Goal: Task Accomplishment & Management: Manage account settings

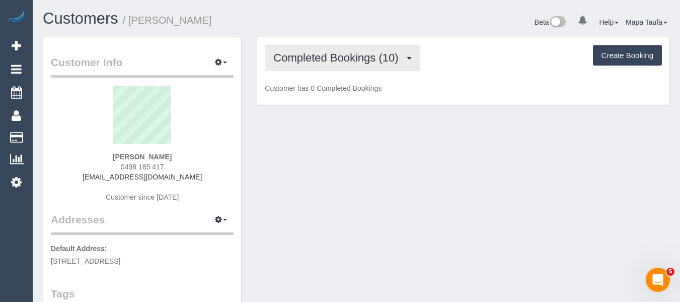
click at [348, 65] on button "Completed Bookings (10)" at bounding box center [342, 58] width 155 height 26
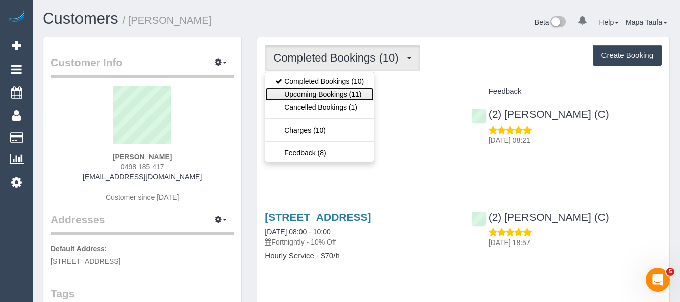
click at [336, 98] on link "Upcoming Bookings (11)" at bounding box center [319, 94] width 109 height 13
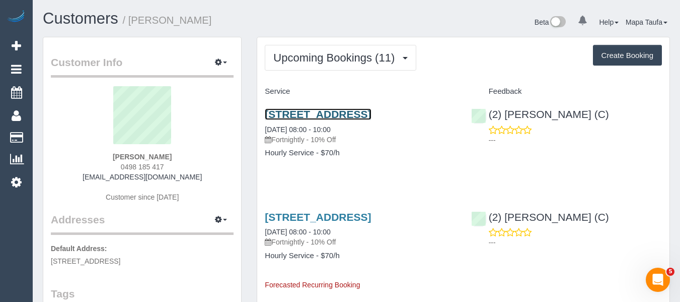
click at [321, 113] on link "36 Derby Cres, Caulfield East, VIC 3145" at bounding box center [318, 114] width 106 height 12
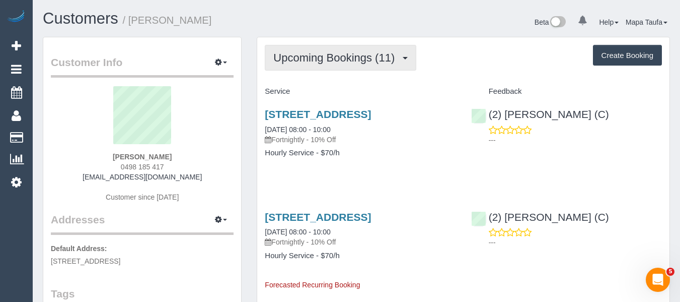
click at [297, 59] on span "Upcoming Bookings (11)" at bounding box center [336, 57] width 126 height 13
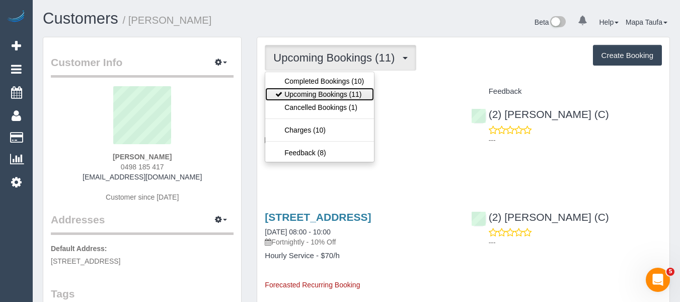
click at [311, 94] on link "Upcoming Bookings (11)" at bounding box center [319, 94] width 109 height 13
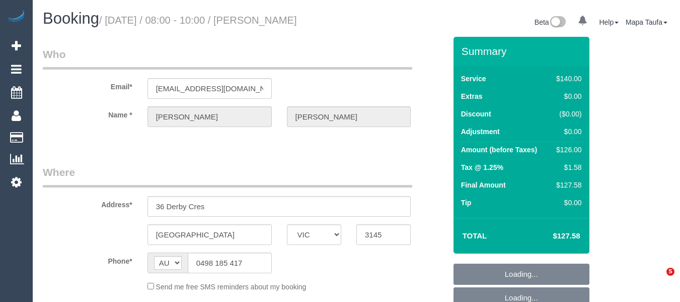
select select "VIC"
select select "object:532"
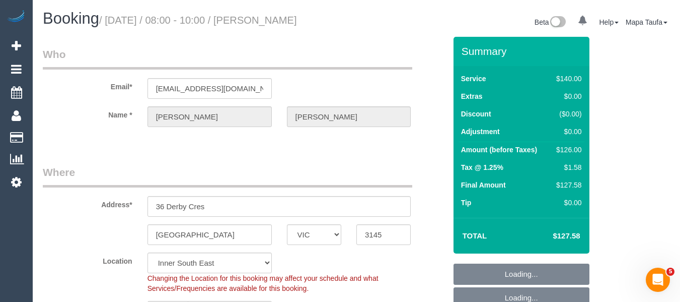
select select "string:stripe-pm_1QyRNc2GScqysDRV0SdGtQze"
select select "object:539"
select select "number:29"
select select "number:14"
select select "number:19"
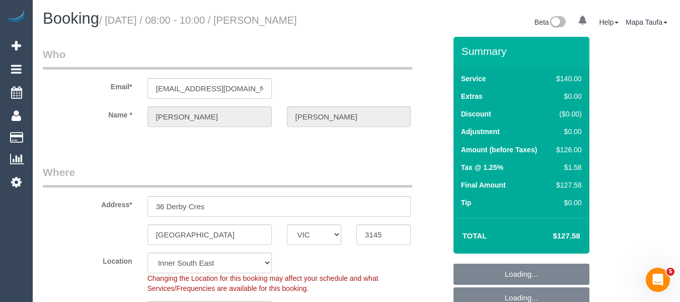
select select "number:22"
select select "number:34"
select select "number:13"
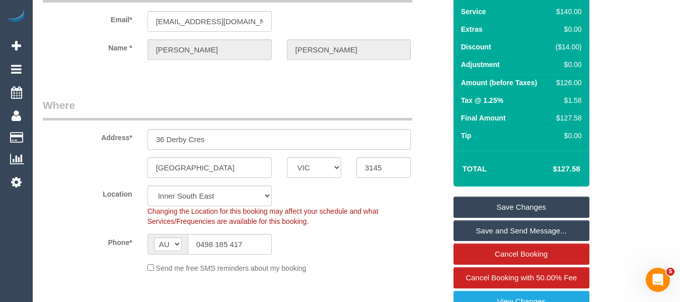
scroll to position [201, 0]
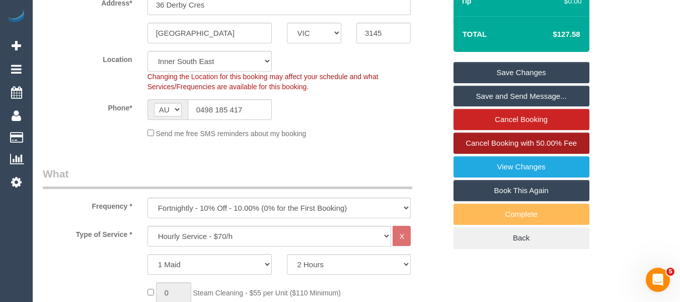
click at [539, 137] on link "Cancel Booking with 50.00% Fee" at bounding box center [522, 142] width 136 height 21
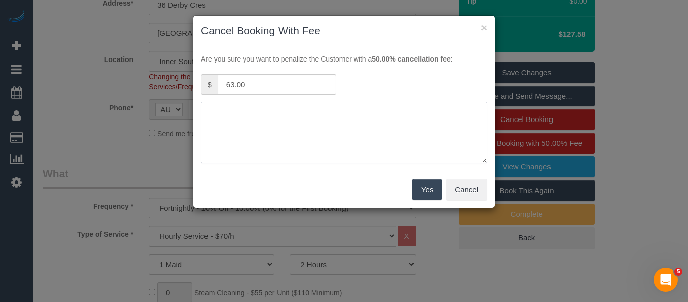
click at [268, 112] on textarea at bounding box center [344, 132] width 286 height 61
type textarea "service not needed adv fee via text - MT"
click at [431, 188] on button "Yes" at bounding box center [426, 189] width 29 height 21
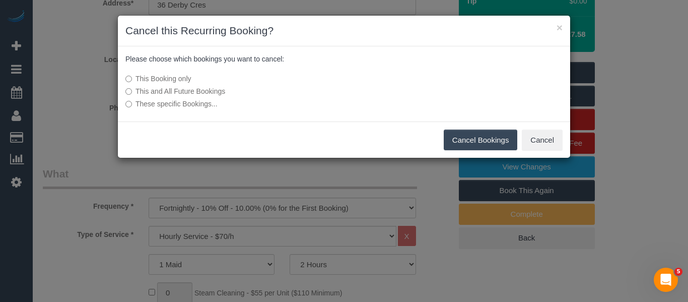
drag, startPoint x: 478, startPoint y: 147, endPoint x: 322, endPoint y: 133, distance: 156.7
click at [476, 148] on button "Cancel Bookings" at bounding box center [481, 139] width 74 height 21
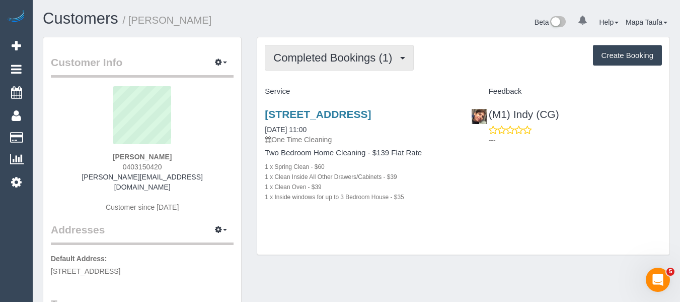
click at [303, 53] on span "Completed Bookings (1)" at bounding box center [335, 57] width 124 height 13
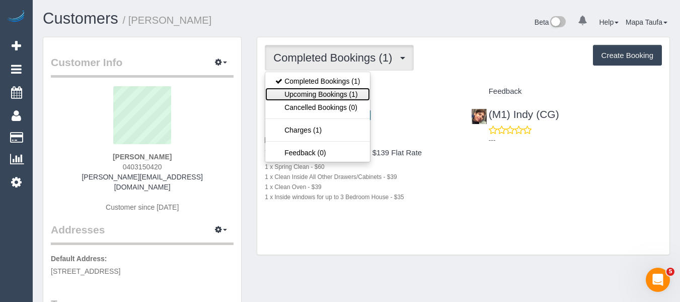
click at [307, 93] on link "Upcoming Bookings (1)" at bounding box center [317, 94] width 105 height 13
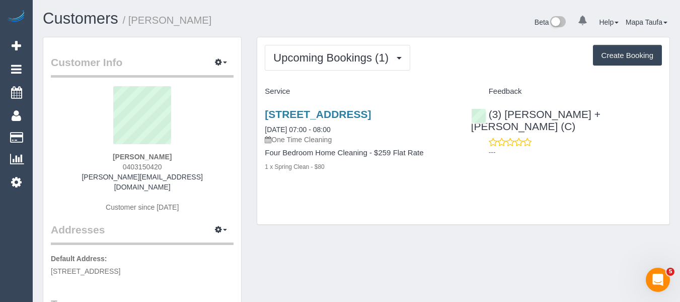
drag, startPoint x: 115, startPoint y: 168, endPoint x: 103, endPoint y: 168, distance: 11.6
click at [104, 168] on div "[PERSON_NAME] 0403150420 [PERSON_NAME][EMAIL_ADDRESS][DOMAIN_NAME] Customer sin…" at bounding box center [142, 154] width 183 height 136
copy span "0403150420"
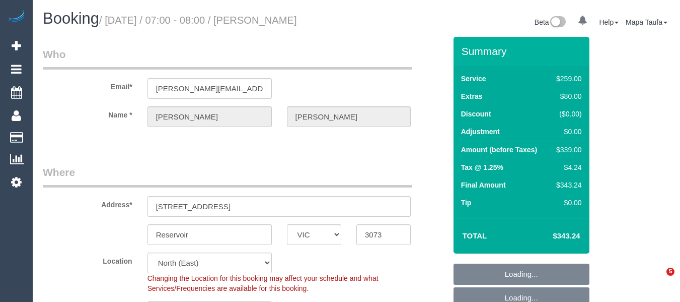
select select "VIC"
select select "number:28"
select select "number:14"
select select "number:19"
select select "number:24"
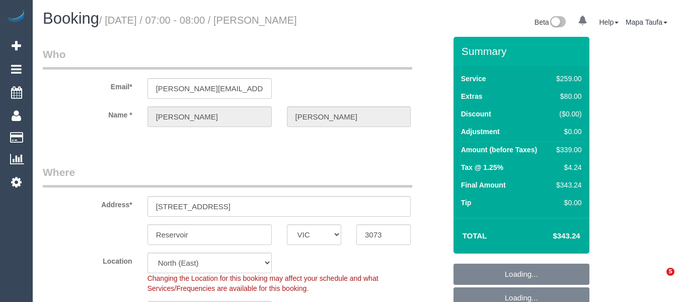
select select "number:34"
select select "number:11"
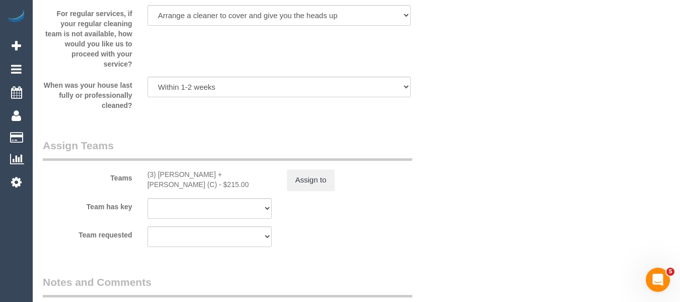
scroll to position [1512, 0]
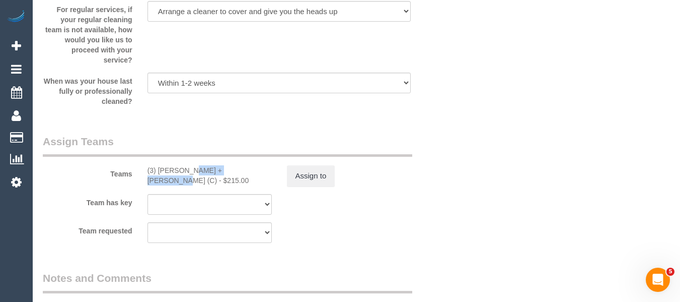
drag, startPoint x: 213, startPoint y: 181, endPoint x: 158, endPoint y: 186, distance: 55.6
click at [158, 185] on div "(3) Denis + Kaira (C) - $215.00" at bounding box center [210, 175] width 124 height 20
copy div "Denis + Kaira (C)"
click at [317, 186] on button "Assign to" at bounding box center [311, 175] width 48 height 21
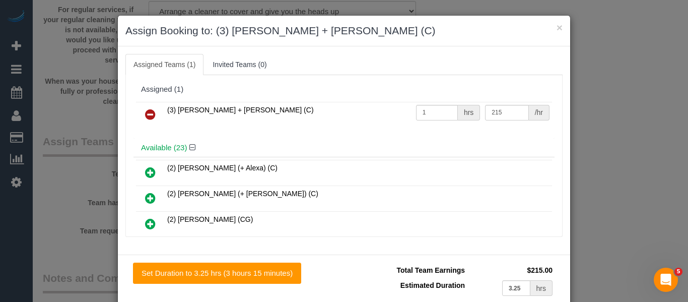
click at [151, 110] on icon at bounding box center [150, 114] width 11 height 12
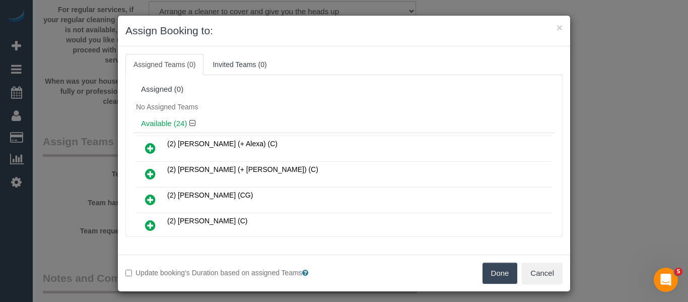
click at [497, 264] on button "Done" at bounding box center [499, 272] width 35 height 21
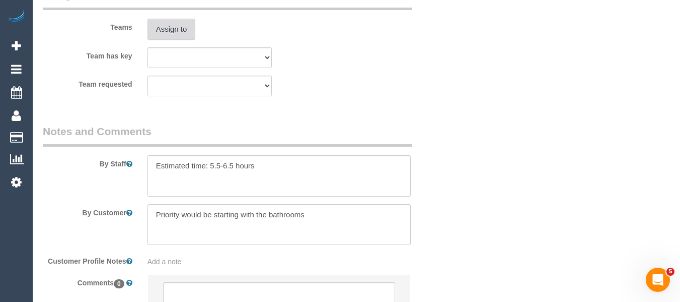
scroll to position [1764, 0]
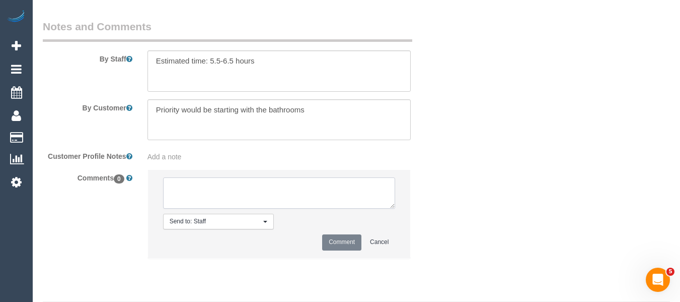
click at [217, 206] on textarea at bounding box center [279, 192] width 233 height 31
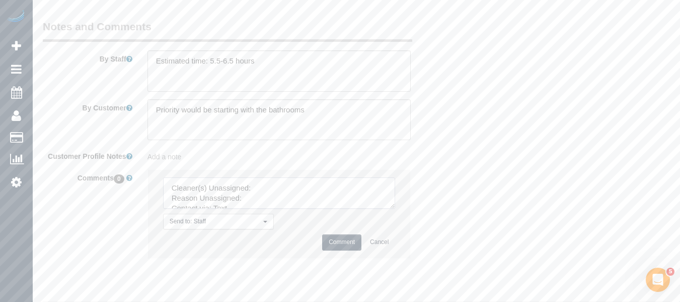
click at [263, 202] on textarea at bounding box center [279, 192] width 233 height 31
paste textarea "Denis + Kaira (C)"
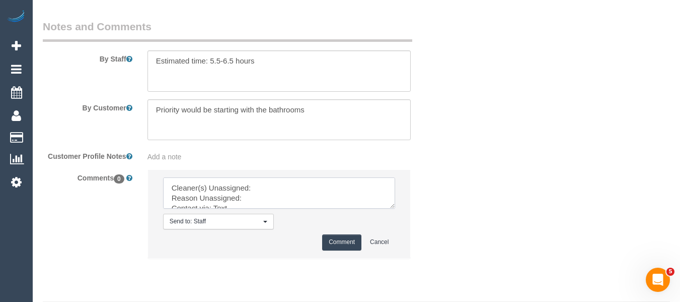
click at [285, 196] on textarea at bounding box center [279, 192] width 233 height 31
click at [282, 199] on textarea at bounding box center [279, 192] width 233 height 31
click at [281, 199] on textarea at bounding box center [279, 192] width 233 height 31
paste textarea "Denis + Kaira (C)"
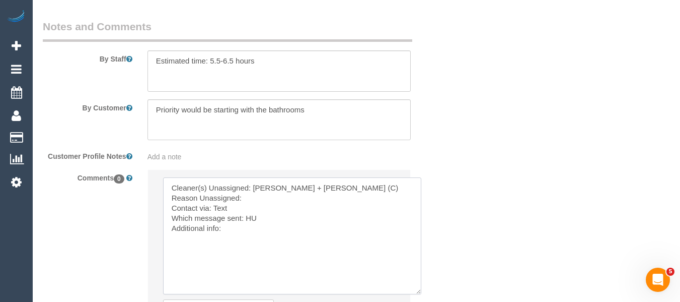
drag, startPoint x: 414, startPoint y: 295, endPoint x: 335, endPoint y: 247, distance: 92.4
click at [410, 289] on textarea at bounding box center [292, 235] width 258 height 117
click at [274, 211] on textarea at bounding box center [288, 229] width 251 height 105
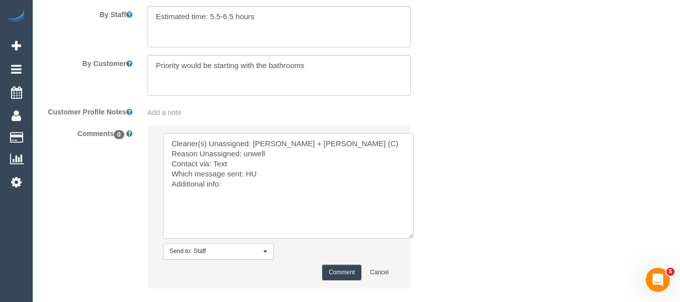
scroll to position [1864, 0]
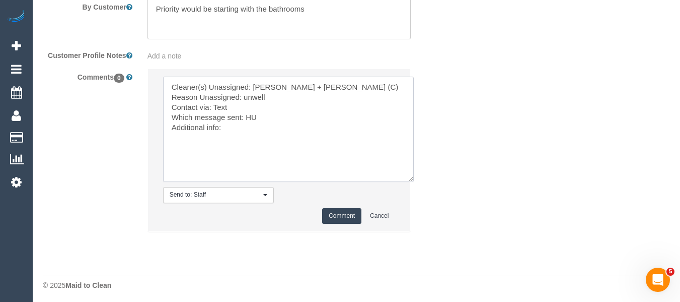
click at [234, 118] on textarea at bounding box center [288, 129] width 251 height 105
type textarea "Cleaner(s) Unassigned: Denis + Kaira (C) Reason Unassigned: unwell Contact via:…"
click at [346, 224] on button "Comment" at bounding box center [341, 216] width 39 height 16
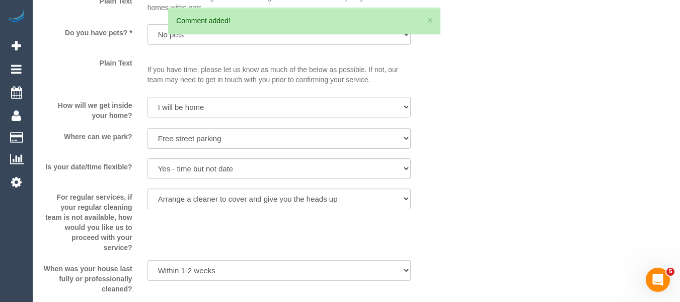
scroll to position [0, 0]
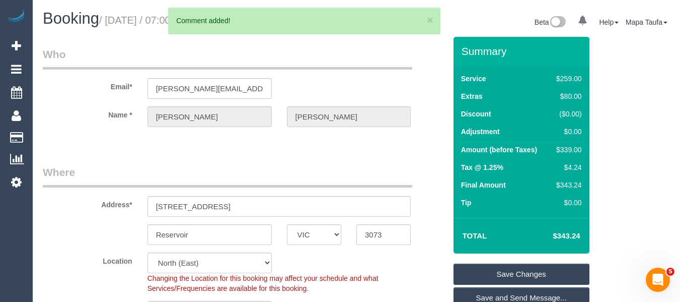
click at [506, 279] on link "Save Changes" at bounding box center [522, 273] width 136 height 21
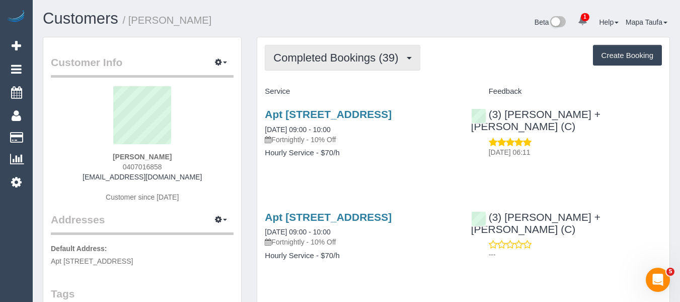
click at [352, 58] on span "Completed Bookings (39)" at bounding box center [338, 57] width 130 height 13
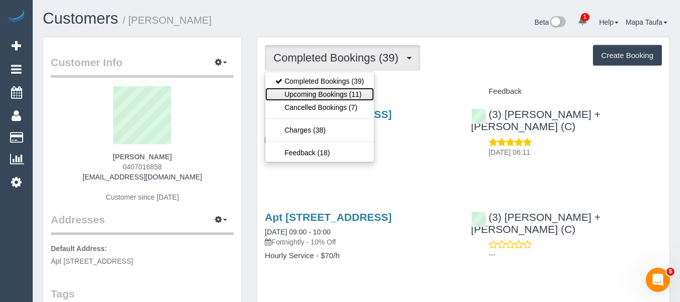
click at [332, 97] on link "Upcoming Bookings (11)" at bounding box center [319, 94] width 109 height 13
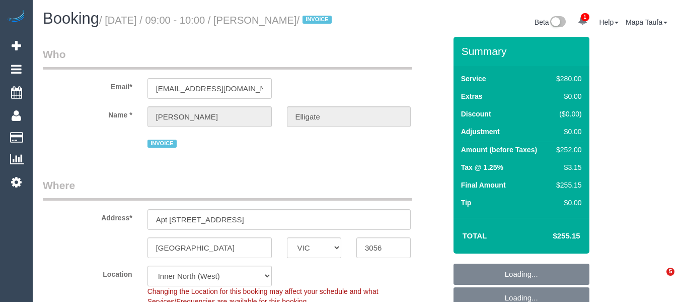
select select "VIC"
select select "2"
select select "number:28"
select select "number:14"
select select "number:18"
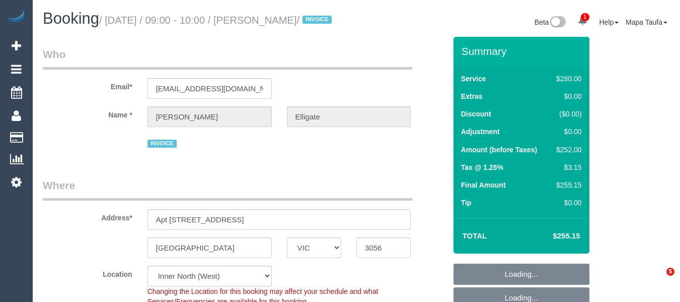
select select "number:36"
select select "number:34"
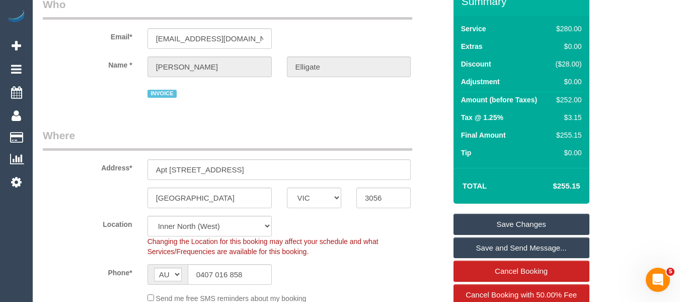
scroll to position [151, 0]
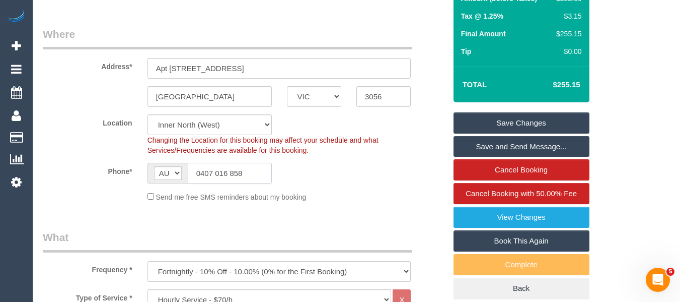
click at [244, 183] on input "0407 016 858" at bounding box center [230, 173] width 84 height 21
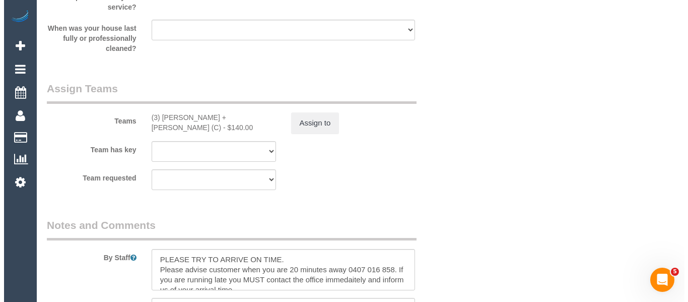
scroll to position [1561, 0]
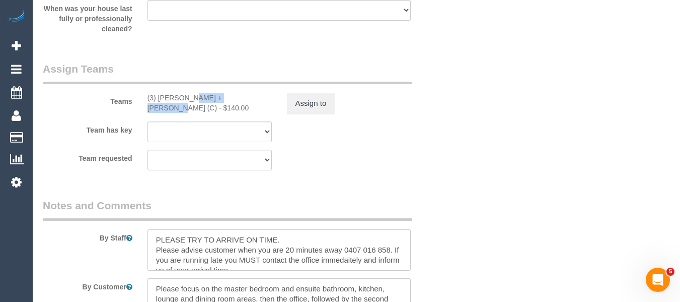
drag, startPoint x: 208, startPoint y: 104, endPoint x: 159, endPoint y: 109, distance: 49.6
click at [159, 109] on div "Teams (3) Denis + Kaira (C) - $140.00 Assign to" at bounding box center [244, 87] width 418 height 52
copy div "Denis + Kaira (C"
click at [300, 114] on button "Assign to" at bounding box center [311, 103] width 48 height 21
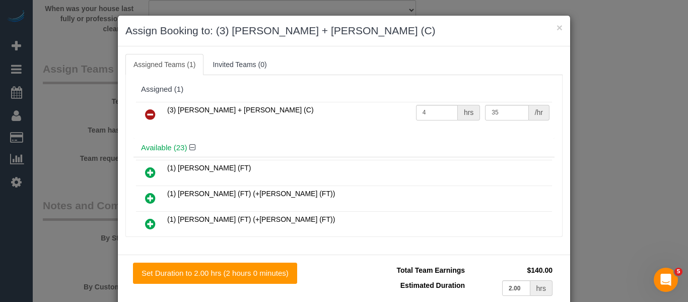
click at [145, 113] on icon at bounding box center [150, 114] width 11 height 12
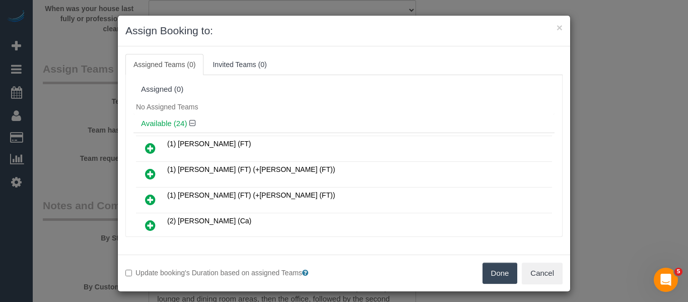
click at [503, 272] on button "Done" at bounding box center [499, 272] width 35 height 21
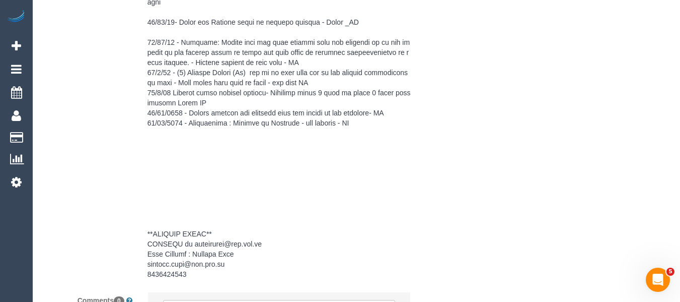
scroll to position [2064, 0]
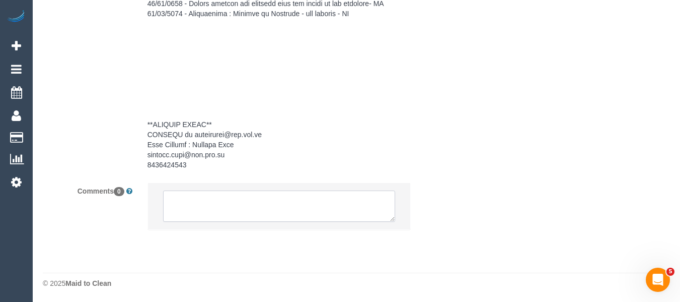
click at [246, 219] on textarea at bounding box center [279, 205] width 233 height 31
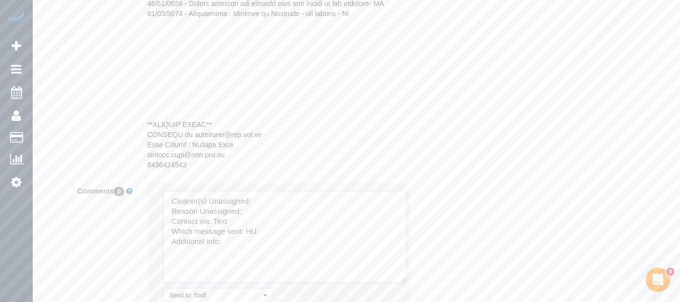
drag, startPoint x: 401, startPoint y: 291, endPoint x: 311, endPoint y: 234, distance: 107.3
click at [402, 282] on textarea at bounding box center [285, 236] width 244 height 92
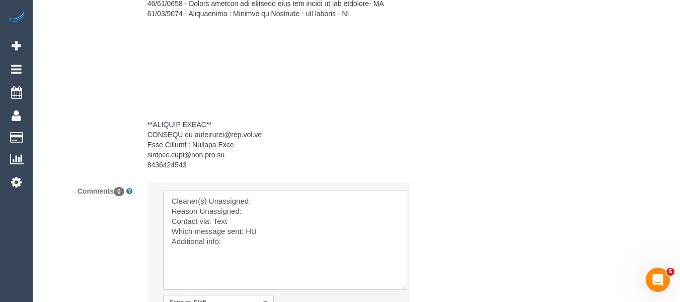
drag, startPoint x: 275, startPoint y: 207, endPoint x: 264, endPoint y: 220, distance: 16.1
click at [273, 208] on textarea at bounding box center [285, 239] width 244 height 99
paste textarea "Denis + Kaira (C"
click at [262, 224] on textarea at bounding box center [285, 239] width 244 height 99
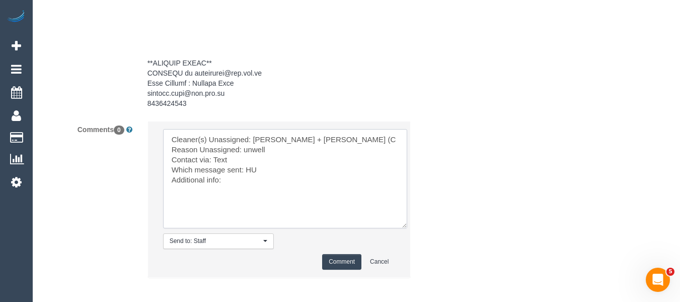
scroll to position [2186, 0]
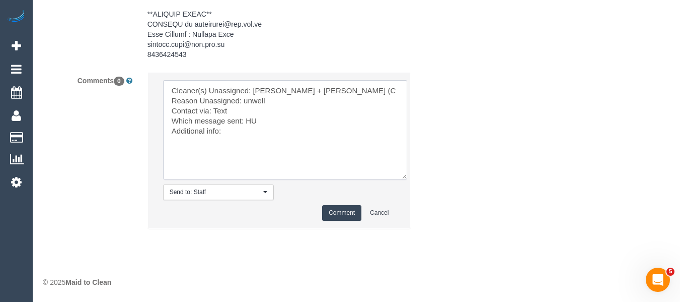
type textarea "Cleaner(s) Unassigned: Denis + Kaira (C Reason Unassigned: unwell Contact via: …"
click at [329, 212] on button "Comment" at bounding box center [341, 213] width 39 height 16
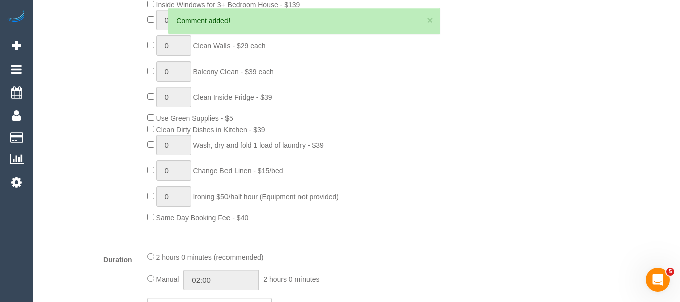
scroll to position [271, 0]
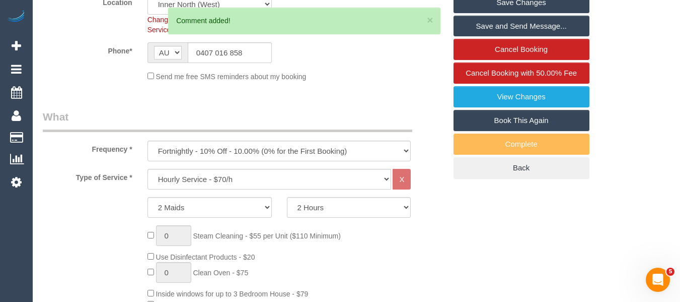
click at [497, 10] on link "Save Changes" at bounding box center [522, 2] width 136 height 21
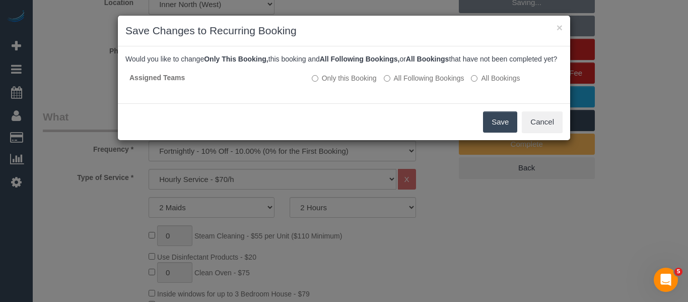
click at [492, 132] on button "Save" at bounding box center [500, 121] width 34 height 21
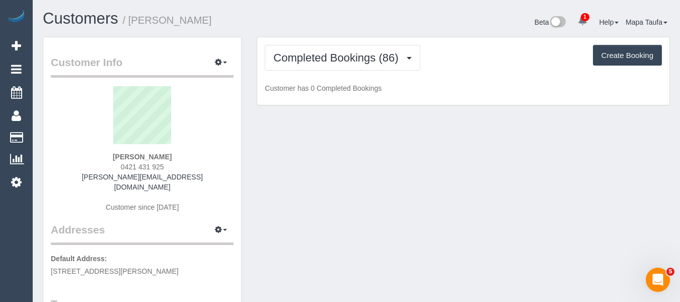
drag, startPoint x: 159, startPoint y: 164, endPoint x: 118, endPoint y: 165, distance: 40.3
click at [119, 165] on div "[PERSON_NAME] 0421 431 925 [PERSON_NAME][EMAIL_ADDRESS][DOMAIN_NAME] Customer s…" at bounding box center [142, 154] width 183 height 136
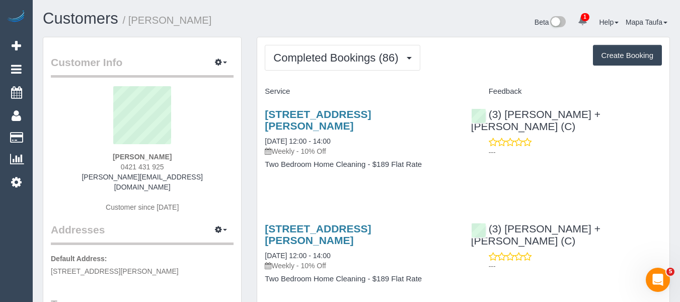
copy span "0421 431 925"
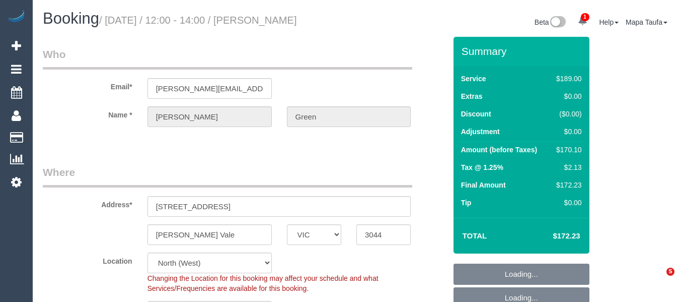
select select "VIC"
select select "number:30"
select select "number:14"
select select "number:18"
select select "number:22"
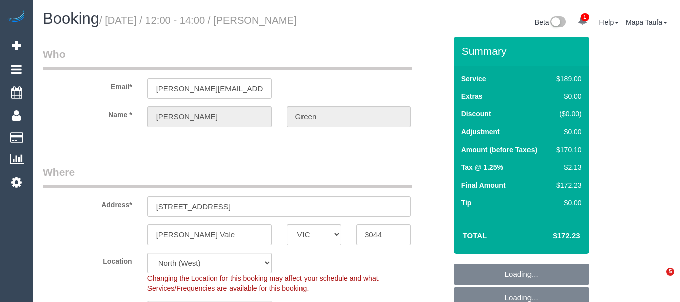
select select "number:34"
select select "number:11"
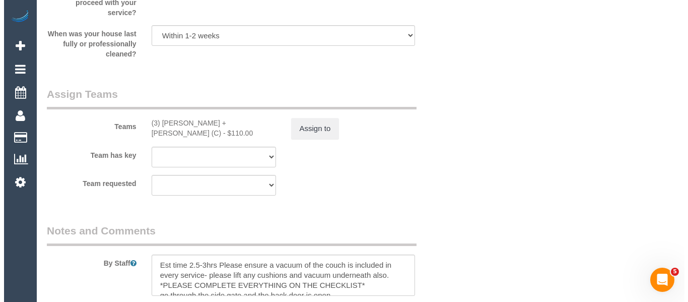
scroll to position [1577, 0]
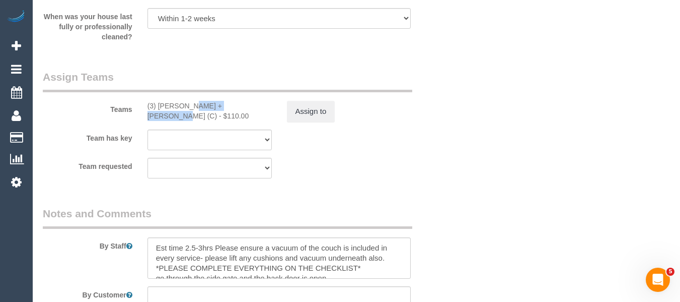
drag, startPoint x: 212, startPoint y: 107, endPoint x: 158, endPoint y: 104, distance: 54.9
click at [158, 104] on div "(3) Denis + Kaira (C) - $110.00" at bounding box center [210, 111] width 124 height 20
copy div "Denis + Kaira (C)"
click at [314, 116] on button "Assign to" at bounding box center [311, 111] width 48 height 21
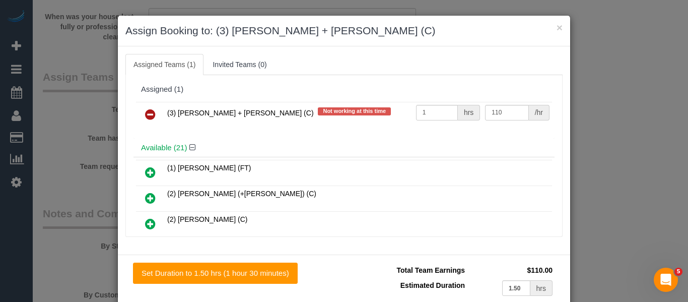
click at [154, 110] on link at bounding box center [150, 115] width 24 height 20
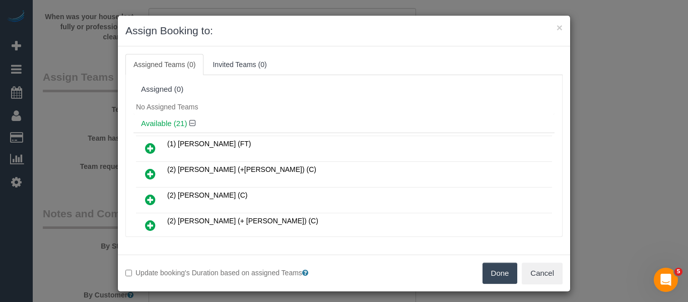
click at [487, 275] on button "Done" at bounding box center [499, 272] width 35 height 21
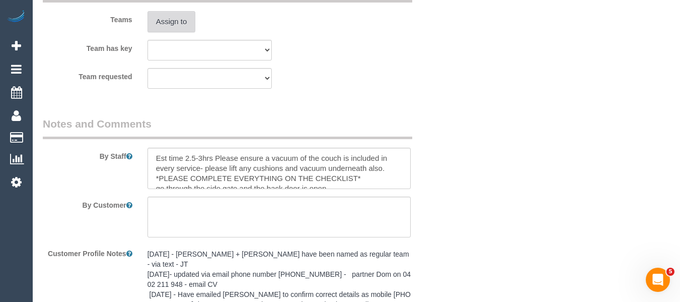
scroll to position [1797, 0]
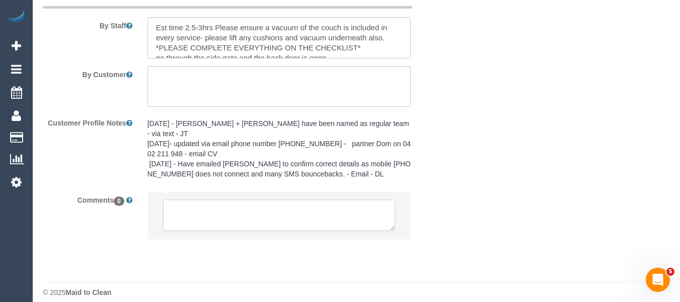
click at [257, 203] on textarea at bounding box center [279, 214] width 233 height 31
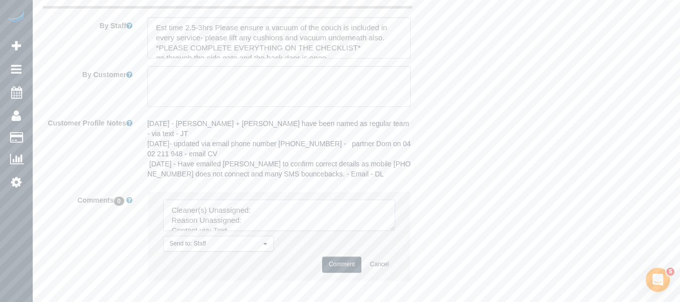
drag, startPoint x: 389, startPoint y: 217, endPoint x: 330, endPoint y: 245, distance: 64.6
click at [391, 231] on textarea at bounding box center [279, 214] width 233 height 31
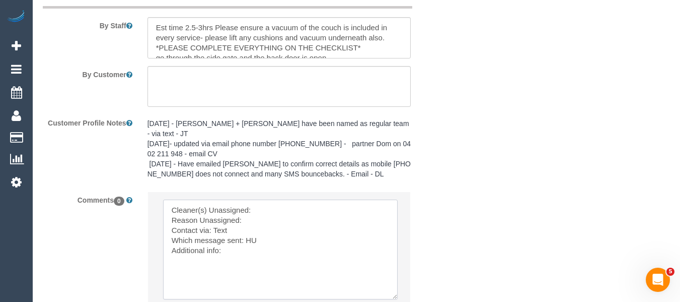
click at [269, 200] on textarea at bounding box center [280, 249] width 235 height 100
paste textarea "Denis + Kaira (C)"
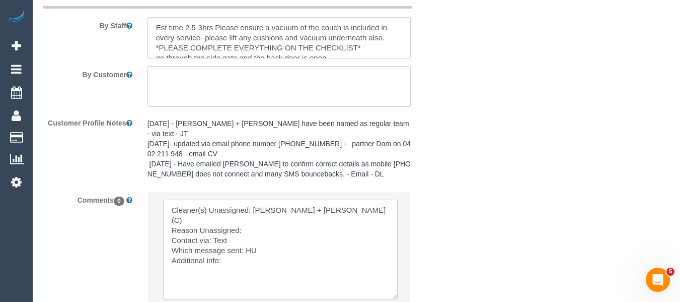
click at [264, 207] on textarea at bounding box center [280, 249] width 235 height 100
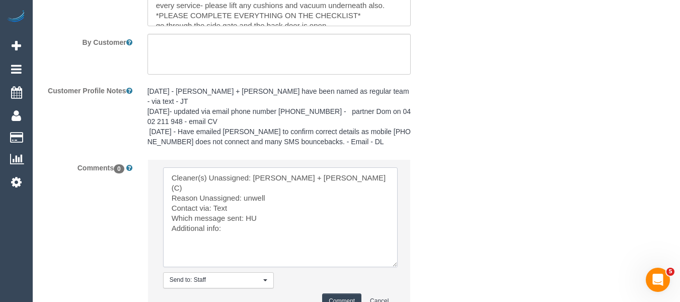
scroll to position [1847, 0]
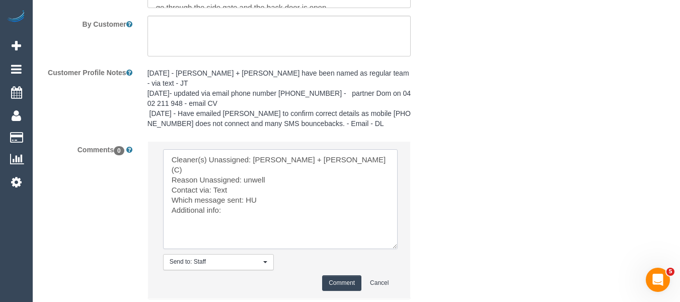
type textarea "Cleaner(s) Unassigned: Denis + Kaira (C) Reason Unassigned: unwell Contact via:…"
click at [326, 275] on button "Comment" at bounding box center [341, 283] width 39 height 16
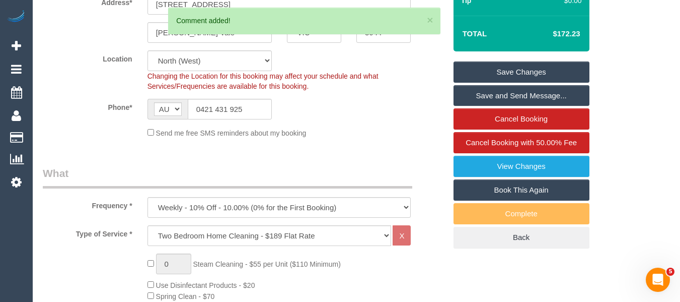
scroll to position [85, 0]
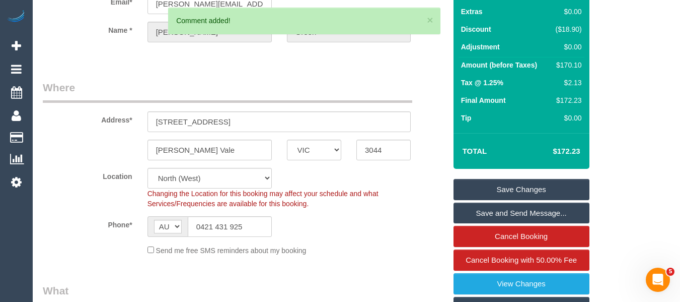
click at [544, 185] on link "Save Changes" at bounding box center [522, 189] width 136 height 21
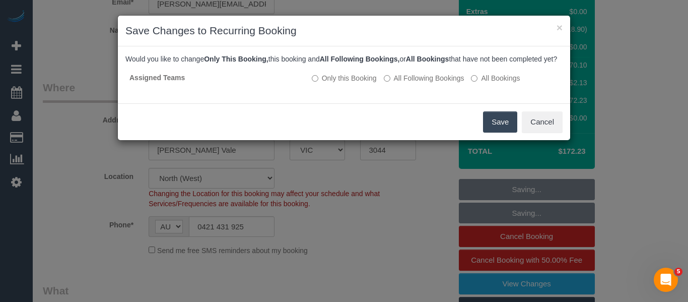
click at [498, 132] on button "Save" at bounding box center [500, 121] width 34 height 21
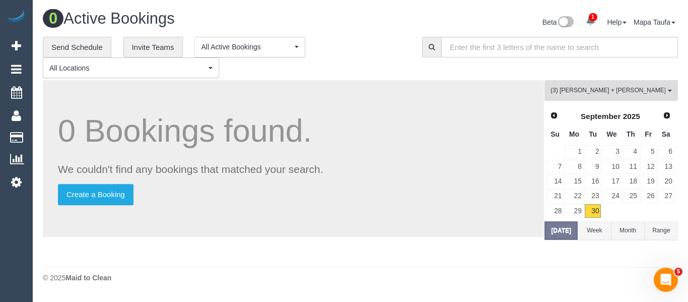
click at [574, 92] on span "(3) Denis + Kaira (C)" at bounding box center [607, 90] width 115 height 9
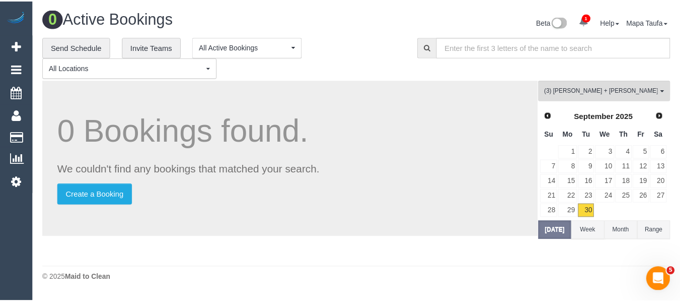
scroll to position [1408, 0]
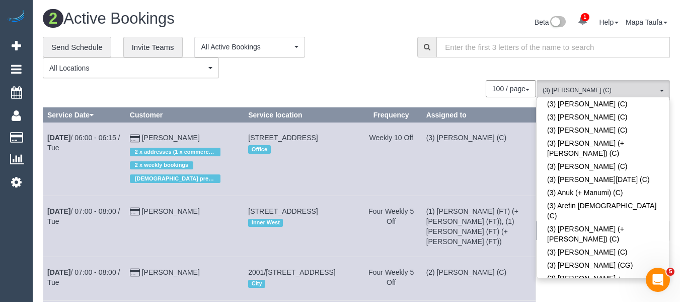
click at [324, 78] on div "**********" at bounding box center [222, 58] width 359 height 42
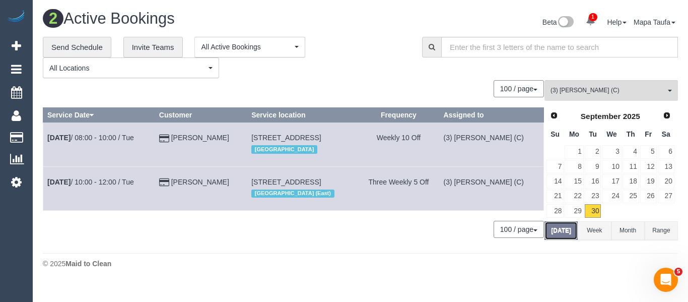
click at [567, 237] on button "[DATE]" at bounding box center [560, 230] width 33 height 19
click at [570, 207] on link "29" at bounding box center [573, 211] width 19 height 14
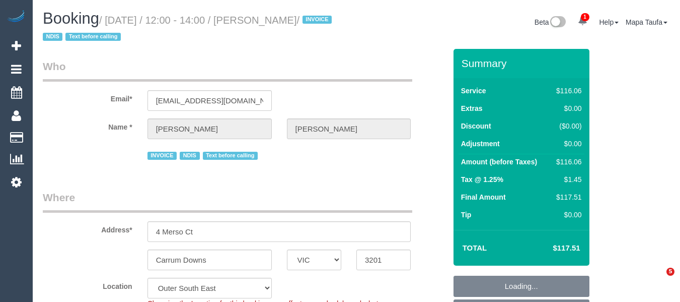
select select "VIC"
select select "object:361"
select select "string:AU"
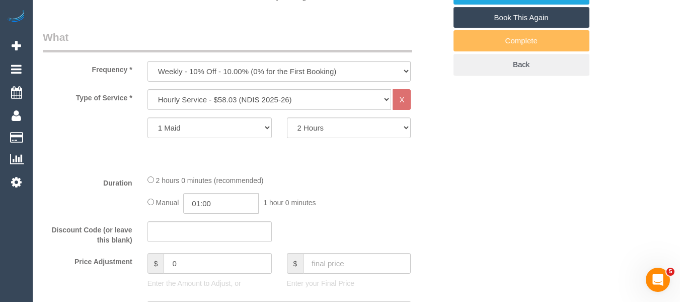
select select "number:27"
select select "number:14"
select select "number:18"
select select "number:36"
select select "number:34"
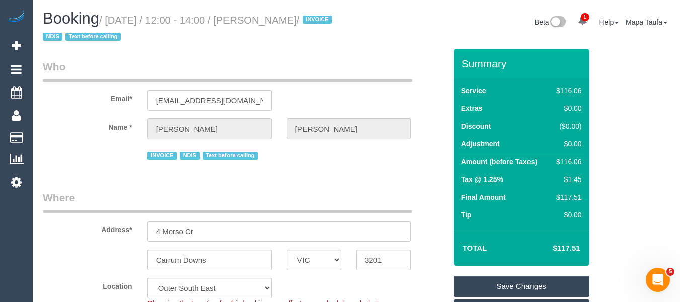
drag, startPoint x: 346, startPoint y: 20, endPoint x: 315, endPoint y: 32, distance: 33.5
click at [264, 22] on div "Booking / [DATE] / 12:00 - 14:00 / [PERSON_NAME] / INVOICE NDIS Text before cal…" at bounding box center [356, 29] width 642 height 39
click at [330, 36] on h1 "Booking / [DATE] / 12:00 - 14:00 / [PERSON_NAME] / INVOICE NDIS Text before cal…" at bounding box center [196, 27] width 306 height 34
drag, startPoint x: 362, startPoint y: 25, endPoint x: 269, endPoint y: 25, distance: 93.6
click at [269, 25] on div "Booking / [DATE] / 12:00 - 14:00 / [PERSON_NAME] / INVOICE NDIS Text before cal…" at bounding box center [356, 29] width 642 height 39
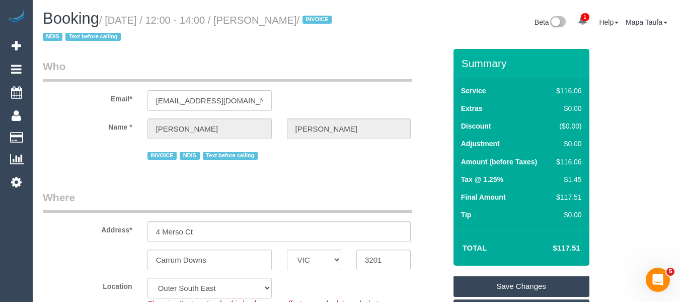
click at [268, 25] on small "/ October 01, 2025 / 12:00 - 14:00 / Cassandra Clarke / INVOICE NDIS Text befor…" at bounding box center [189, 29] width 292 height 28
drag, startPoint x: 265, startPoint y: 23, endPoint x: 279, endPoint y: 13, distance: 17.7
click at [386, 22] on div "Booking / October 01, 2025 / 12:00 - 14:00 / Cassandra Clarke / INVOICE NDIS Te…" at bounding box center [356, 29] width 642 height 39
copy div "Cassandra Clarke / INVOICE NDIS Text before calling"
click at [190, 45] on div "Booking / October 01, 2025 / 12:00 - 14:00 / Cassandra Clarke / INVOICE NDIS Te…" at bounding box center [195, 29] width 321 height 39
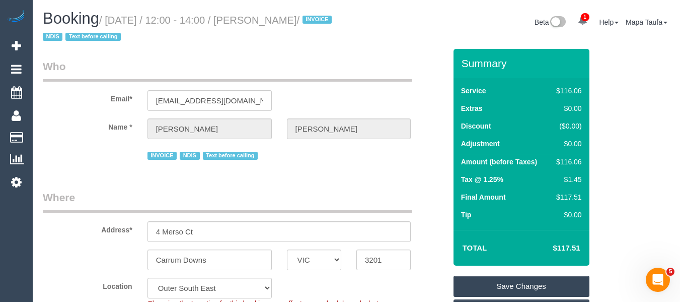
click at [271, 23] on small "/ October 01, 2025 / 12:00 - 14:00 / Cassandra Clarke / INVOICE NDIS Text befor…" at bounding box center [189, 29] width 292 height 28
copy small "Cassandra"
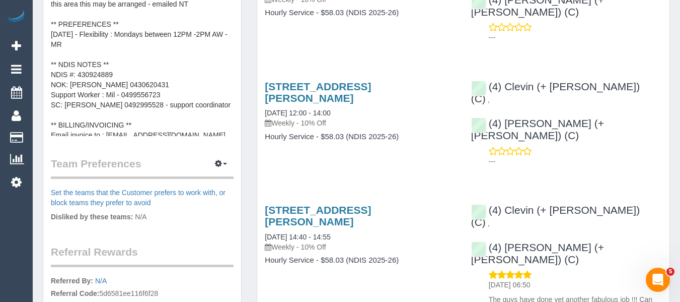
scroll to position [60, 0]
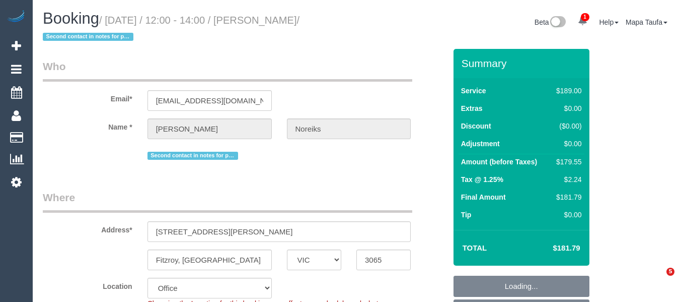
select select "VIC"
select select "object:733"
select select "string:AU"
select select "string:stripe-pm_1RAmjl2GScqysDRVPvEuMGzw"
select select "number:27"
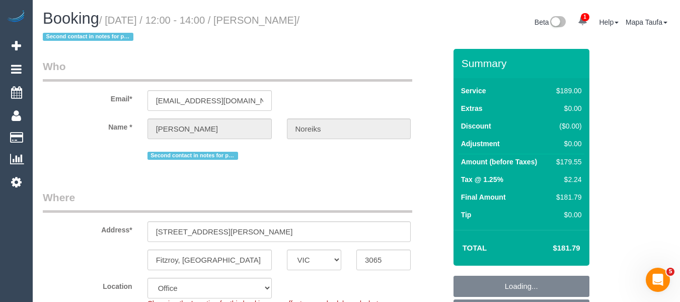
select select "number:14"
select select "number:19"
select select "number:22"
select select "number:34"
select select "number:26"
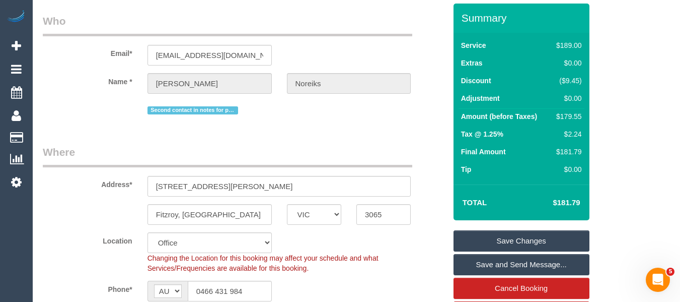
scroll to position [2304, 0]
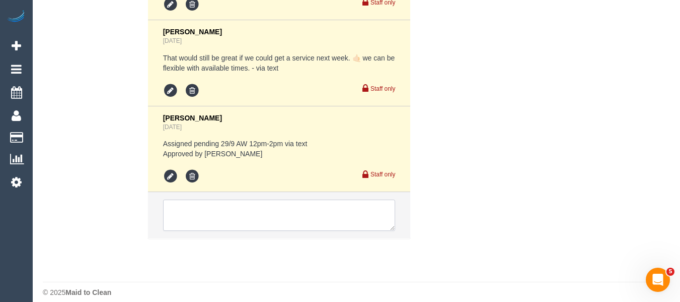
click at [310, 199] on textarea at bounding box center [279, 214] width 233 height 31
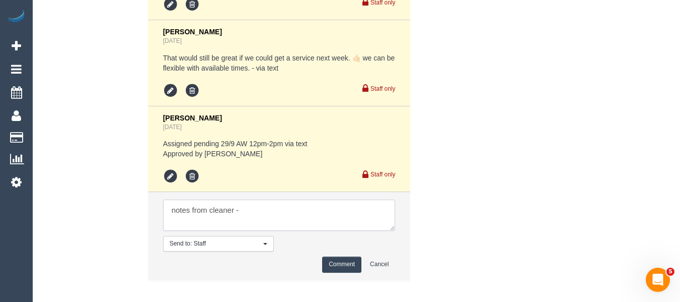
paste textarea "-Their toilet seed seems to be quite old and has black abrasions that cannot be…"
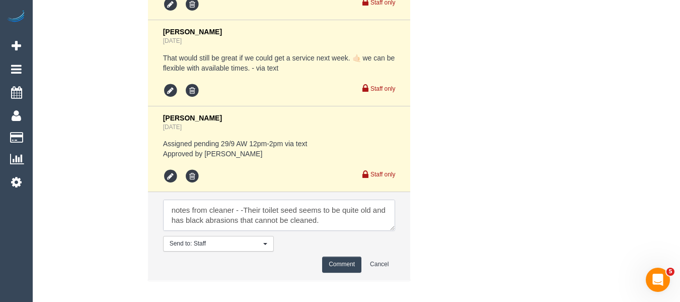
scroll to position [64, 0]
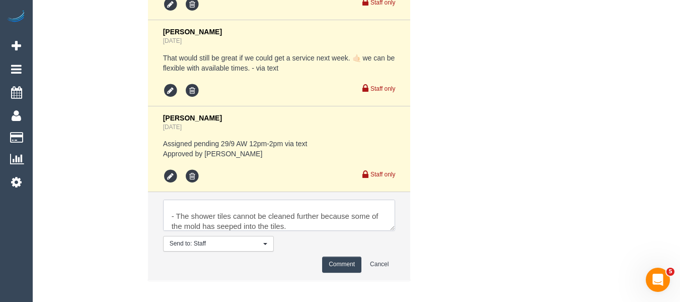
type textarea "notes from cleaner - -Their toilet seed seems to be quite old and has black abr…"
click at [343, 258] on button "Comment" at bounding box center [341, 264] width 39 height 16
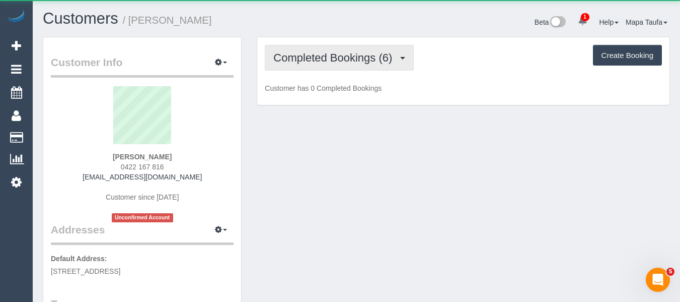
click at [285, 65] on button "Completed Bookings (6)" at bounding box center [339, 58] width 149 height 26
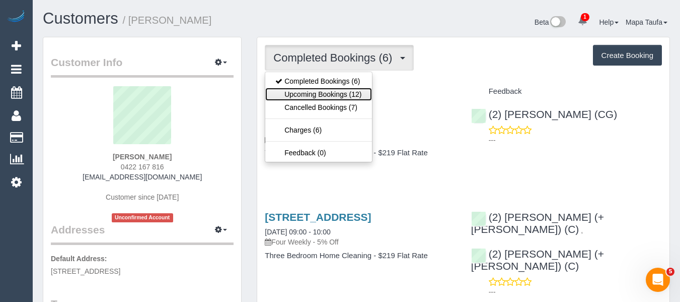
click at [297, 99] on link "Upcoming Bookings (12)" at bounding box center [318, 94] width 106 height 13
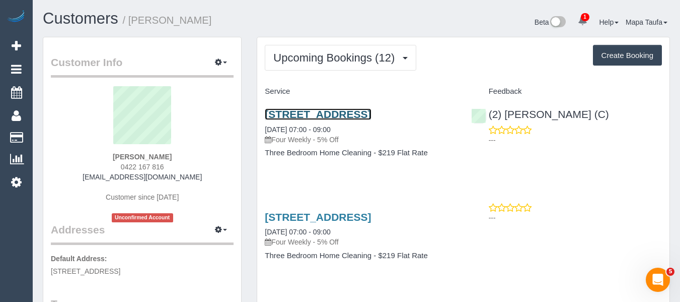
click at [335, 117] on link "11/194 St Helena Road, Greensborough, VIC 3088" at bounding box center [318, 114] width 106 height 12
drag, startPoint x: 181, startPoint y: 153, endPoint x: 102, endPoint y: 153, distance: 79.0
click at [102, 153] on div "Sarah Ahsan 0422 167 816 sarahhomeir@gmail.com Customer since 2021 Unconfirmed …" at bounding box center [142, 154] width 183 height 136
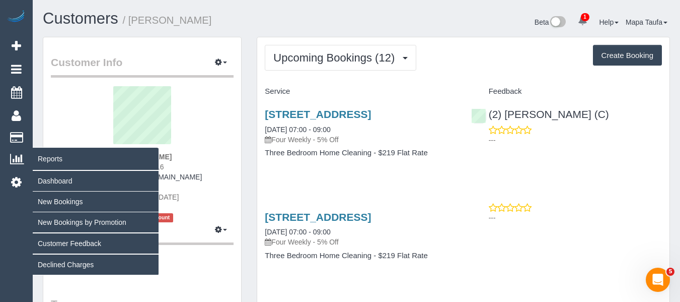
copy strong "Sarah Ahsan"
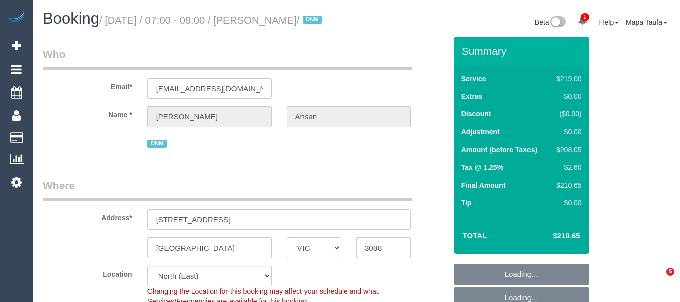
select select "VIC"
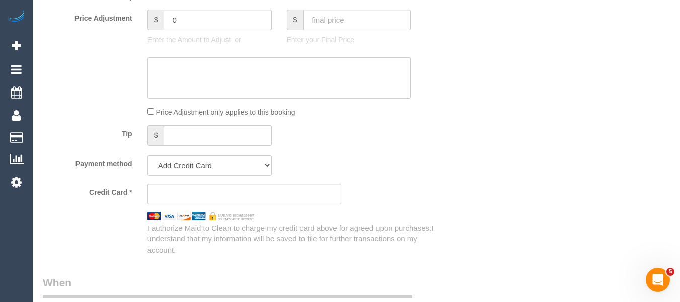
select select "string:AU"
select select "object:548"
select select "string:stripe-pm_1IDHnA2GScqysDRVq10oy6f4"
select select "number:28"
select select "number:14"
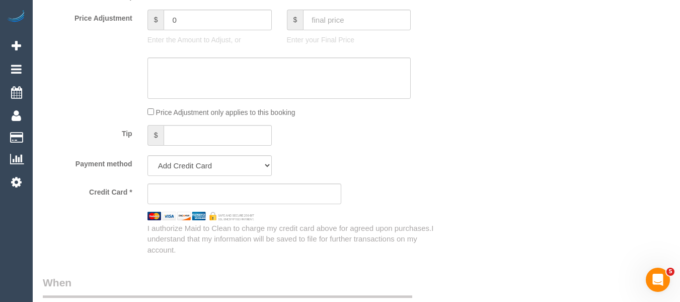
select select "number:19"
select select "number:25"
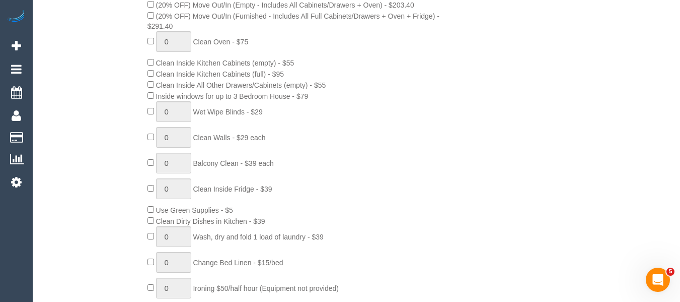
select select "object:1445"
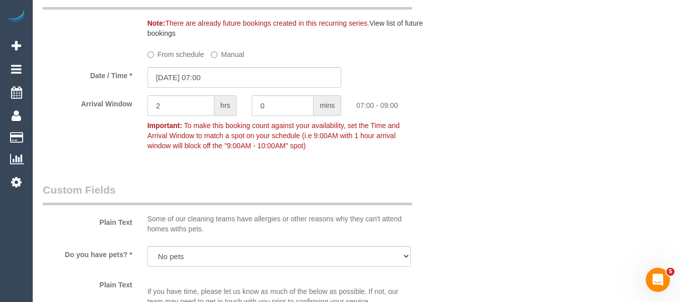
click at [180, 59] on label "From schedule" at bounding box center [176, 53] width 57 height 14
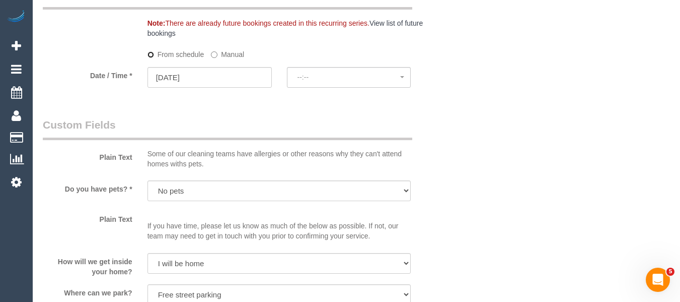
select select "spot10"
click at [209, 88] on input "[DATE]" at bounding box center [210, 77] width 124 height 21
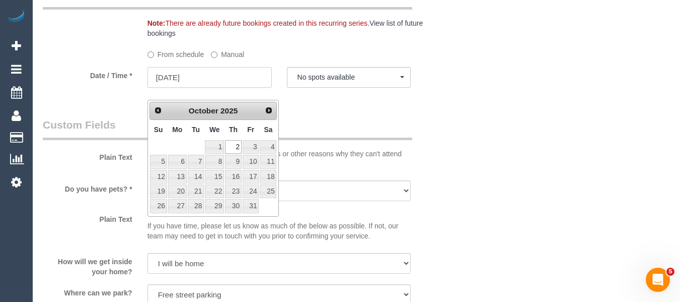
click at [233, 88] on input "02/10/2025" at bounding box center [210, 77] width 124 height 21
click at [230, 177] on link "16" at bounding box center [233, 177] width 17 height 14
type input "16/10/2025"
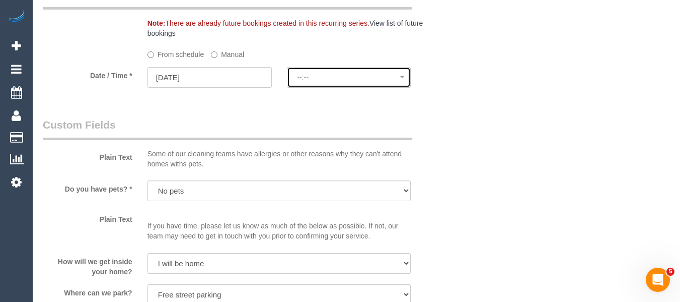
click at [323, 81] on span "--:--" at bounding box center [349, 77] width 103 height 8
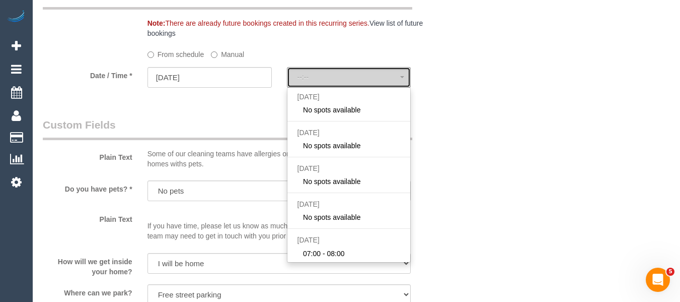
select select "spot19"
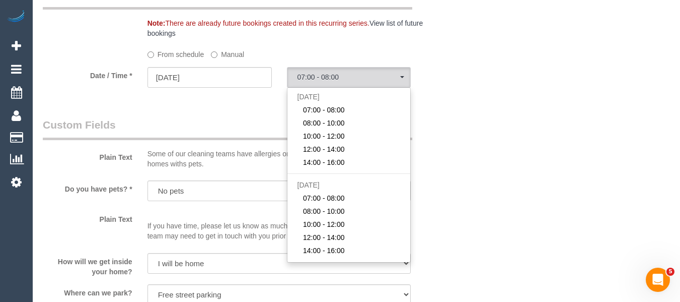
click at [236, 59] on label "Manual" at bounding box center [227, 53] width 33 height 14
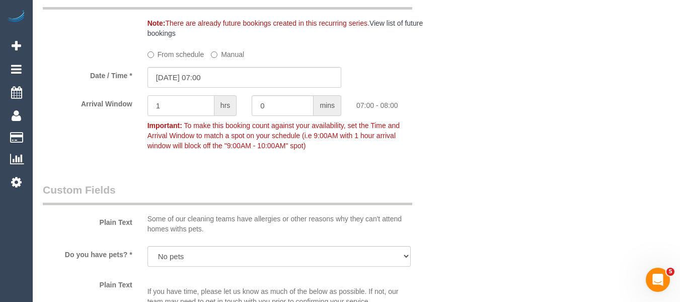
click at [106, 119] on div "Arrival Window 1 hrs 0 mins 07:00 - 08:00 Important: To make this booking count…" at bounding box center [244, 125] width 418 height 60
type input "2"
drag, startPoint x: 566, startPoint y: 140, endPoint x: 541, endPoint y: 137, distance: 24.8
click at [563, 140] on div "Who Email* sarahhomeir@gmail.com Name * Sarah Ahsan DNM Where Address* 11/194 S…" at bounding box center [356, 16] width 627 height 2249
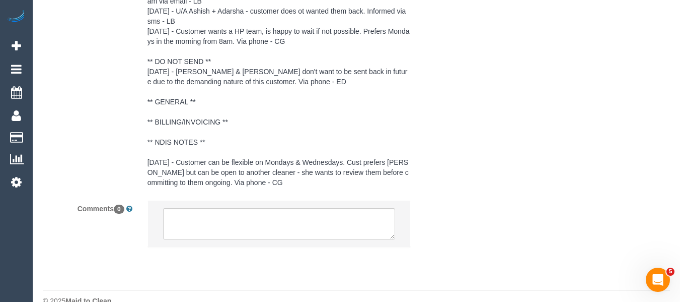
scroll to position [1598, 0]
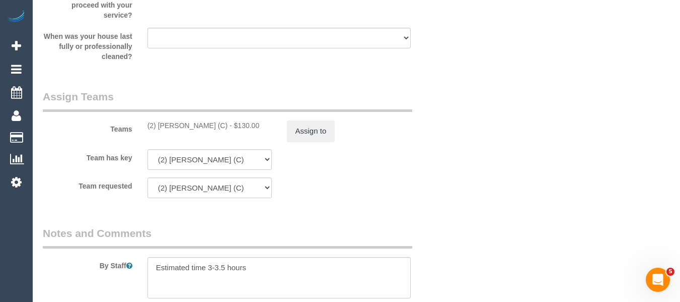
drag, startPoint x: 226, startPoint y: 140, endPoint x: 161, endPoint y: 136, distance: 65.6
click at [161, 130] on div "(2) Harry Dhasmana (C) - $130.00" at bounding box center [210, 125] width 124 height 10
click at [229, 141] on div "Teams (2) Harry Dhasmana (C) - $130.00 Assign to" at bounding box center [244, 115] width 418 height 52
drag, startPoint x: 226, startPoint y: 139, endPoint x: 157, endPoint y: 137, distance: 69.5
click at [157, 130] on div "(2) Harry Dhasmana (C) - $130.00" at bounding box center [210, 125] width 124 height 10
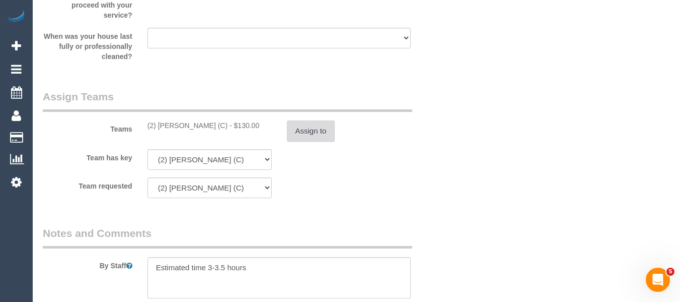
copy div "Harry Dhasmana (C)"
click at [333, 138] on button "Assign to" at bounding box center [311, 130] width 48 height 21
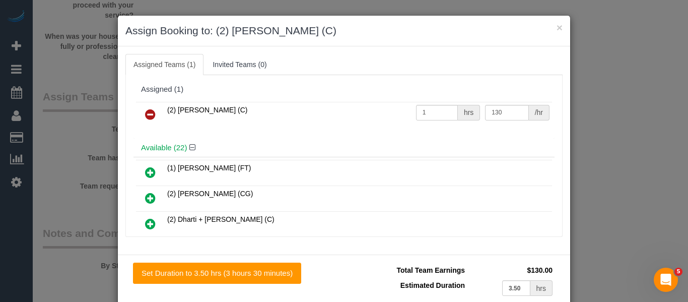
click at [145, 113] on icon at bounding box center [150, 114] width 11 height 12
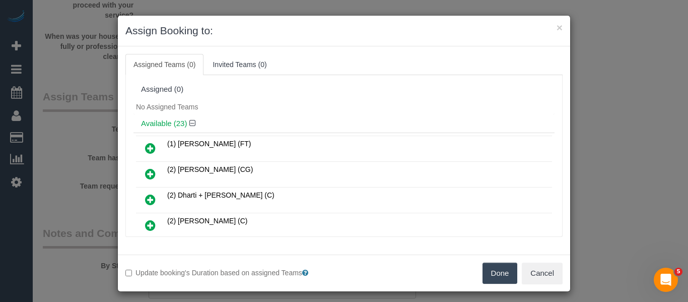
drag, startPoint x: 500, startPoint y: 277, endPoint x: 503, endPoint y: 273, distance: 5.7
click at [501, 276] on button "Done" at bounding box center [499, 272] width 35 height 21
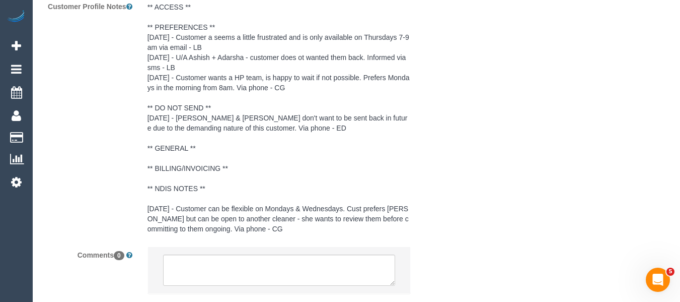
scroll to position [2031, 0]
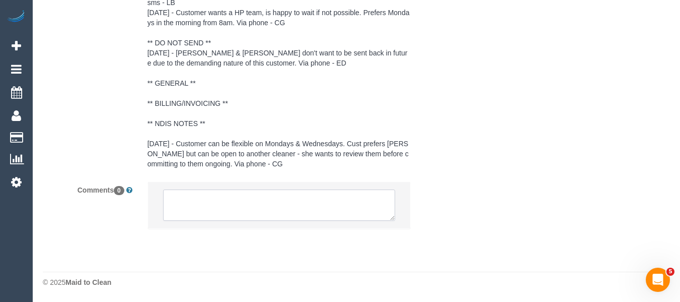
click at [262, 203] on textarea at bounding box center [279, 204] width 233 height 31
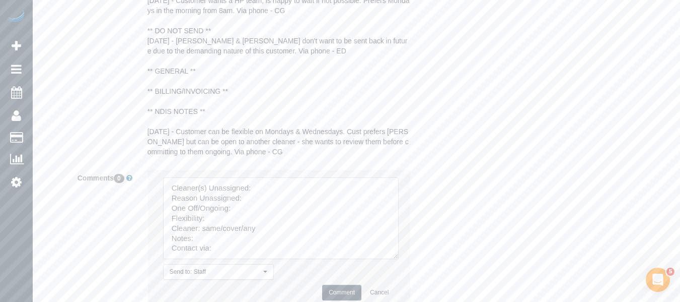
drag, startPoint x: 391, startPoint y: 218, endPoint x: 280, endPoint y: 210, distance: 111.5
click at [375, 259] on textarea at bounding box center [281, 218] width 236 height 82
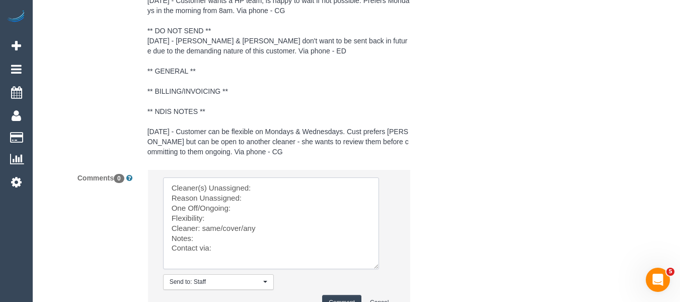
click at [283, 196] on textarea at bounding box center [271, 223] width 216 height 92
paste textarea "Harry Dhasmana (C)"
click at [274, 208] on textarea at bounding box center [271, 223] width 216 height 92
drag, startPoint x: 240, startPoint y: 213, endPoint x: 240, endPoint y: 222, distance: 8.6
click at [240, 215] on textarea at bounding box center [271, 223] width 216 height 92
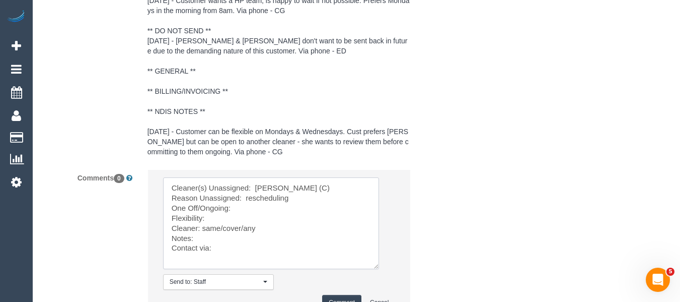
click at [240, 222] on textarea at bounding box center [271, 223] width 216 height 92
click at [227, 226] on textarea at bounding box center [271, 223] width 216 height 92
click at [226, 232] on textarea at bounding box center [271, 223] width 216 height 92
drag, startPoint x: 245, startPoint y: 240, endPoint x: 201, endPoint y: 241, distance: 43.3
click at [201, 241] on textarea at bounding box center [271, 223] width 216 height 92
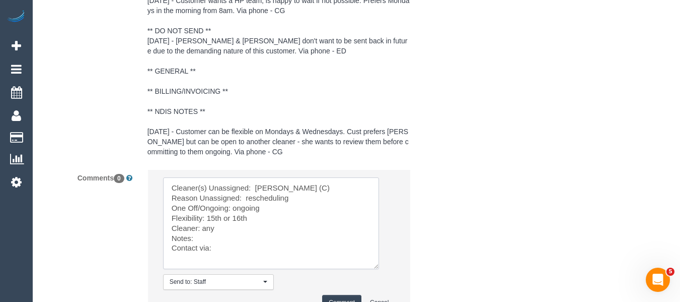
click at [209, 267] on textarea at bounding box center [271, 223] width 216 height 92
click at [216, 262] on textarea at bounding box center [271, 223] width 216 height 92
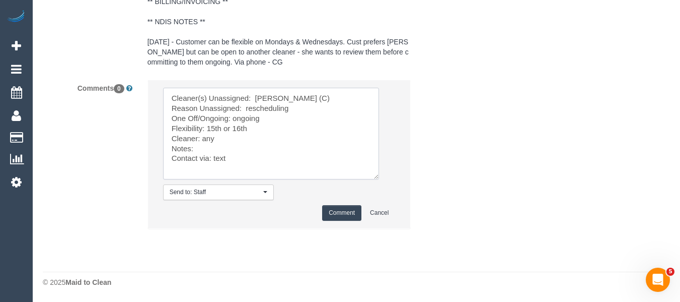
scroll to position [2132, 0]
type textarea "Cleaner(s) Unassigned: Harry Dhasmana (C) Reason Unassigned: rescheduling One O…"
click at [343, 213] on button "Comment" at bounding box center [341, 213] width 39 height 16
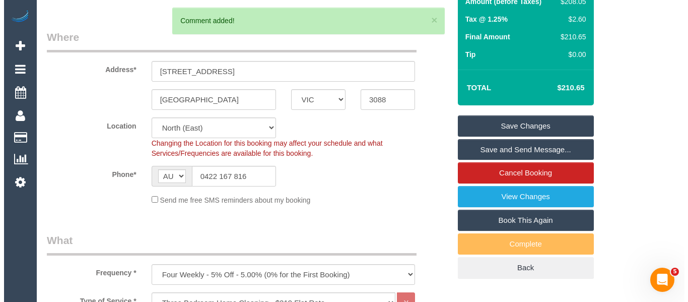
scroll to position [157, 0]
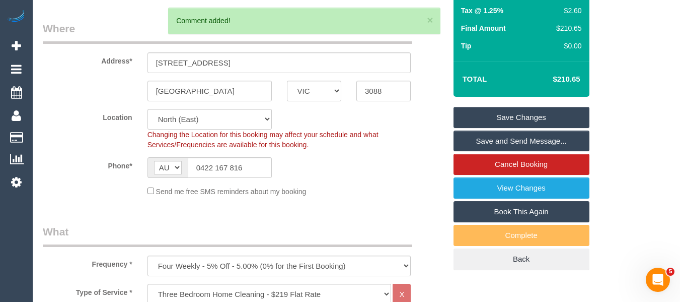
click at [557, 128] on link "Save Changes" at bounding box center [522, 117] width 136 height 21
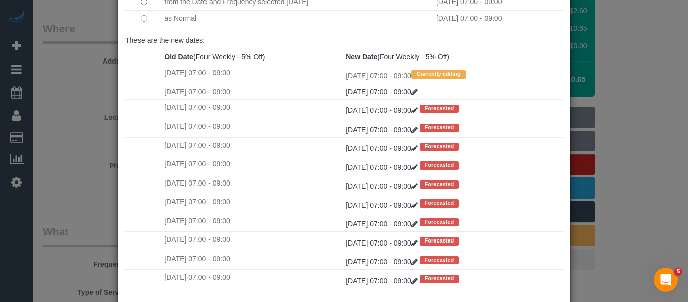
scroll to position [150, 0]
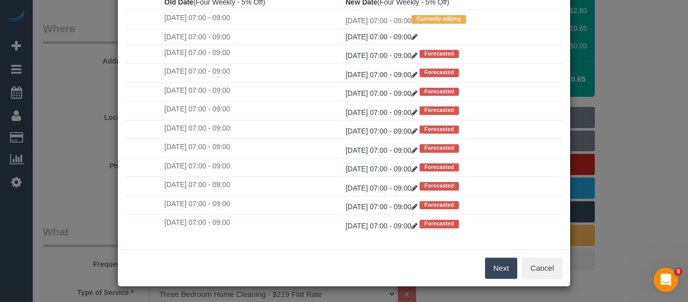
click at [490, 268] on button "Next" at bounding box center [501, 267] width 33 height 21
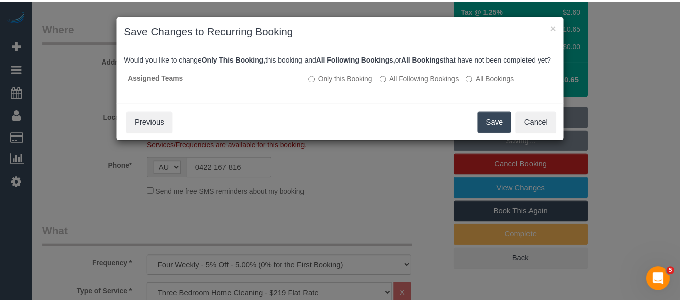
scroll to position [0, 0]
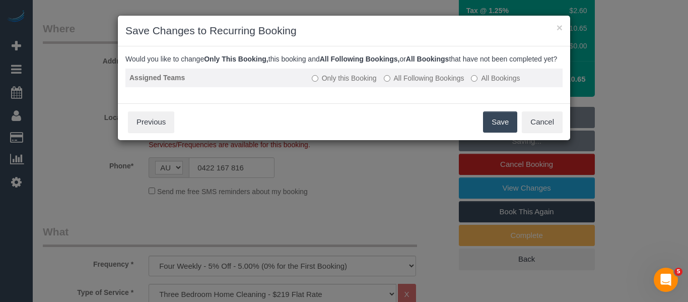
click at [427, 83] on label "All Following Bookings" at bounding box center [424, 78] width 81 height 10
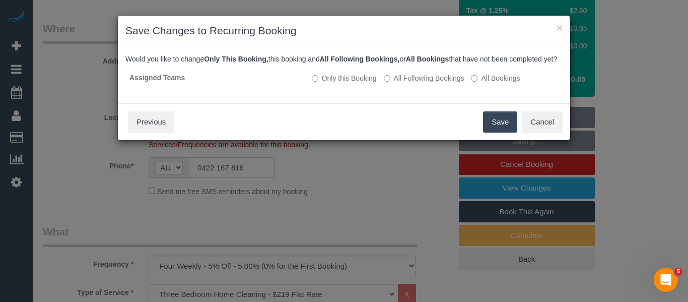
drag, startPoint x: 494, startPoint y: 133, endPoint x: 368, endPoint y: 50, distance: 151.9
click at [488, 132] on button "Save" at bounding box center [500, 121] width 34 height 21
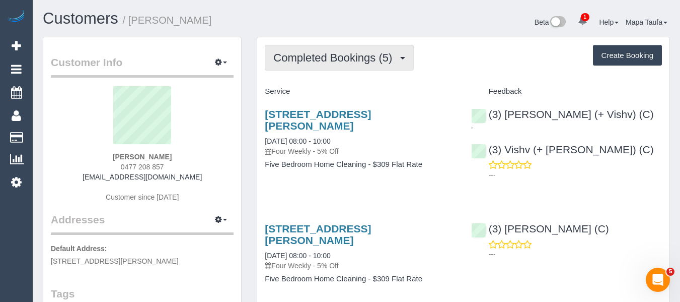
click at [322, 60] on span "Completed Bookings (5)" at bounding box center [335, 57] width 124 height 13
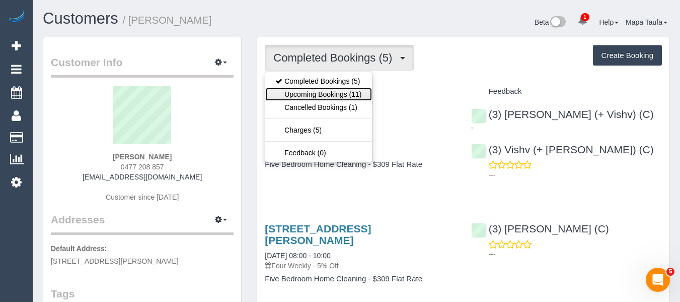
click at [318, 93] on link "Upcoming Bookings (11)" at bounding box center [318, 94] width 106 height 13
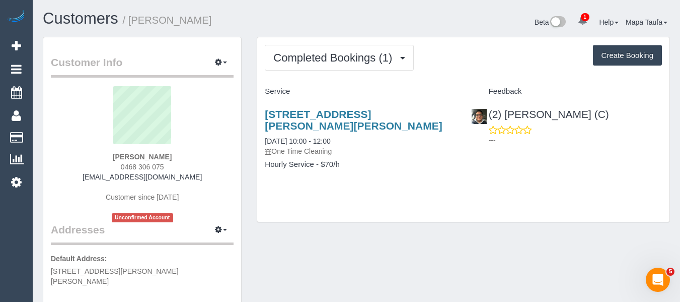
drag, startPoint x: 182, startPoint y: 155, endPoint x: 108, endPoint y: 159, distance: 74.1
click at [108, 159] on div "[PERSON_NAME] 0468 306 075 [EMAIL_ADDRESS][DOMAIN_NAME] Customer since [DATE] U…" at bounding box center [142, 154] width 183 height 136
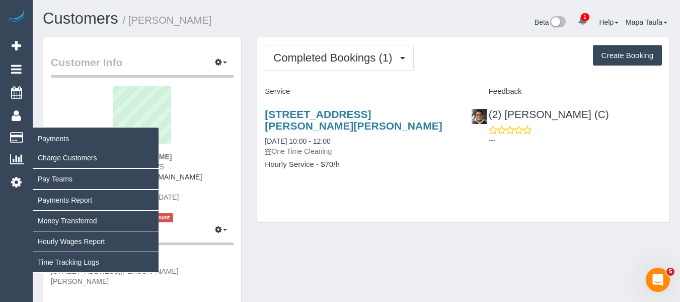
copy strong "[PERSON_NAME]"
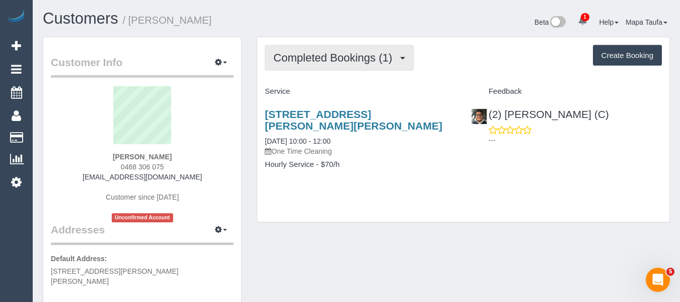
click at [349, 50] on button "Completed Bookings (1)" at bounding box center [339, 58] width 149 height 26
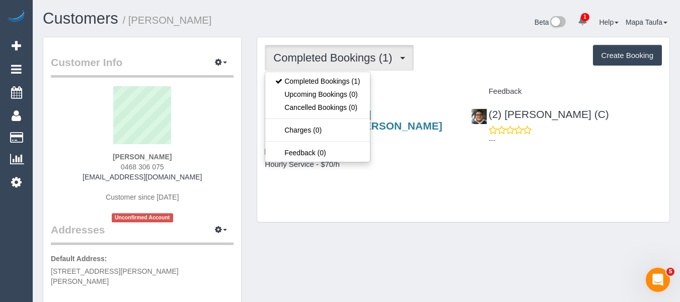
drag, startPoint x: 410, startPoint y: 75, endPoint x: 194, endPoint y: 147, distance: 227.2
click at [403, 78] on div "Completed Bookings (1) Completed Bookings (1) Upcoming Bookings (0) Cancelled B…" at bounding box center [463, 129] width 412 height 184
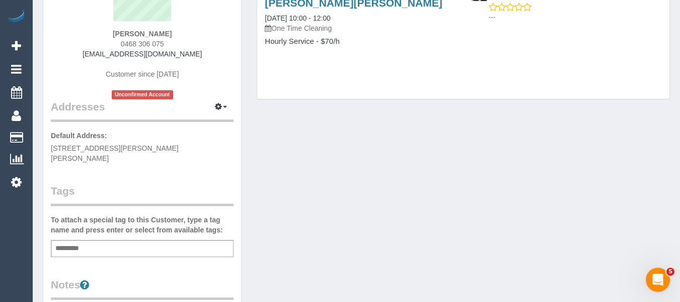
scroll to position [50, 0]
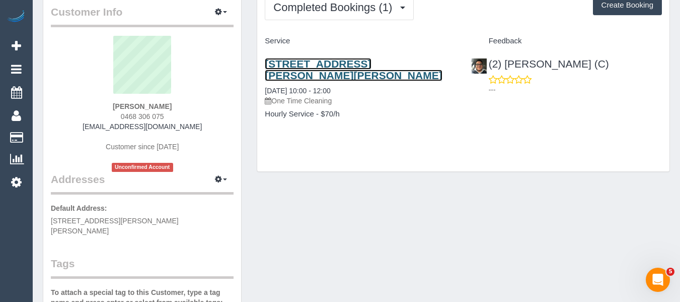
click at [291, 72] on link "2/1264 Glen Huntly Road, Carnegie, VIC 3163" at bounding box center [353, 69] width 177 height 23
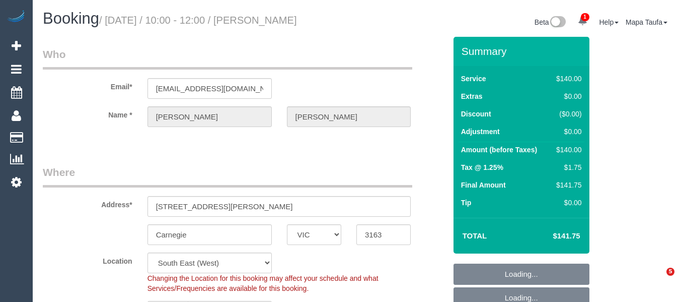
select select "VIC"
select select "object:1266"
select select "string:stripe-pm_1S8UAS2GScqysDRVydoE6NlQ"
select select "object:1271"
select select "number:28"
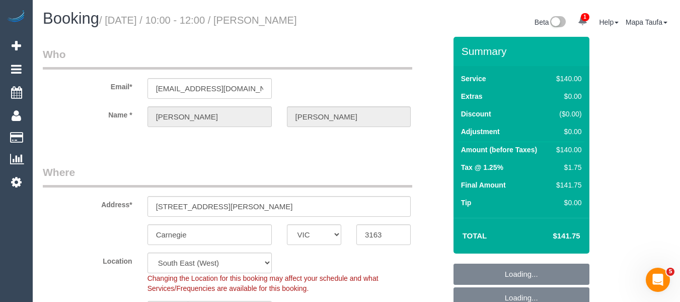
select select "number:14"
select select "number:19"
select select "number:23"
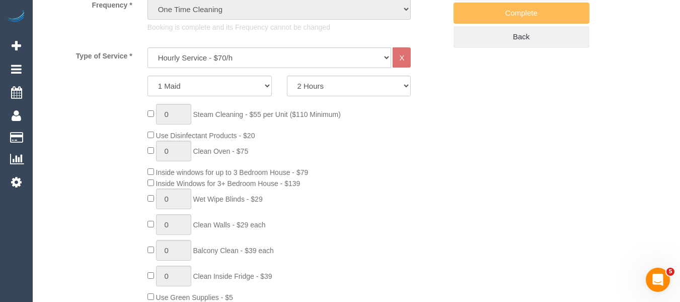
scroll to position [403, 0]
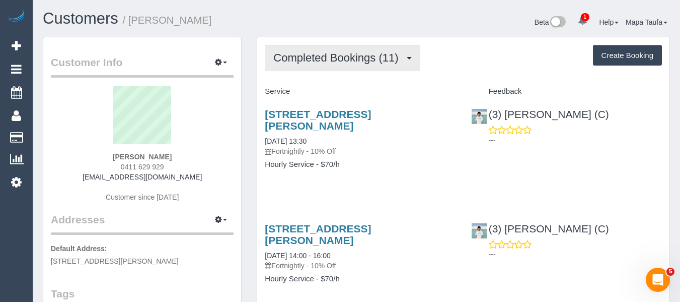
click at [320, 65] on button "Completed Bookings (11)" at bounding box center [342, 58] width 155 height 26
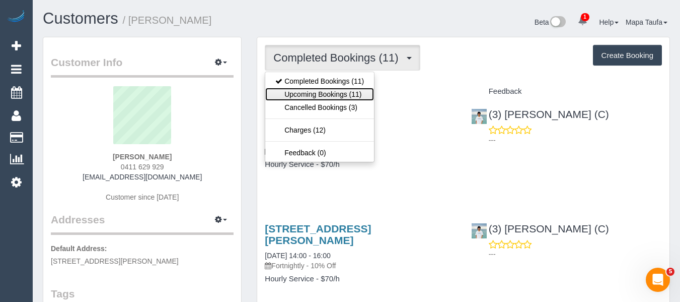
click at [318, 94] on link "Upcoming Bookings (11)" at bounding box center [319, 94] width 109 height 13
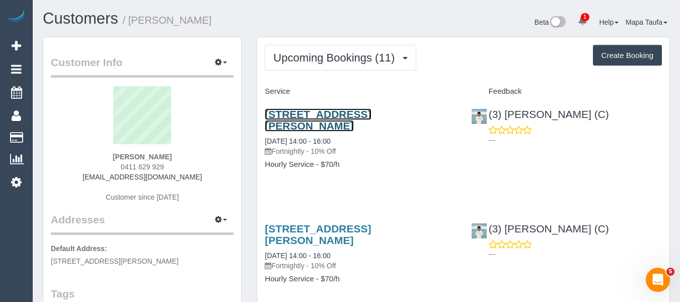
click at [321, 116] on link "30 Hazel Dr, Lower Templestowe, VIC 3107" at bounding box center [318, 119] width 106 height 23
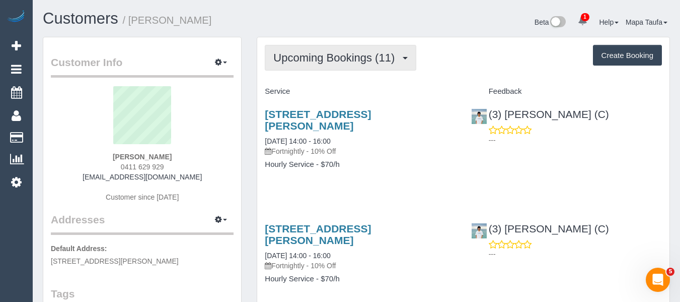
click at [323, 65] on button "Upcoming Bookings (11)" at bounding box center [341, 58] width 152 height 26
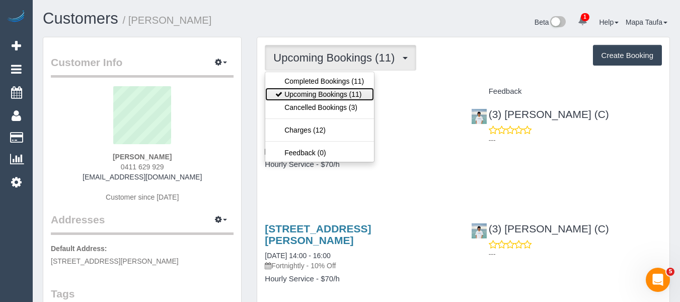
click at [317, 96] on link "Upcoming Bookings (11)" at bounding box center [319, 94] width 109 height 13
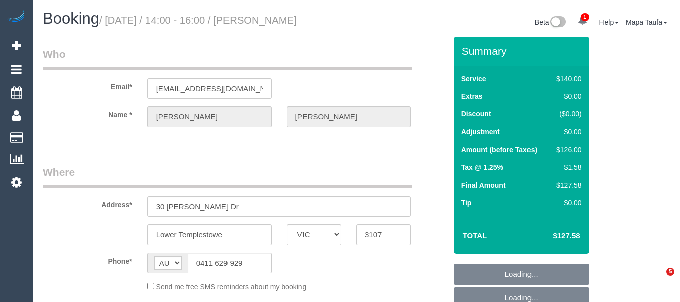
select select "VIC"
select select "string:stripe-pm_1Qu1X62GScqysDRV6kpEDbYw"
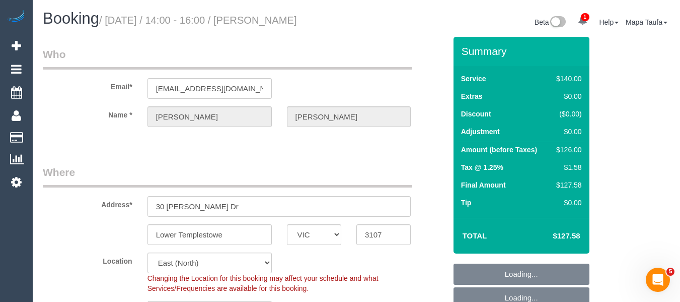
select select "object:708"
select select "number:27"
select select "number:14"
select select "number:19"
select select "number:25"
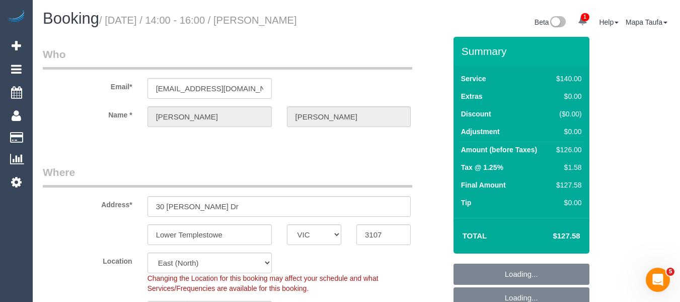
select select "number:33"
select select "number:26"
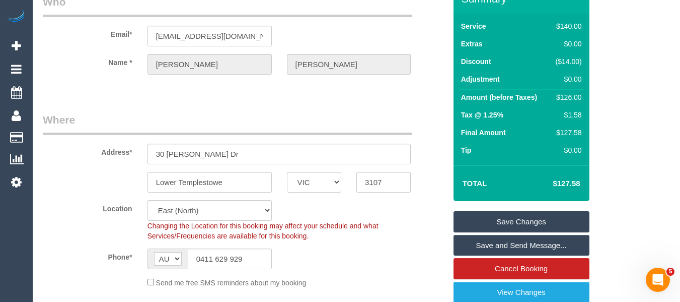
scroll to position [101, 0]
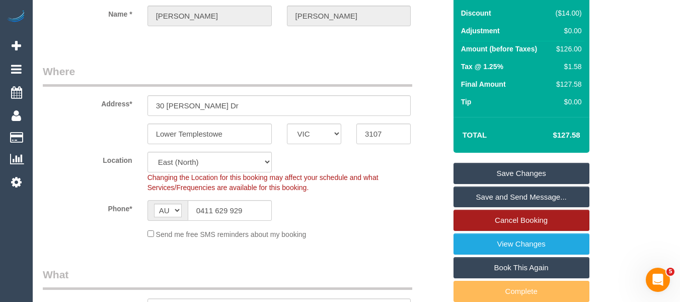
click at [529, 217] on link "Cancel Booking" at bounding box center [522, 219] width 136 height 21
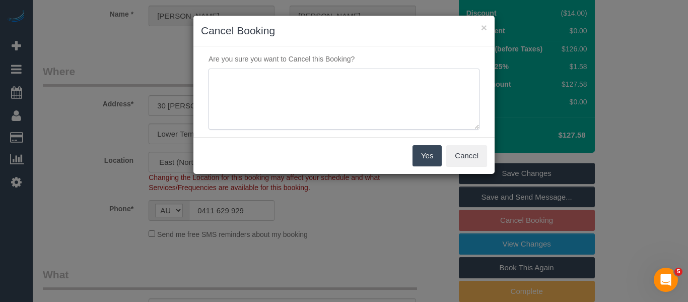
drag, startPoint x: 362, startPoint y: 111, endPoint x: 359, endPoint y: 103, distance: 8.4
click at [359, 103] on textarea at bounding box center [343, 98] width 271 height 61
type textarea "service not needed via text -MT"
click at [418, 153] on button "Yes" at bounding box center [426, 155] width 29 height 21
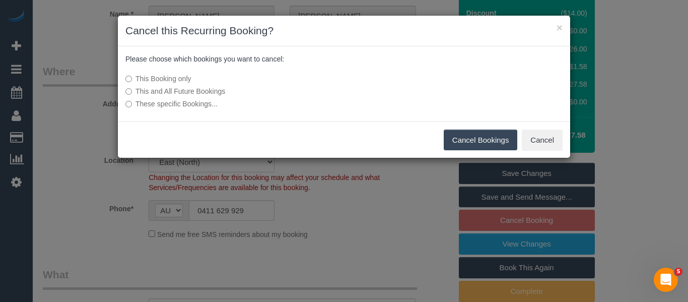
drag, startPoint x: 465, startPoint y: 144, endPoint x: 32, endPoint y: 165, distance: 432.9
click at [451, 144] on button "Cancel Bookings" at bounding box center [481, 139] width 74 height 21
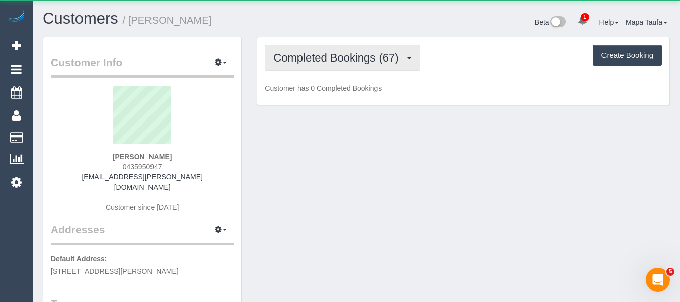
click at [318, 62] on span "Completed Bookings (67)" at bounding box center [338, 57] width 130 height 13
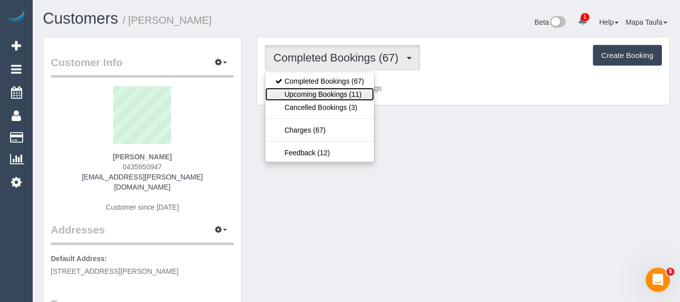
click at [324, 95] on link "Upcoming Bookings (11)" at bounding box center [319, 94] width 109 height 13
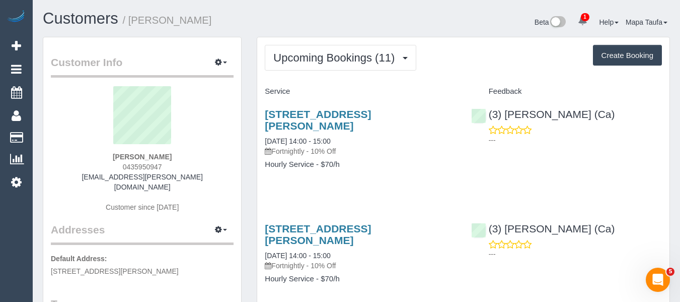
drag, startPoint x: 181, startPoint y: 159, endPoint x: 117, endPoint y: 157, distance: 63.5
click at [118, 157] on div "Elyane Palmer 0435950947 elyane.palmer@gmail.com Customer since 2023" at bounding box center [142, 154] width 183 height 136
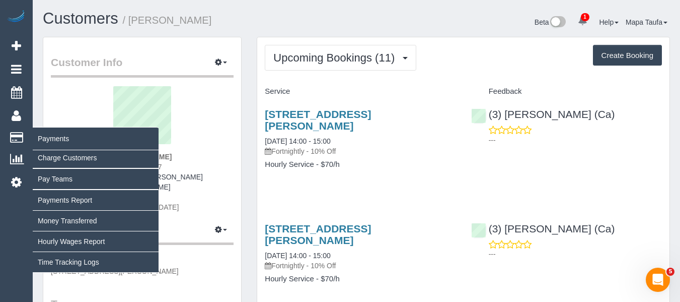
copy strong "Elyane Palmer"
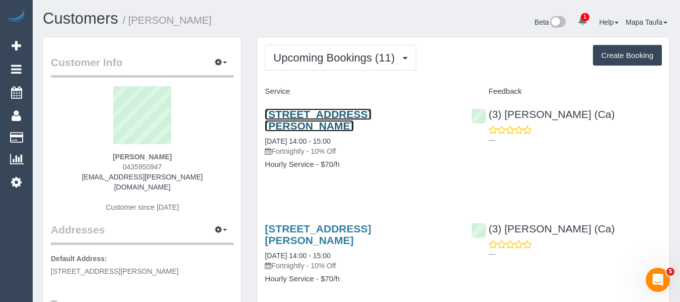
click at [330, 114] on link "1c Barrow St, Brunswick, VIC 3056" at bounding box center [318, 119] width 106 height 23
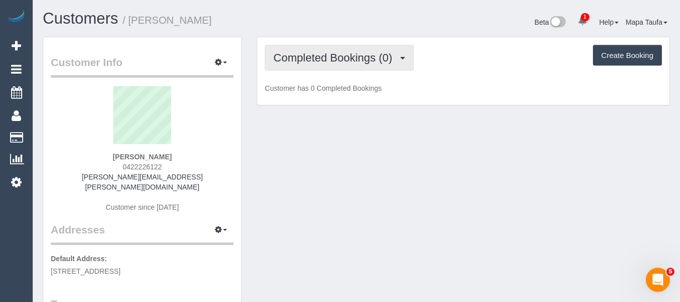
click at [335, 67] on button "Completed Bookings (0)" at bounding box center [339, 58] width 149 height 26
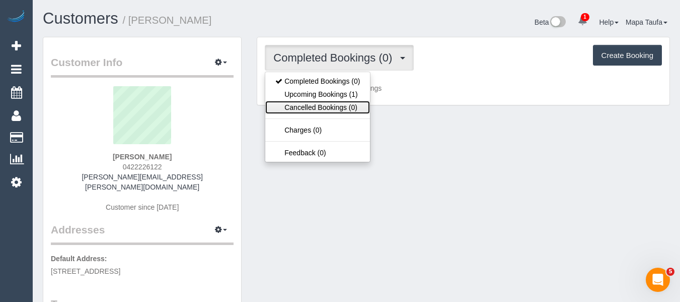
click at [338, 101] on link "Cancelled Bookings (0)" at bounding box center [317, 107] width 105 height 13
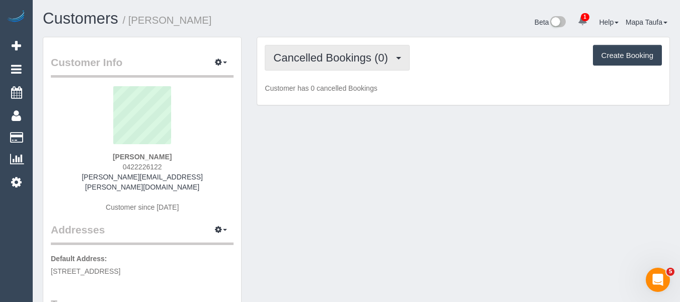
drag, startPoint x: 332, startPoint y: 52, endPoint x: 330, endPoint y: 66, distance: 14.2
click at [332, 53] on span "Cancelled Bookings (0)" at bounding box center [332, 57] width 119 height 13
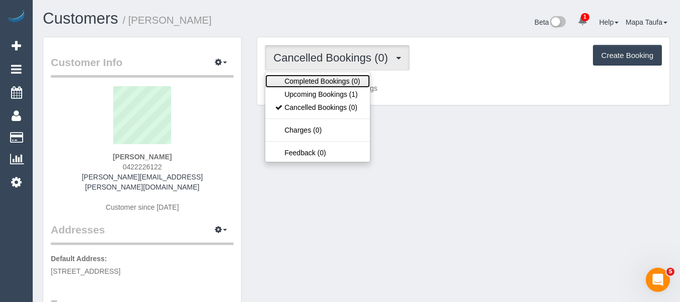
click at [327, 85] on link "Completed Bookings (0)" at bounding box center [317, 81] width 105 height 13
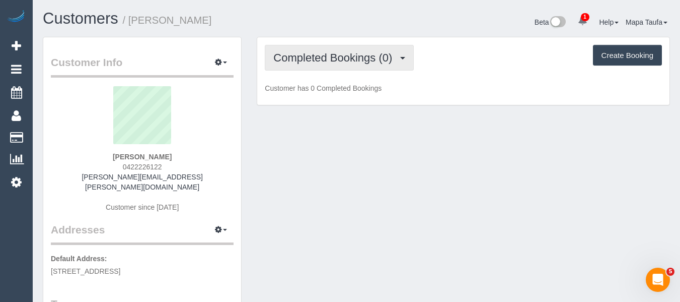
drag, startPoint x: 326, startPoint y: 61, endPoint x: 322, endPoint y: 81, distance: 20.2
click at [326, 62] on span "Completed Bookings (0)" at bounding box center [335, 57] width 124 height 13
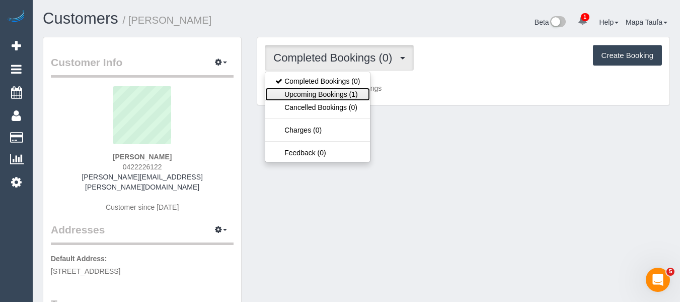
click at [318, 95] on link "Upcoming Bookings (1)" at bounding box center [317, 94] width 105 height 13
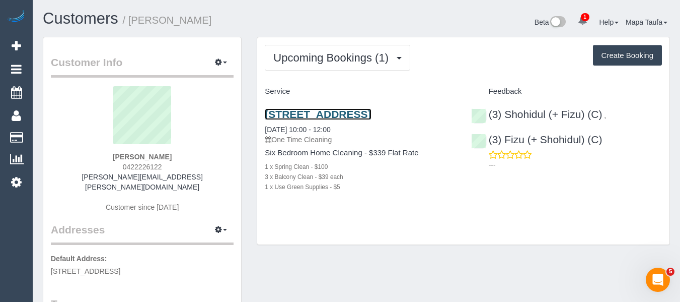
click at [323, 108] on link "4 St Neots Avenue, Northcote, VIC 3070" at bounding box center [318, 114] width 106 height 12
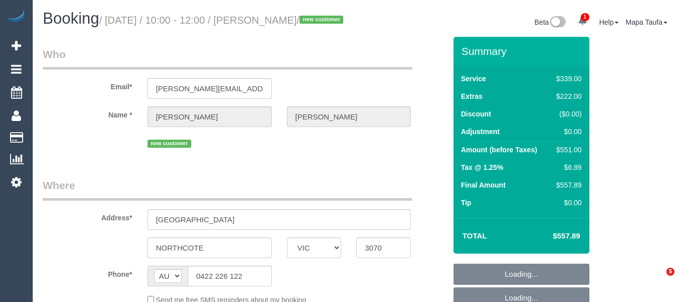
select select "VIC"
select select "string:stripe-pm_1S7PBQ2GScqysDRVqOUJ0p10"
select select "number:27"
select select "number:14"
select select "number:19"
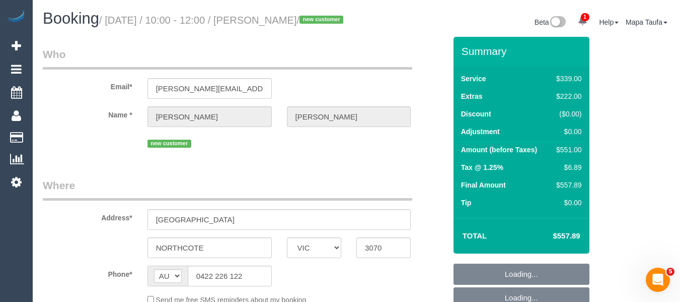
select select "number:22"
select select "number:12"
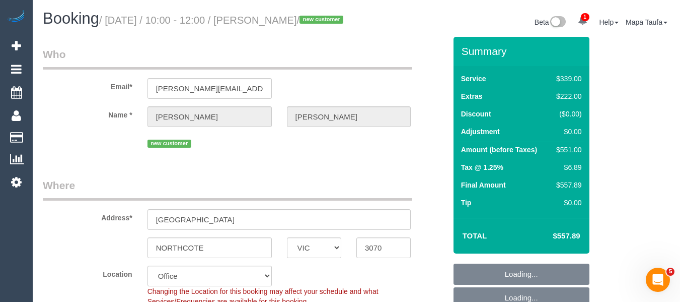
select select "object:749"
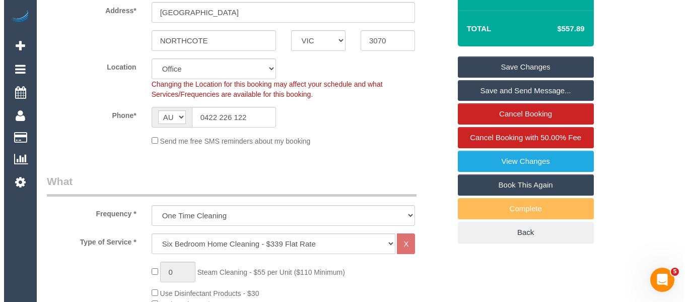
scroll to position [185, 0]
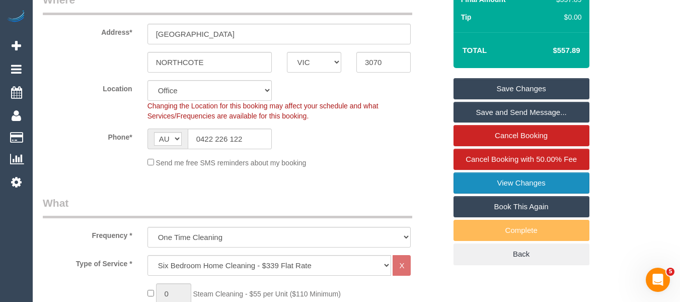
click at [534, 193] on link "View Changes" at bounding box center [522, 182] width 136 height 21
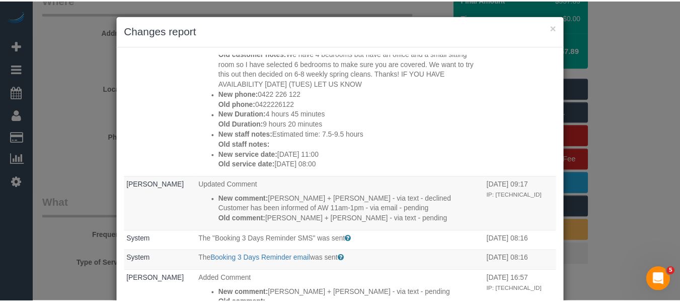
scroll to position [1057, 0]
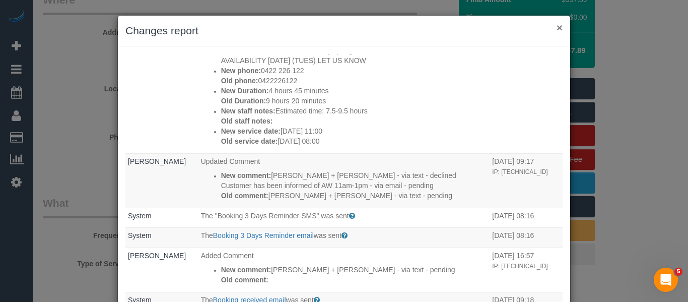
click at [556, 26] on button "×" at bounding box center [559, 27] width 6 height 11
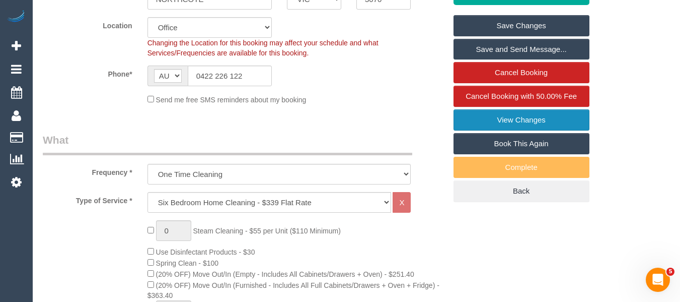
scroll to position [150, 0]
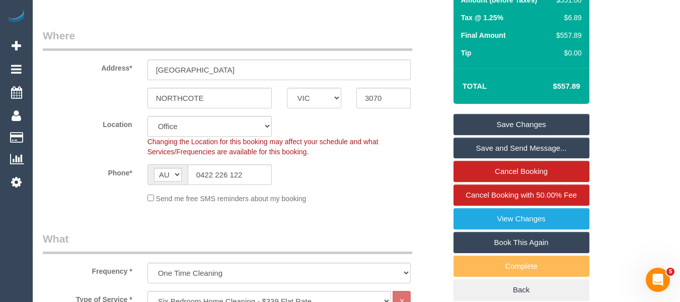
drag, startPoint x: 588, startPoint y: 99, endPoint x: 557, endPoint y: 98, distance: 31.2
click at [557, 98] on div "Total $557.89" at bounding box center [522, 86] width 136 height 36
copy table "Total $"
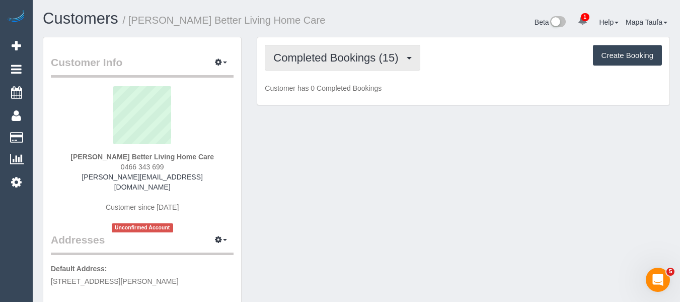
click at [313, 64] on span "Completed Bookings (15)" at bounding box center [338, 57] width 130 height 13
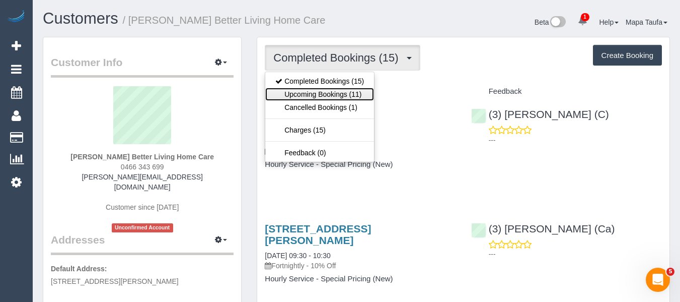
click at [318, 101] on link "Upcoming Bookings (11)" at bounding box center [319, 94] width 109 height 13
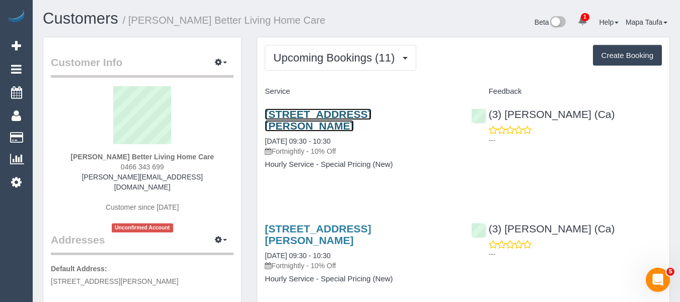
click at [339, 126] on link "6 Cantala Avenue, Rosanna, VIC 3084" at bounding box center [318, 119] width 106 height 23
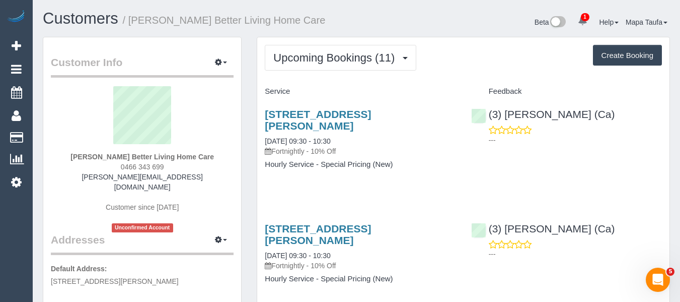
click at [383, 172] on div "6 Cantala Avenue, Rosanna, VIC 3084 10/10/2025 09:30 - 10:30 Fortnightly - 10% …" at bounding box center [360, 144] width 206 height 89
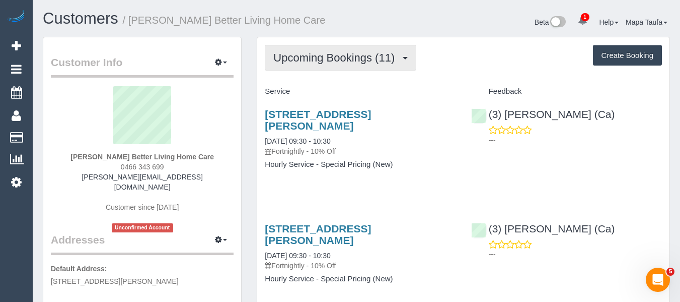
click at [331, 58] on button "Upcoming Bookings (11)" at bounding box center [341, 58] width 152 height 26
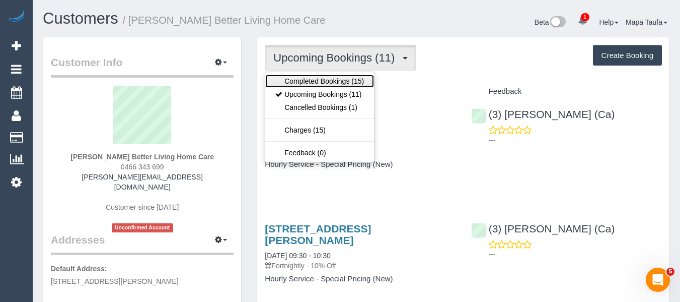
click at [327, 88] on link "Completed Bookings (15)" at bounding box center [319, 81] width 109 height 13
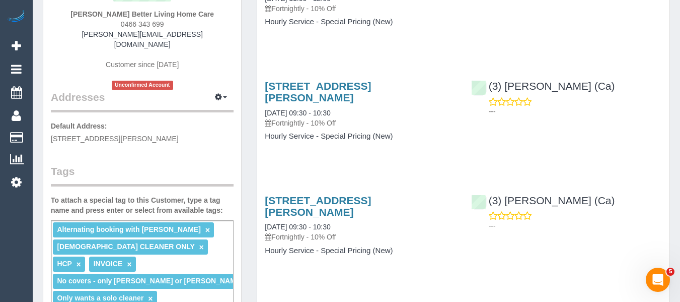
scroll to position [50, 0]
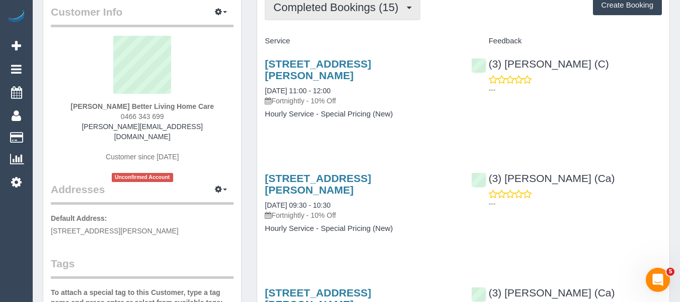
click at [319, 14] on span "Completed Bookings (15)" at bounding box center [338, 7] width 130 height 13
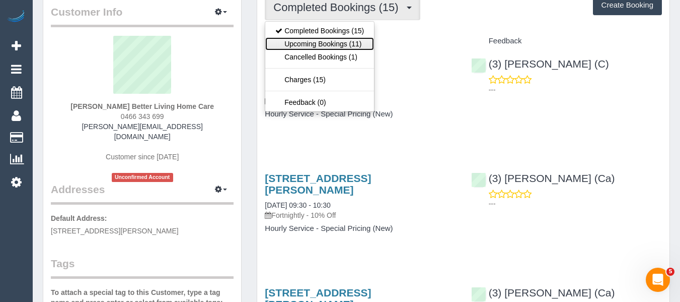
click at [319, 50] on link "Upcoming Bookings (11)" at bounding box center [319, 43] width 109 height 13
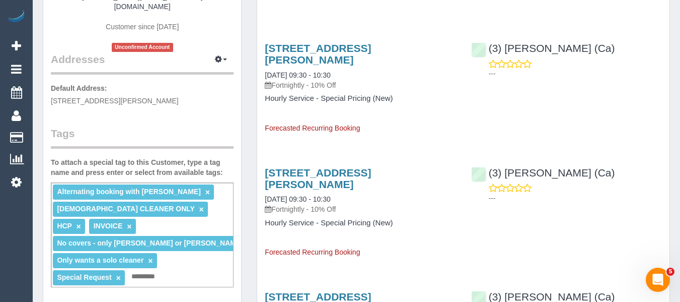
scroll to position [201, 0]
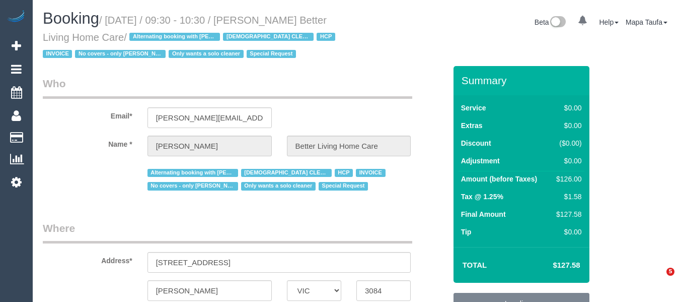
select select "VIC"
select select "object:561"
select select "number:28"
select select "number:14"
select select "number:19"
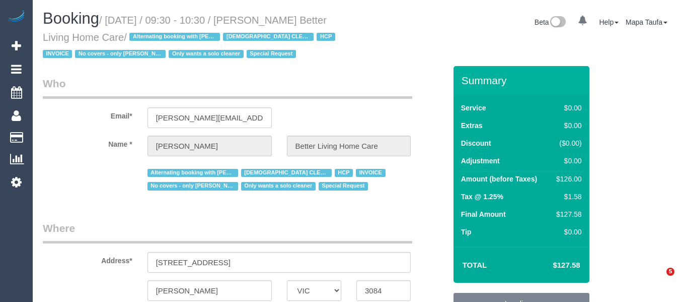
select select "number:25"
select select "number:35"
select select "120"
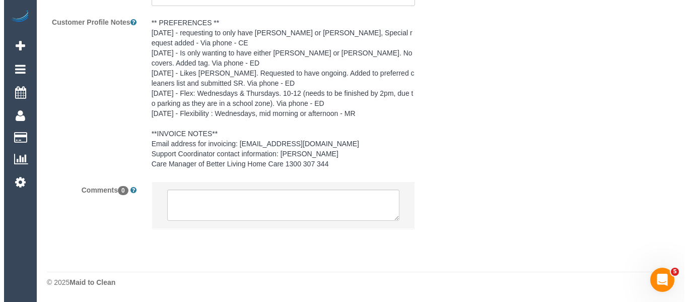
scroll to position [221, 0]
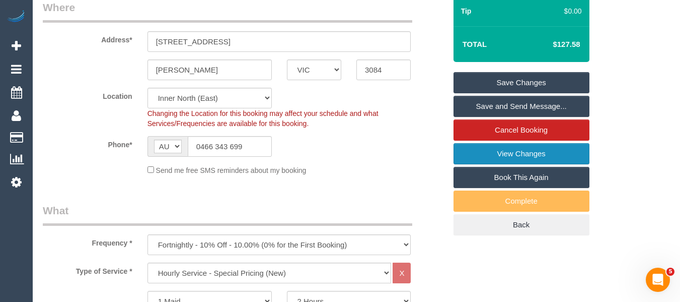
click at [515, 164] on link "View Changes" at bounding box center [522, 153] width 136 height 21
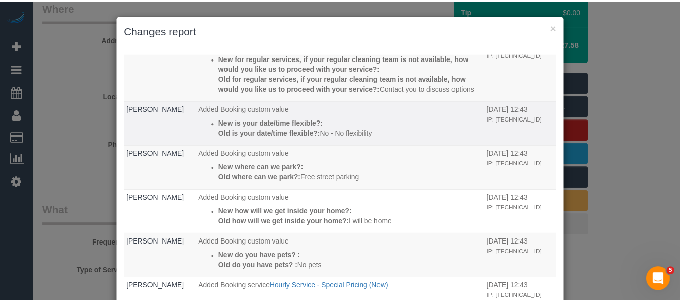
scroll to position [147, 0]
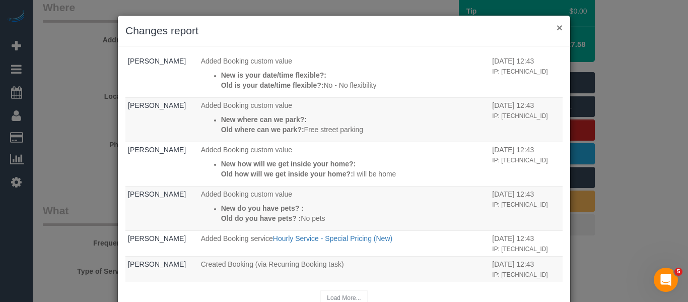
click at [556, 28] on button "×" at bounding box center [559, 27] width 6 height 11
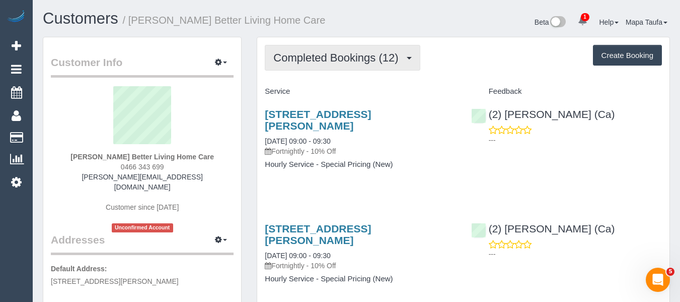
click at [309, 64] on span "Completed Bookings (12)" at bounding box center [338, 57] width 130 height 13
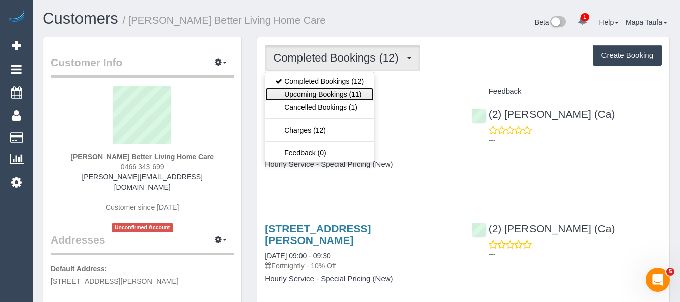
click at [314, 101] on link "Upcoming Bookings (11)" at bounding box center [319, 94] width 109 height 13
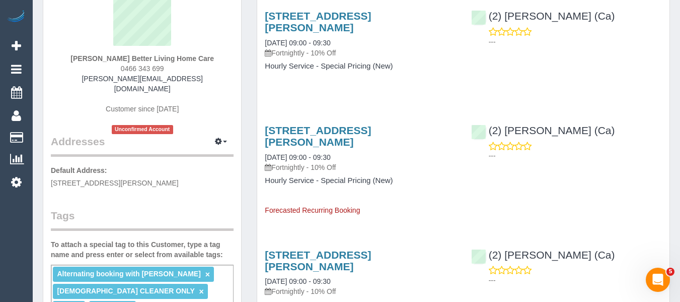
scroll to position [101, 0]
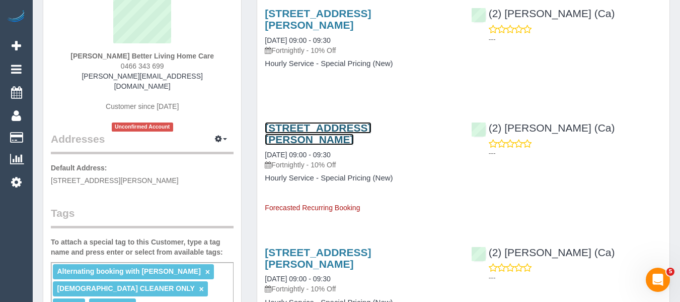
click at [329, 126] on link "[STREET_ADDRESS][PERSON_NAME]" at bounding box center [318, 133] width 106 height 23
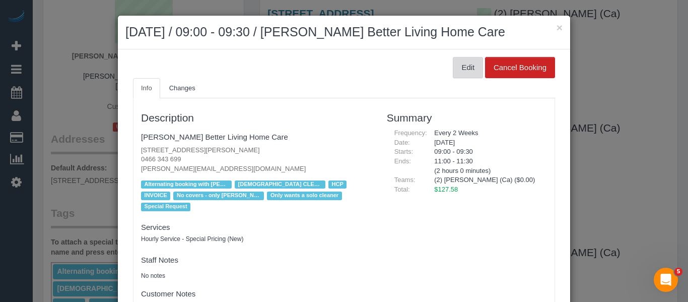
click at [455, 78] on button "Edit" at bounding box center [468, 67] width 30 height 21
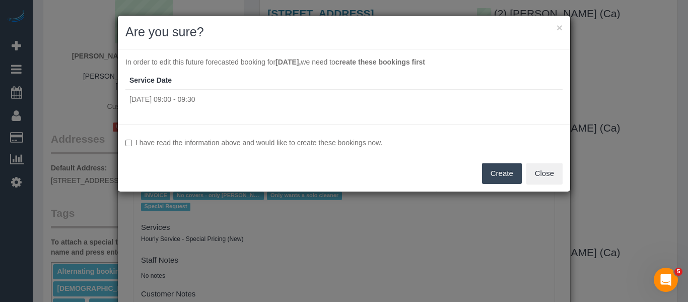
click at [348, 149] on div "I have read the information above and would like to create these bookings now. …" at bounding box center [344, 157] width 452 height 67
click at [356, 142] on label "I have read the information above and would like to create these bookings now." at bounding box center [343, 142] width 437 height 10
click at [484, 169] on button "Create" at bounding box center [502, 173] width 40 height 21
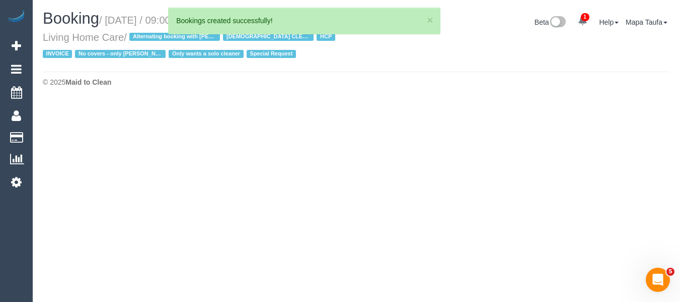
select select "VIC"
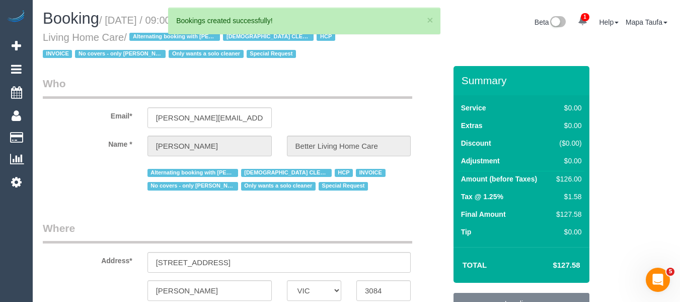
select select "120"
select select "string:AU"
select select "object:1816"
select select "number:28"
select select "number:14"
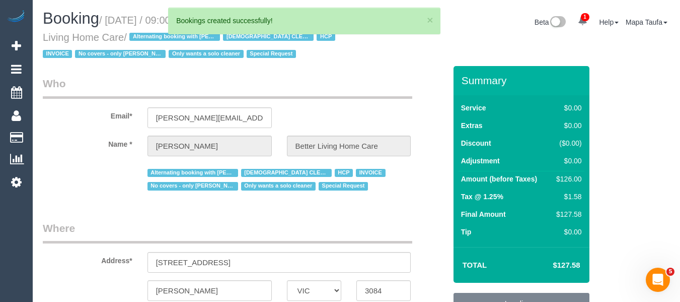
select select "number:19"
select select "number:25"
select select "number:35"
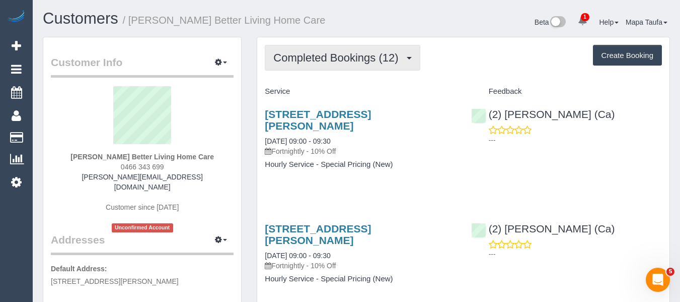
click at [347, 64] on span "Completed Bookings (12)" at bounding box center [338, 57] width 130 height 13
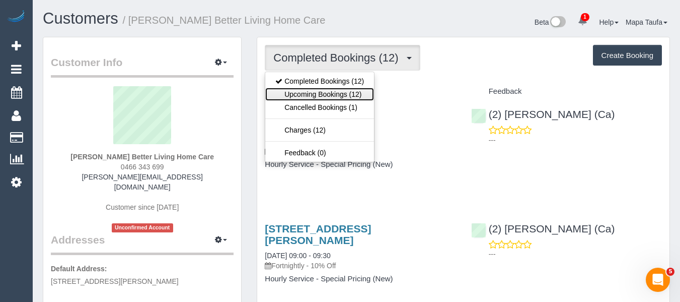
click at [338, 101] on link "Upcoming Bookings (12)" at bounding box center [319, 94] width 109 height 13
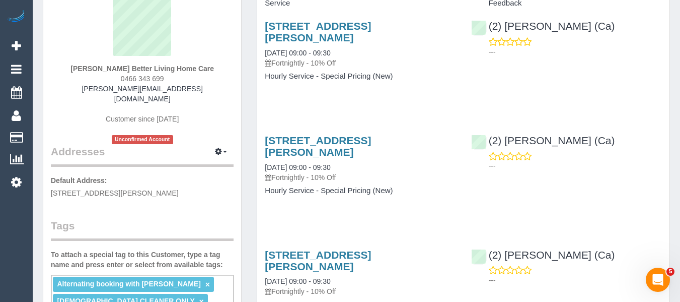
scroll to position [101, 0]
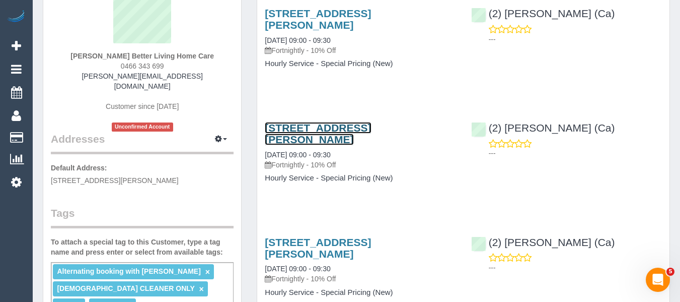
click at [303, 130] on link "[STREET_ADDRESS][PERSON_NAME]" at bounding box center [318, 133] width 106 height 23
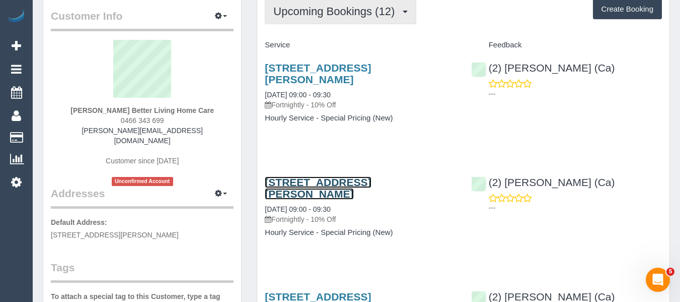
scroll to position [0, 0]
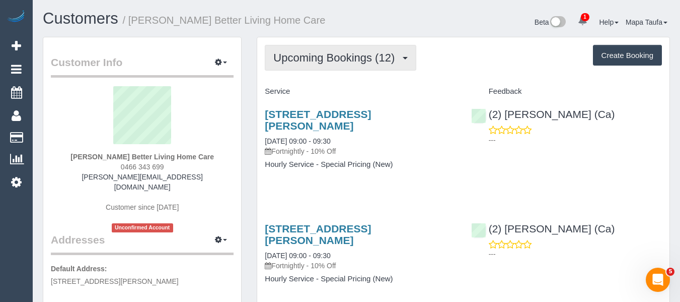
drag, startPoint x: 323, startPoint y: 59, endPoint x: 323, endPoint y: 67, distance: 8.1
click at [323, 61] on button "Upcoming Bookings (12)" at bounding box center [341, 58] width 152 height 26
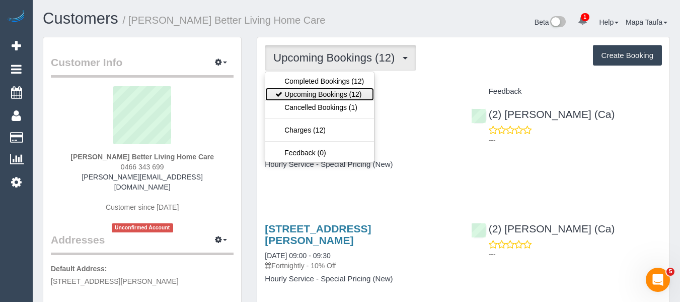
click at [321, 101] on link "Upcoming Bookings (12)" at bounding box center [319, 94] width 109 height 13
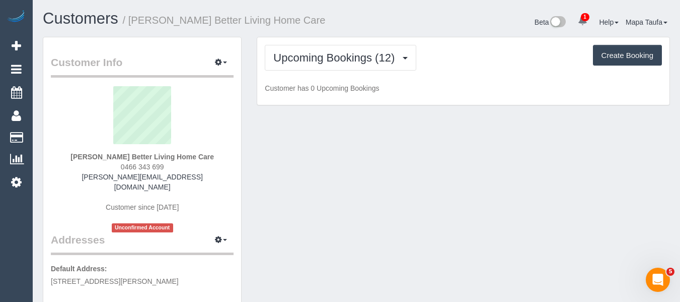
click at [363, 22] on div "Beta 1 Your Notifications You have 0 alerts × You have 1 to charge for [DATE] H…" at bounding box center [516, 23] width 321 height 27
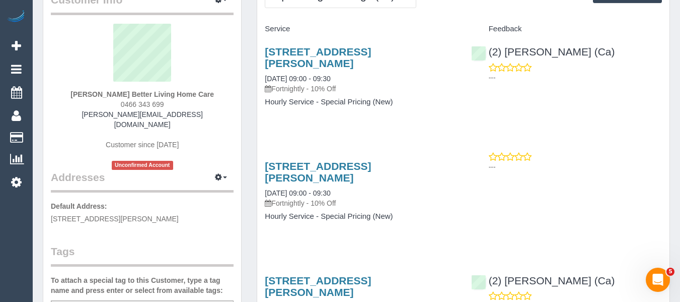
scroll to position [151, 0]
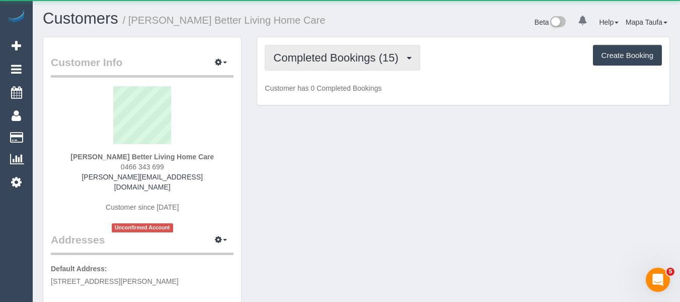
drag, startPoint x: 335, startPoint y: 70, endPoint x: 331, endPoint y: 96, distance: 26.0
click at [335, 64] on span "Completed Bookings (15)" at bounding box center [338, 57] width 130 height 13
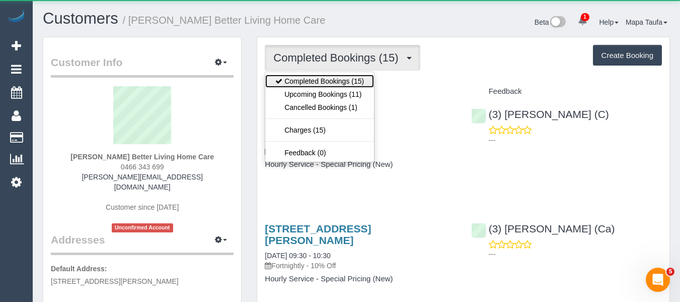
click at [331, 88] on link "Completed Bookings (15)" at bounding box center [319, 81] width 109 height 13
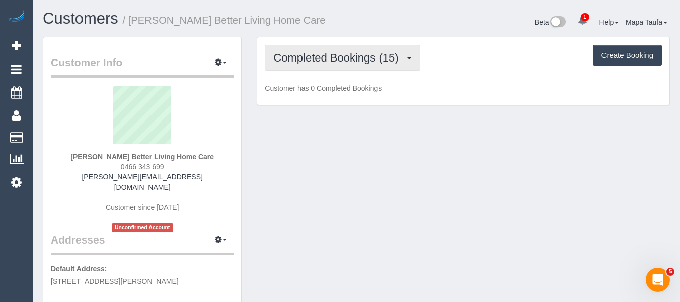
drag, startPoint x: 336, startPoint y: 79, endPoint x: 334, endPoint y: 100, distance: 21.2
click at [336, 70] on button "Completed Bookings (15)" at bounding box center [342, 58] width 155 height 26
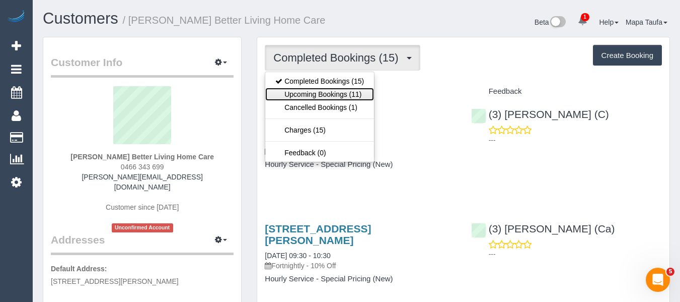
click at [331, 101] on link "Upcoming Bookings (11)" at bounding box center [319, 94] width 109 height 13
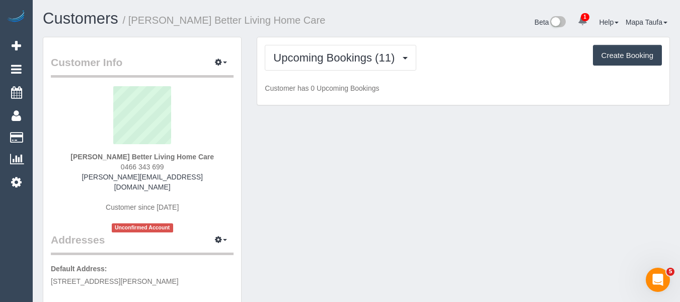
click at [375, 36] on div "Beta 1 Your Notifications You have 0 alerts × You have 1 to charge for 30/09/20…" at bounding box center [516, 23] width 321 height 27
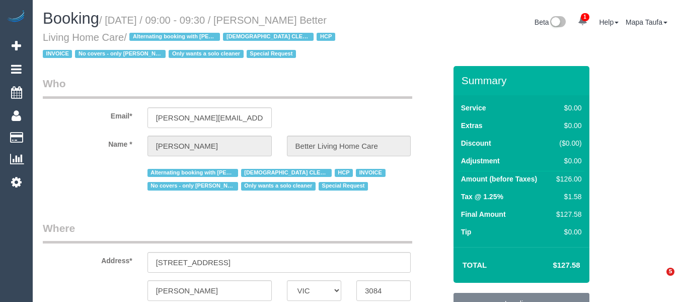
select select "VIC"
select select "120"
select select "number:28"
select select "number:14"
select select "number:19"
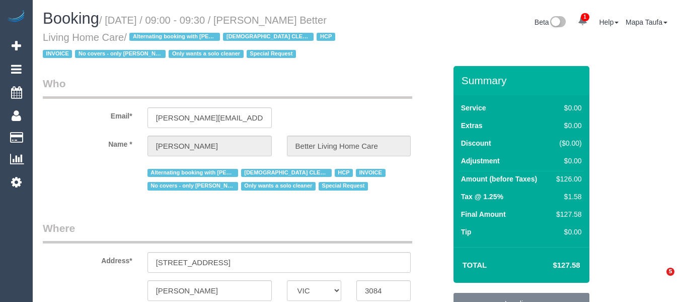
select select "number:25"
select select "number:35"
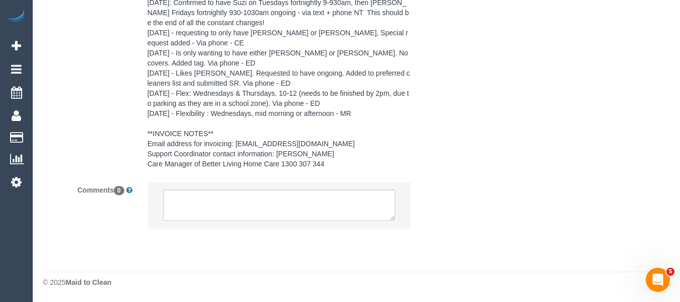
scroll to position [1660, 0]
click at [277, 220] on textarea at bounding box center [279, 204] width 233 height 31
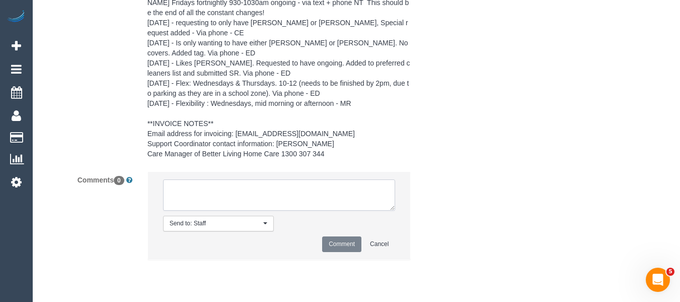
type textarea "-"
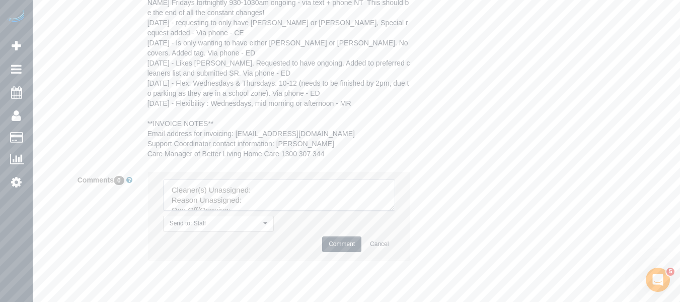
scroll to position [1708, 0]
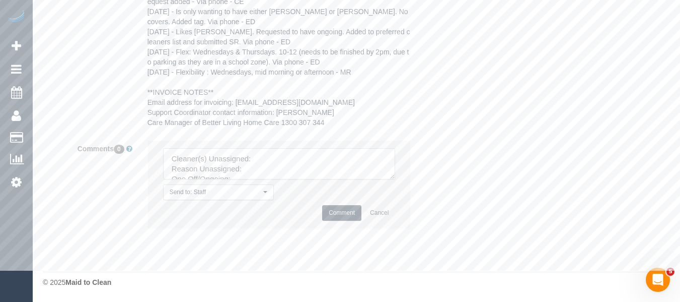
drag, startPoint x: 404, startPoint y: 276, endPoint x: 408, endPoint y: 281, distance: 6.1
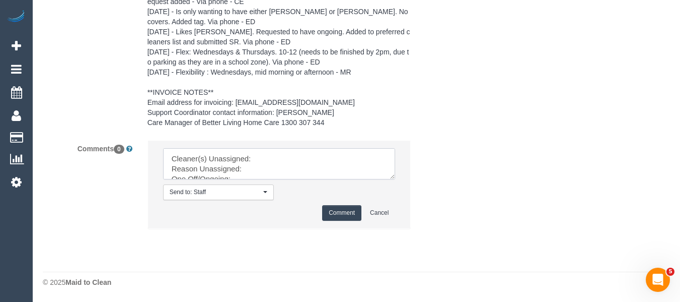
drag, startPoint x: 392, startPoint y: 175, endPoint x: 394, endPoint y: 281, distance: 105.7
click at [396, 179] on textarea at bounding box center [279, 163] width 233 height 31
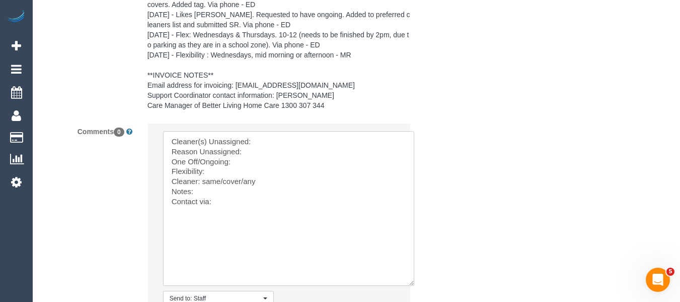
click at [233, 183] on textarea at bounding box center [288, 208] width 251 height 155
paste textarea "[DATE] morning [DATE] [DATE] all day [DATE] [DATE] all day"
click at [231, 195] on textarea at bounding box center [288, 208] width 251 height 155
click at [219, 192] on textarea at bounding box center [288, 208] width 251 height 155
paste textarea "[DATE] morning [DATE] [DATE] all day [DATE] [DATE] all day"
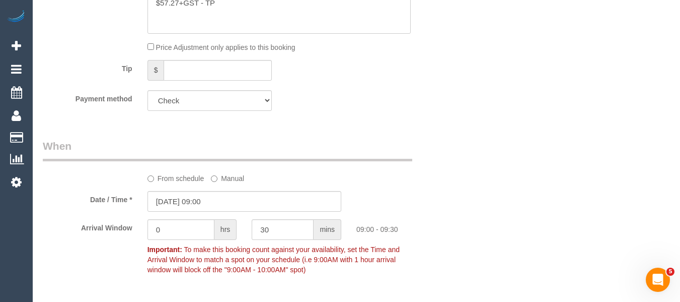
scroll to position [701, 0]
type textarea "Cleaner(s) Unassigned: Reason Unassigned: One Off/Ongoing: Flexibility: [DATE] …"
click at [181, 184] on label "From schedule" at bounding box center [176, 177] width 57 height 14
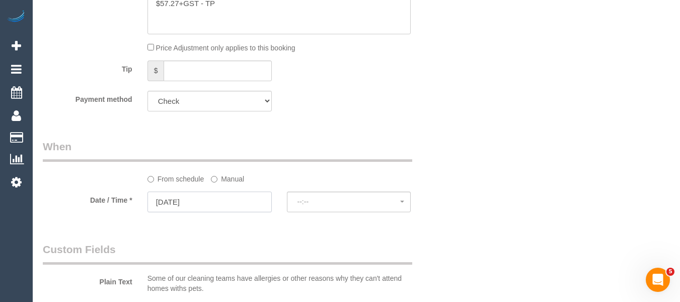
click at [222, 212] on input "[DATE]" at bounding box center [210, 201] width 124 height 21
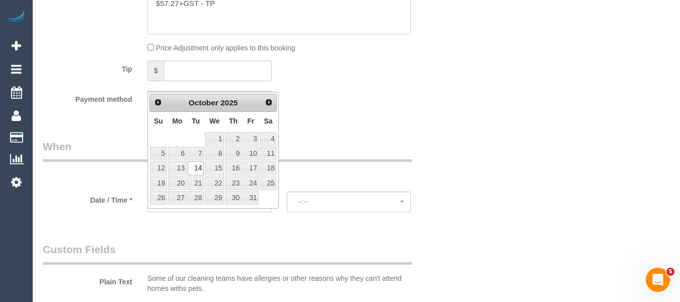
select select "spot26"
click at [180, 165] on link "13" at bounding box center [177, 168] width 19 height 14
type input "[DATE]"
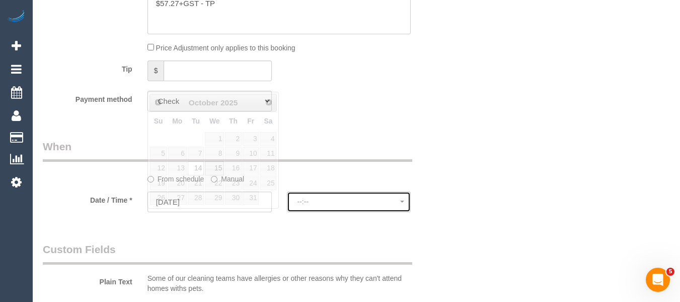
click at [313, 205] on span "--:--" at bounding box center [349, 201] width 103 height 8
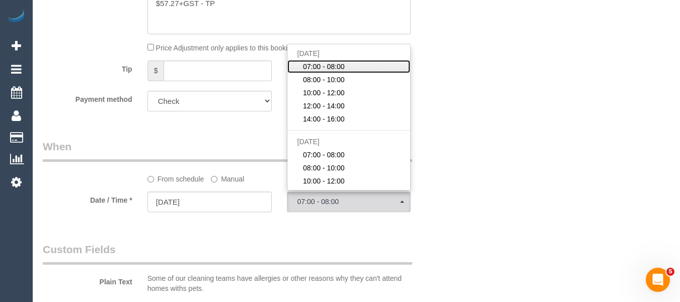
click at [320, 71] on span "07:00 - 08:00" at bounding box center [324, 66] width 42 height 10
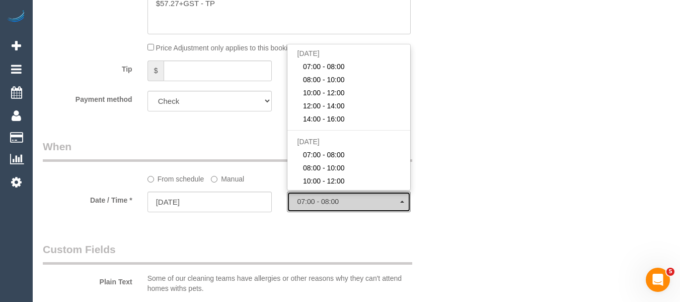
select select "spot51"
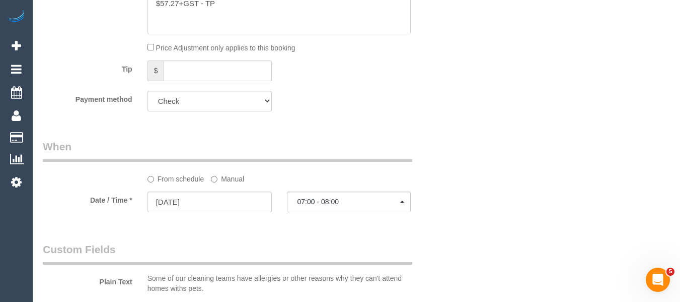
click at [240, 184] on label "Manual" at bounding box center [227, 177] width 33 height 14
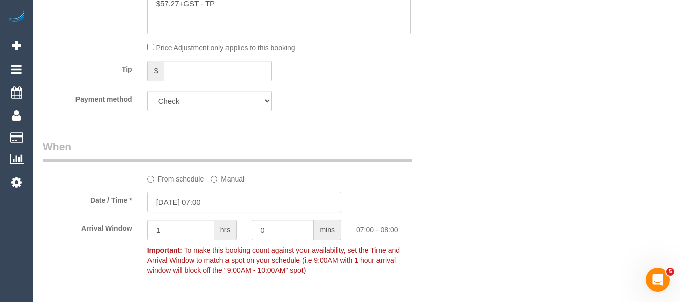
click at [252, 212] on input "[DATE] 07:00" at bounding box center [245, 201] width 194 height 21
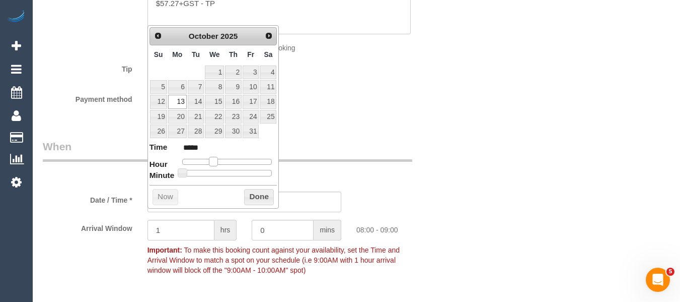
type input "[DATE] 08:00"
type input "*****"
type input "[DATE] 09:00"
type input "*****"
click at [214, 162] on span at bounding box center [217, 161] width 9 height 9
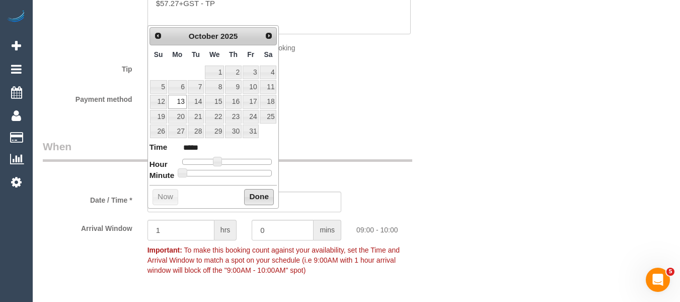
click at [261, 199] on button "Done" at bounding box center [259, 197] width 30 height 16
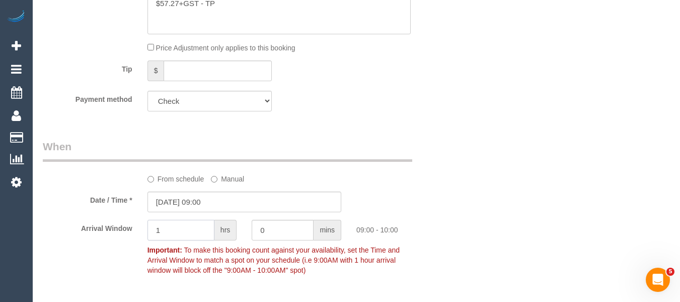
drag, startPoint x: 163, startPoint y: 248, endPoint x: 117, endPoint y: 248, distance: 45.3
click at [120, 248] on div "Arrival Window 1 hrs 0 mins 09:00 - 10:00 Important: To make this booking count…" at bounding box center [244, 250] width 418 height 60
drag, startPoint x: 229, startPoint y: 247, endPoint x: 210, endPoint y: 246, distance: 18.7
click at [211, 246] on div "Arrival Window hrs 0 mins Important: To make this booking count against your av…" at bounding box center [244, 250] width 418 height 60
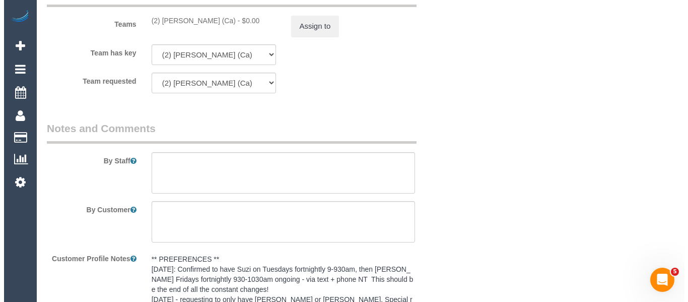
scroll to position [1356, 0]
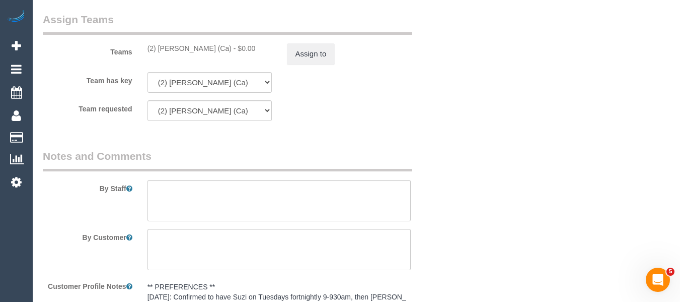
type input "30"
drag, startPoint x: 208, startPoint y: 66, endPoint x: 159, endPoint y: 67, distance: 49.3
click at [159, 53] on div "(2) [PERSON_NAME] (Ca) - $0.00" at bounding box center [210, 48] width 124 height 10
copy div "[PERSON_NAME] (Ca)"
click at [297, 64] on button "Assign to" at bounding box center [311, 53] width 48 height 21
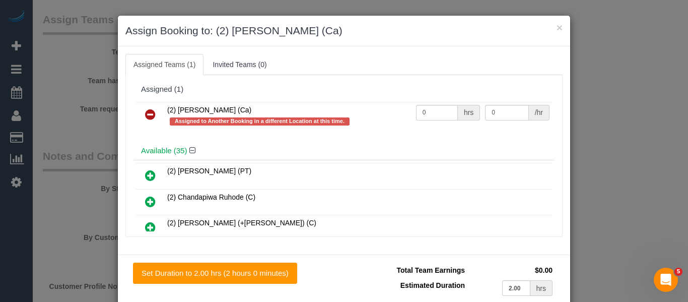
click at [140, 117] on link at bounding box center [150, 115] width 24 height 20
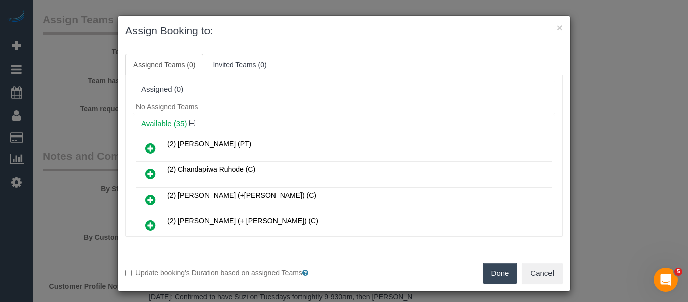
click at [500, 278] on button "Done" at bounding box center [499, 272] width 35 height 21
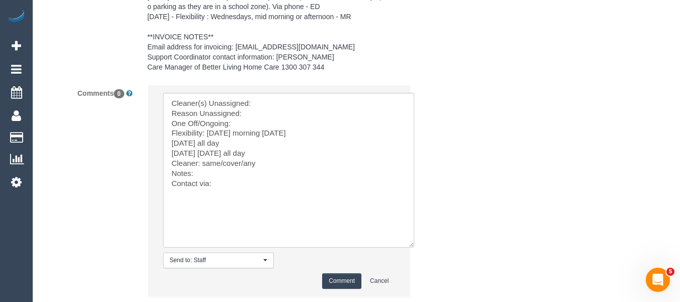
scroll to position [1809, 0]
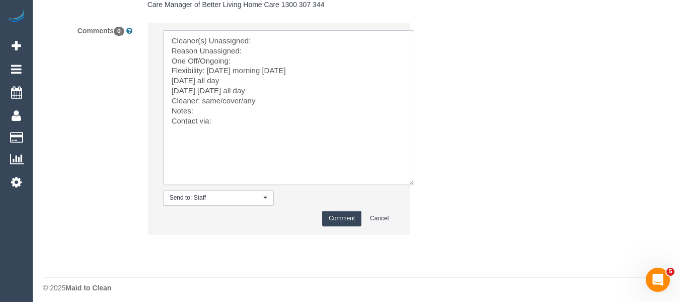
click at [262, 56] on textarea at bounding box center [288, 107] width 251 height 155
paste textarea "[PERSON_NAME] (Ca)"
click at [260, 69] on textarea at bounding box center [288, 107] width 251 height 155
click at [251, 75] on textarea at bounding box center [288, 107] width 251 height 155
drag, startPoint x: 240, startPoint y: 116, endPoint x: 202, endPoint y: 115, distance: 37.8
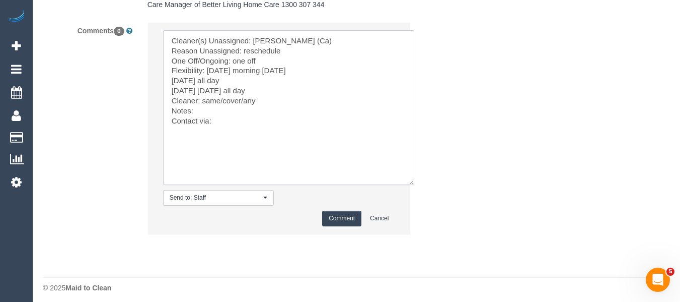
click at [202, 115] on textarea at bounding box center [288, 107] width 251 height 155
drag, startPoint x: 209, startPoint y: 120, endPoint x: 201, endPoint y: 120, distance: 8.1
click at [201, 120] on textarea at bounding box center [288, 107] width 251 height 155
click at [238, 142] on textarea at bounding box center [288, 107] width 251 height 155
type textarea "Cleaner(s) Unassigned: [PERSON_NAME] (Ca) Reason Unassigned: reschedule One Off…"
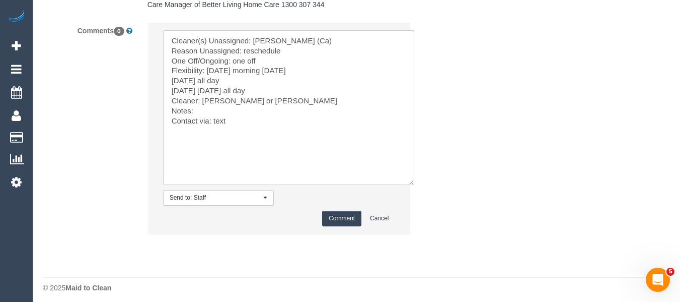
drag, startPoint x: 343, startPoint y: 236, endPoint x: 308, endPoint y: 163, distance: 81.1
click at [343, 226] on button "Comment" at bounding box center [341, 218] width 39 height 16
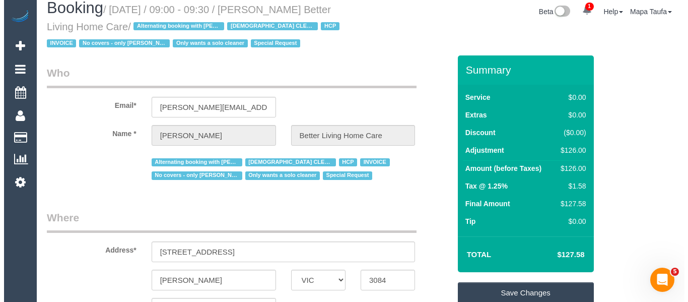
scroll to position [61, 0]
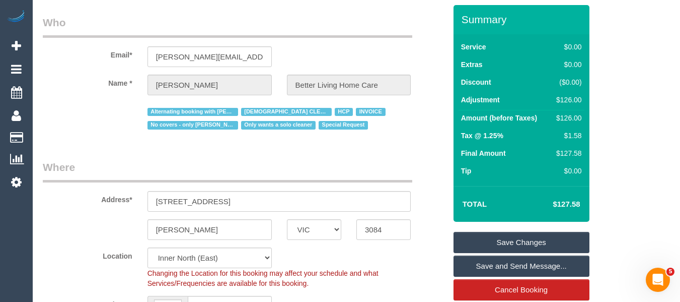
click at [498, 253] on link "Save Changes" at bounding box center [522, 242] width 136 height 21
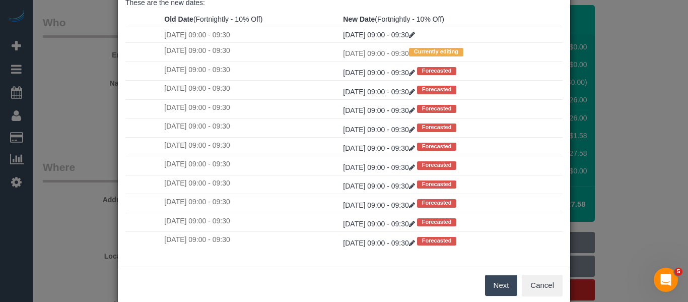
scroll to position [150, 0]
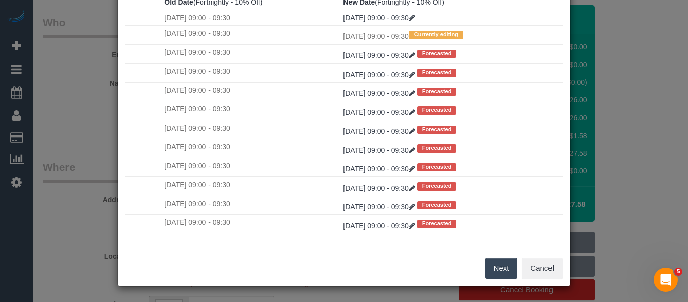
click at [506, 269] on button "Next" at bounding box center [501, 267] width 33 height 21
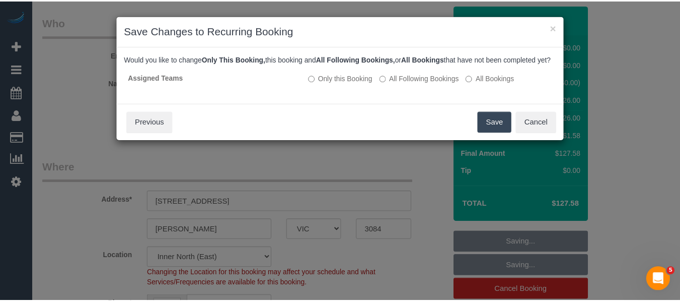
scroll to position [0, 0]
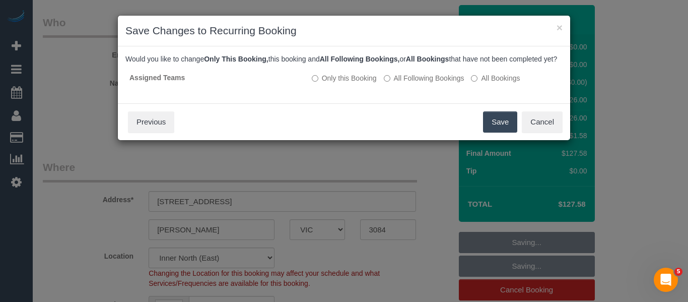
click at [489, 132] on button "Save" at bounding box center [500, 121] width 34 height 21
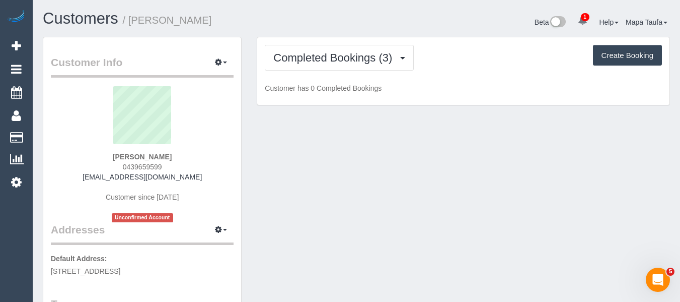
drag, startPoint x: 187, startPoint y: 157, endPoint x: 98, endPoint y: 159, distance: 88.6
click at [100, 157] on div "[PERSON_NAME] 0439659599 [EMAIL_ADDRESS][DOMAIN_NAME] Customer since [DATE] Unc…" at bounding box center [142, 154] width 183 height 136
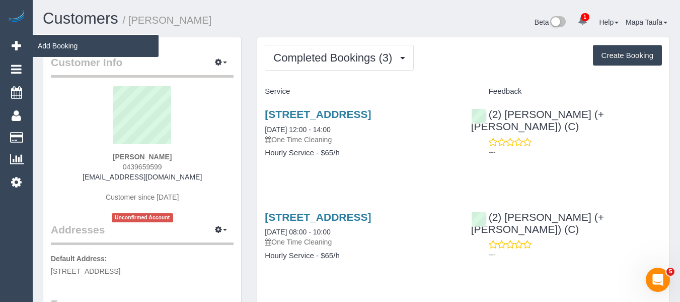
copy strong "[PERSON_NAME]"
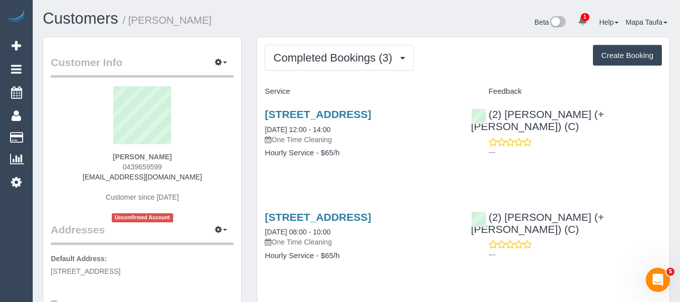
click at [304, 74] on div "Completed Bookings (3) Completed Bookings (3) Upcoming Bookings (2) Cancelled B…" at bounding box center [463, 226] width 412 height 378
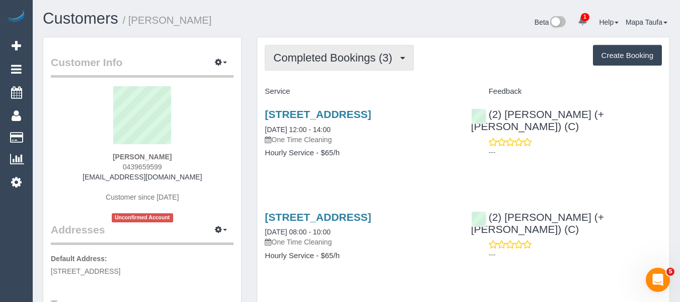
drag, startPoint x: 301, startPoint y: 66, endPoint x: 304, endPoint y: 82, distance: 16.5
click at [300, 65] on button "Completed Bookings (3)" at bounding box center [339, 58] width 149 height 26
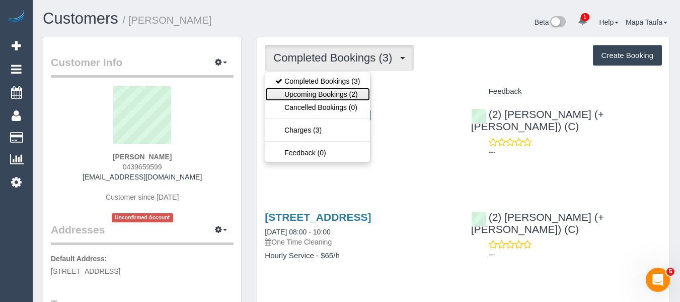
click at [306, 91] on link "Upcoming Bookings (2)" at bounding box center [317, 94] width 105 height 13
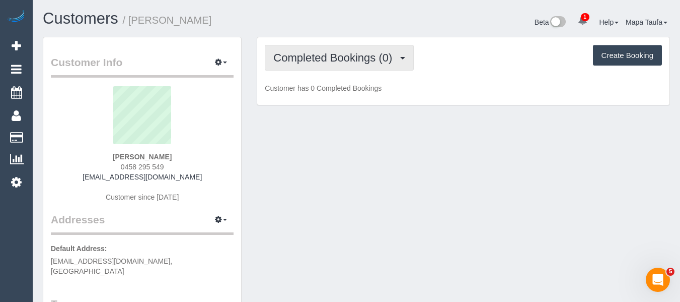
click at [314, 66] on button "Completed Bookings (0)" at bounding box center [339, 58] width 149 height 26
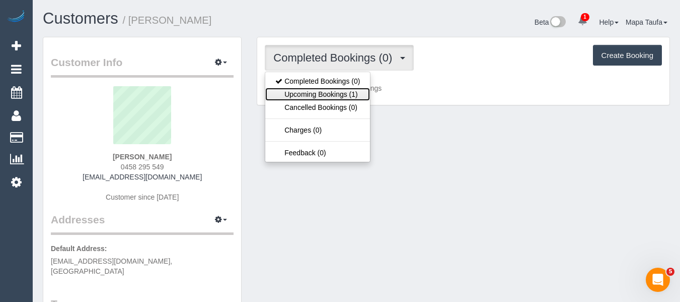
click at [311, 90] on link "Upcoming Bookings (1)" at bounding box center [317, 94] width 105 height 13
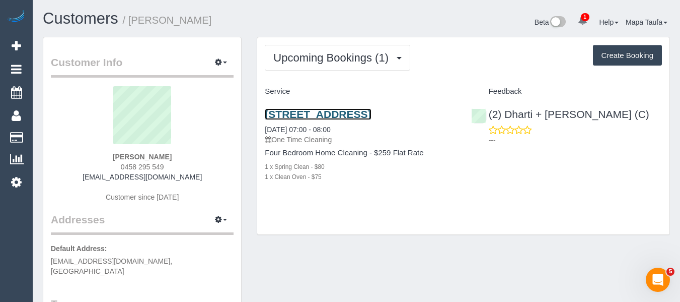
click at [302, 116] on link "[STREET_ADDRESS]" at bounding box center [318, 114] width 106 height 12
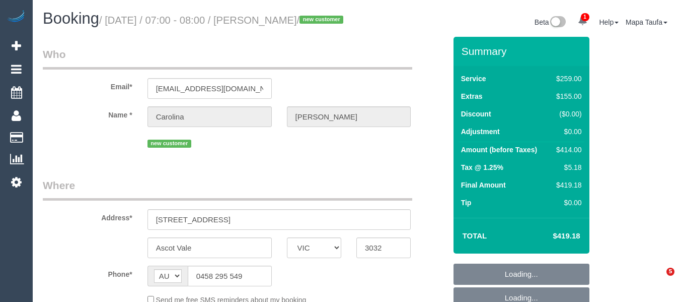
select select "VIC"
select select "string:stripe-pm_1SAg7v2GScqysDRVbHjVi5DP"
select select "number:27"
select select "number:14"
select select "number:18"
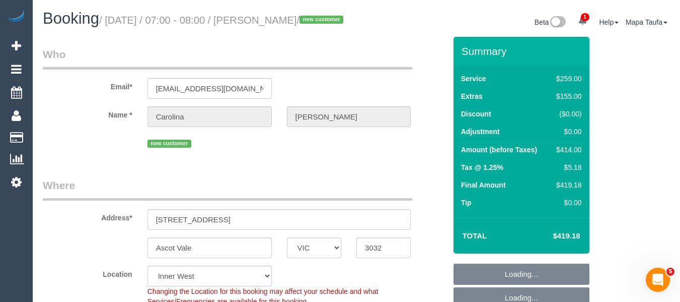
select select "object:744"
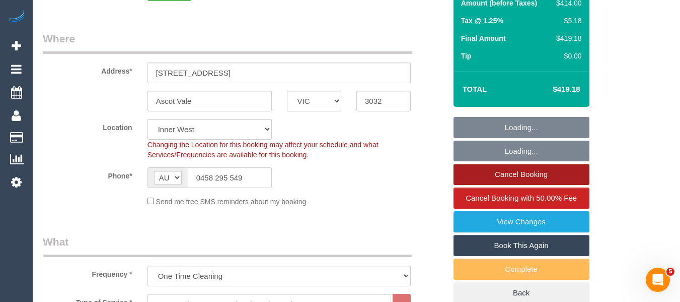
scroll to position [151, 0]
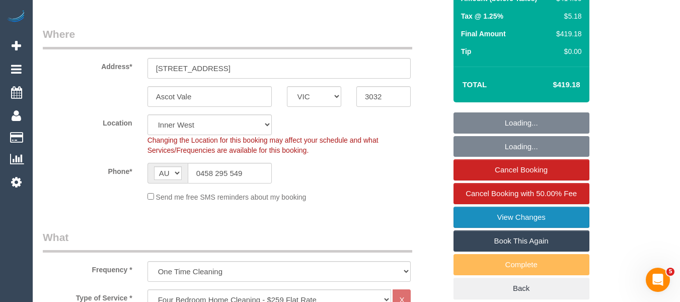
click at [525, 227] on link "View Changes" at bounding box center [522, 216] width 136 height 21
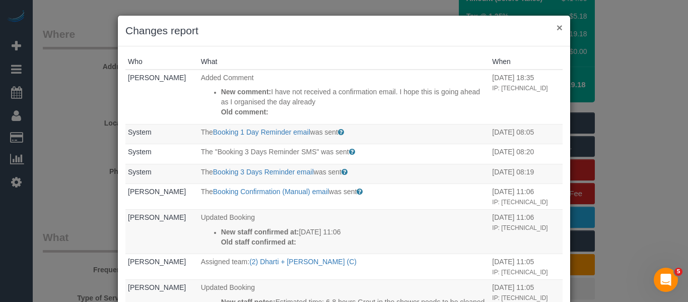
click at [556, 29] on button "×" at bounding box center [559, 27] width 6 height 11
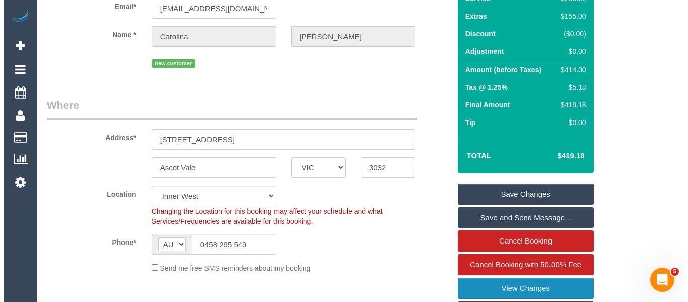
scroll to position [252, 0]
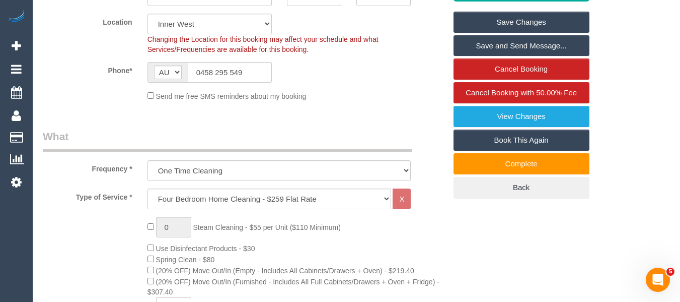
click at [554, 56] on link "Save and Send Message..." at bounding box center [522, 45] width 136 height 21
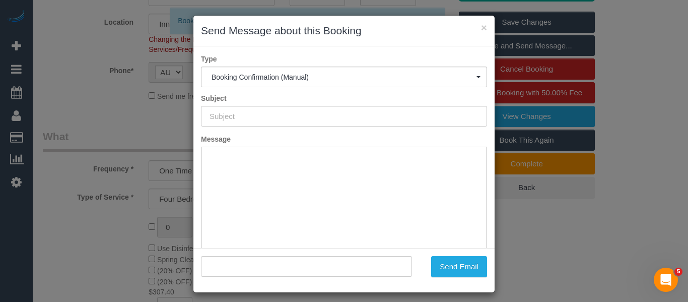
type input "Booking Confirmed"
type input ""Carolina Alvarez" <carol_anv@hotmail.com>"
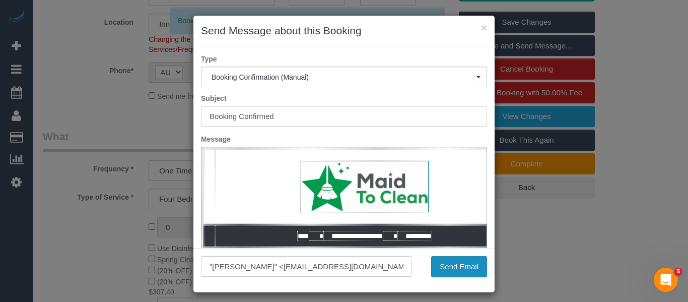
scroll to position [0, 0]
click at [449, 270] on button "Send Email" at bounding box center [459, 266] width 56 height 21
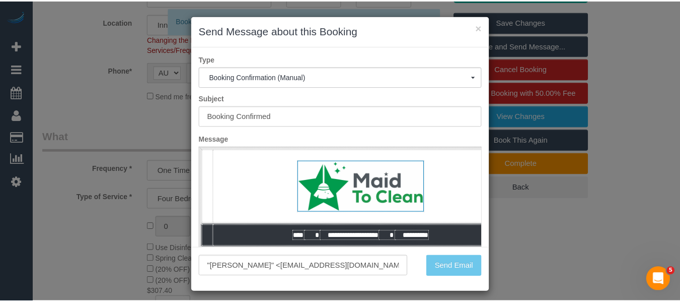
scroll to position [288, 0]
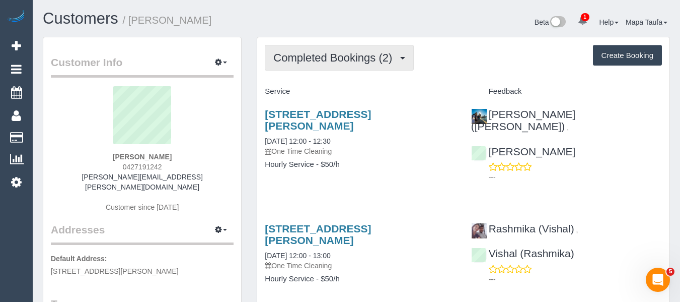
click at [323, 51] on button "Completed Bookings (2)" at bounding box center [339, 58] width 149 height 26
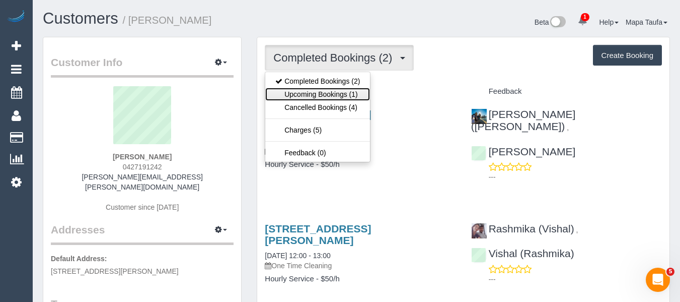
click at [335, 92] on link "Upcoming Bookings (1)" at bounding box center [317, 94] width 105 height 13
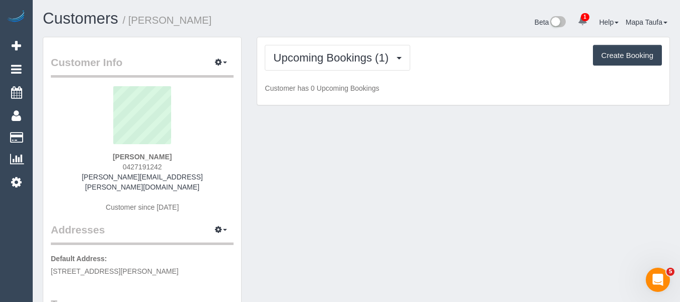
click at [322, 21] on h1 "Customers / [PERSON_NAME]" at bounding box center [196, 18] width 306 height 17
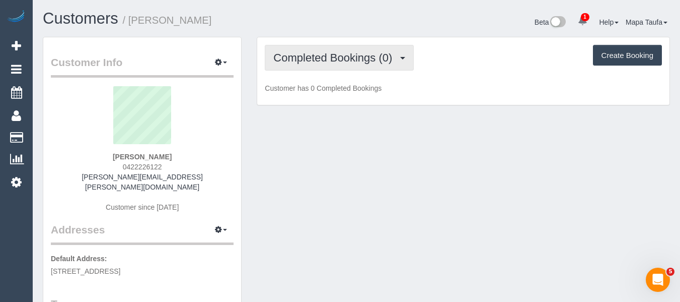
click at [346, 62] on span "Completed Bookings (0)" at bounding box center [335, 57] width 124 height 13
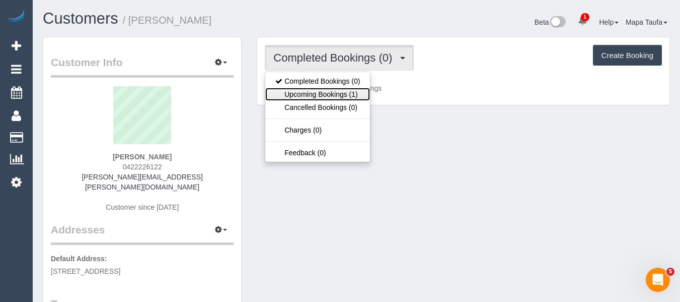
click at [341, 93] on link "Upcoming Bookings (1)" at bounding box center [317, 94] width 105 height 13
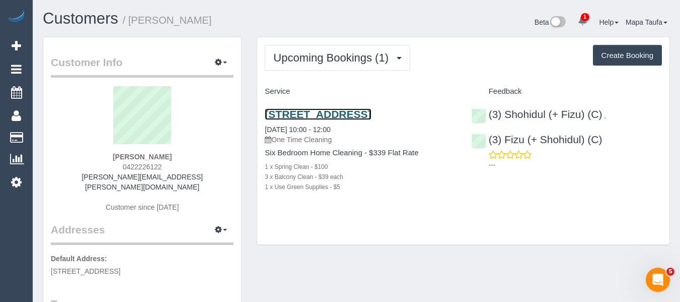
click at [343, 117] on link "4 St Neots Avenue, Northcote, VIC 3070" at bounding box center [318, 114] width 106 height 12
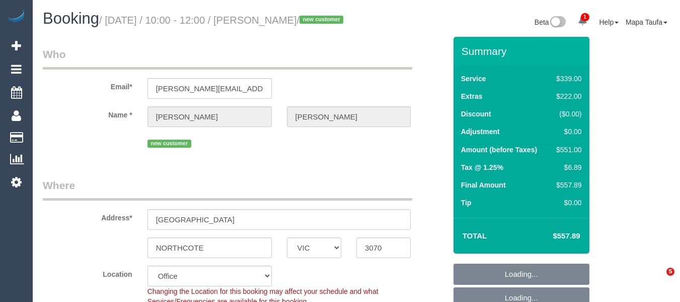
select select "VIC"
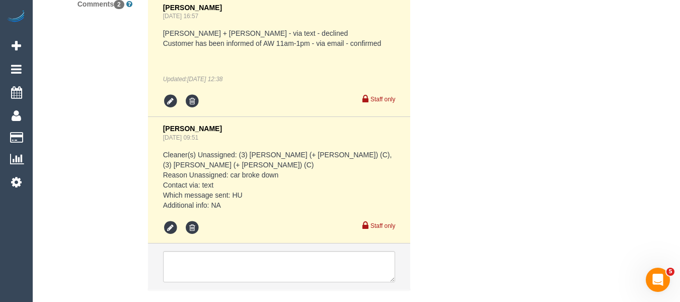
select select "string:stripe-pm_1S7PBQ2GScqysDRVqOUJ0p10"
select select "number:27"
select select "number:14"
select select "number:19"
select select "number:22"
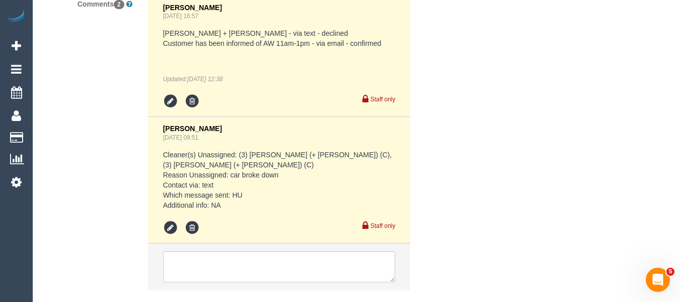
select select "number:12"
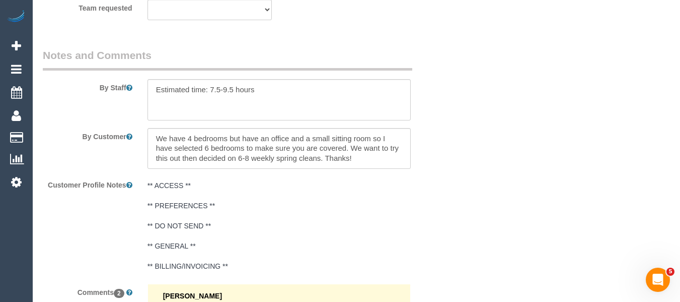
select select "object:749"
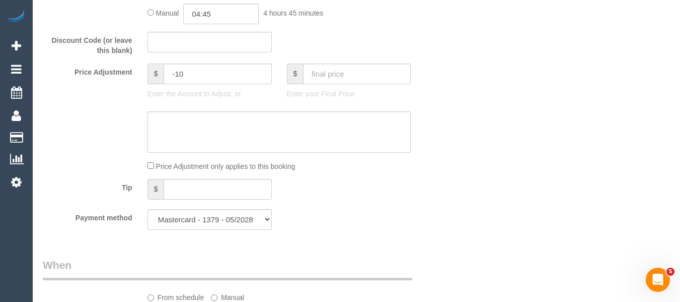
scroll to position [857, 0]
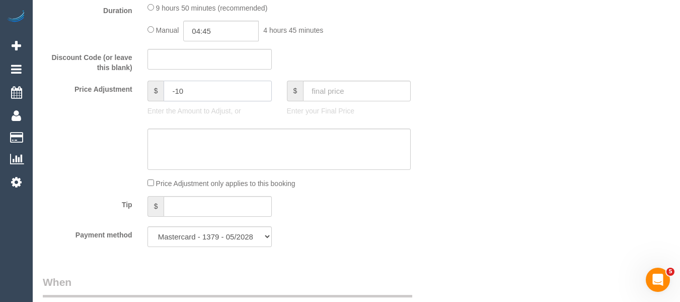
drag, startPoint x: 203, startPoint y: 103, endPoint x: 177, endPoint y: 101, distance: 26.3
click at [177, 101] on input "-10" at bounding box center [218, 91] width 108 height 21
type input "-55"
click at [183, 156] on textarea at bounding box center [280, 148] width 264 height 41
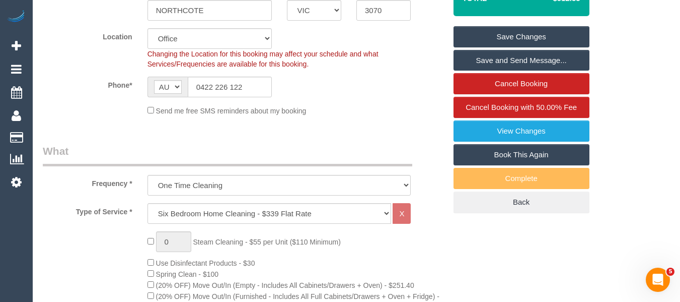
scroll to position [203, 0]
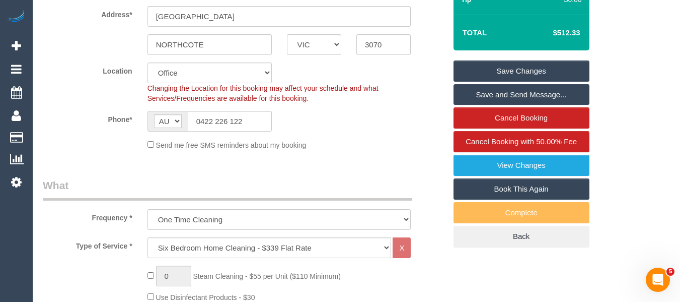
type textarea "10% discount given by scheduling via rose - MT"
click at [556, 82] on link "Save Changes" at bounding box center [522, 70] width 136 height 21
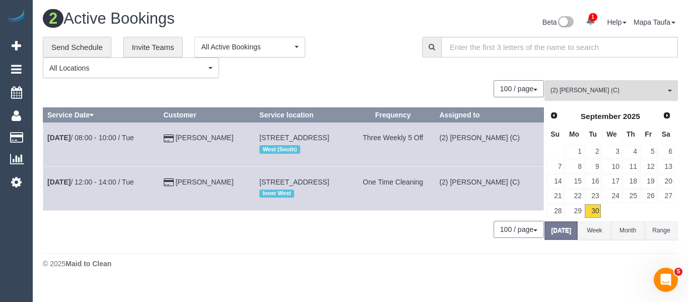
click at [579, 91] on span "(2) Kerry Welfare (C)" at bounding box center [607, 90] width 115 height 9
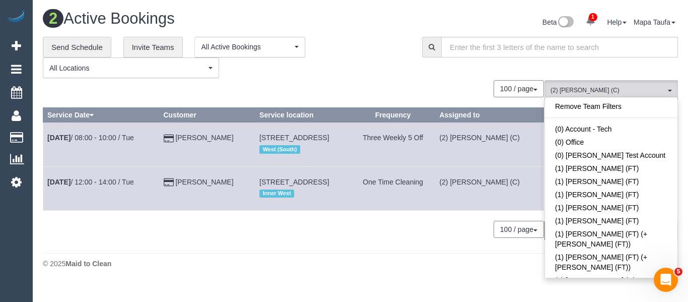
scroll to position [596, 0]
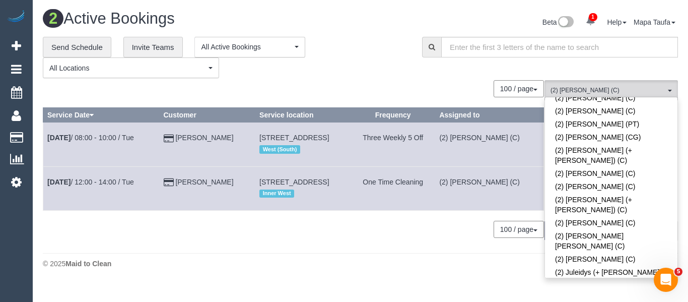
click at [619, 301] on link "(2) Kerry Welfare (C)" at bounding box center [611, 308] width 132 height 13
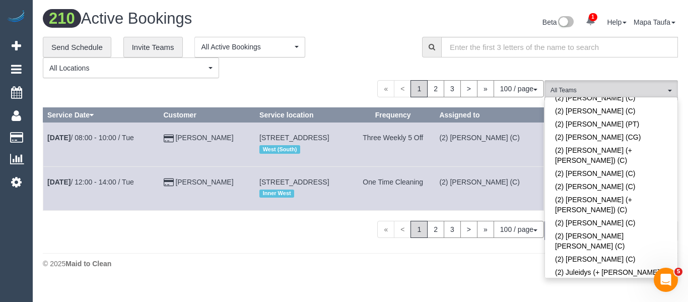
scroll to position [1761, 0]
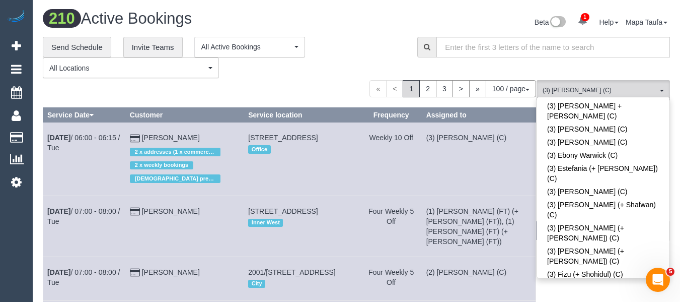
click at [326, 74] on div "**********" at bounding box center [222, 58] width 359 height 42
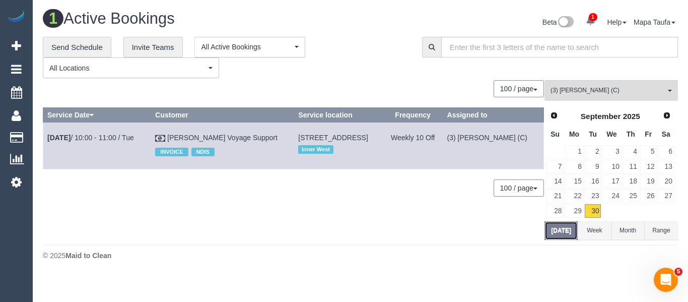
click at [552, 235] on button "Today" at bounding box center [560, 230] width 33 height 19
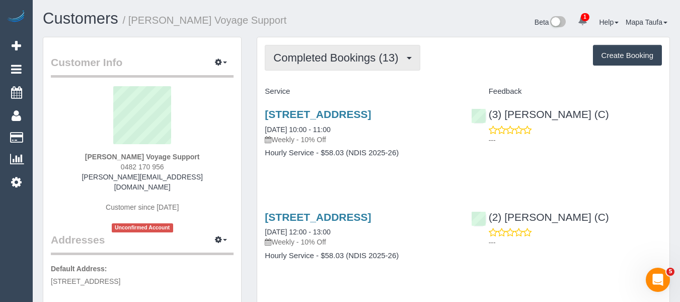
click at [343, 66] on button "Completed Bookings (13)" at bounding box center [342, 58] width 155 height 26
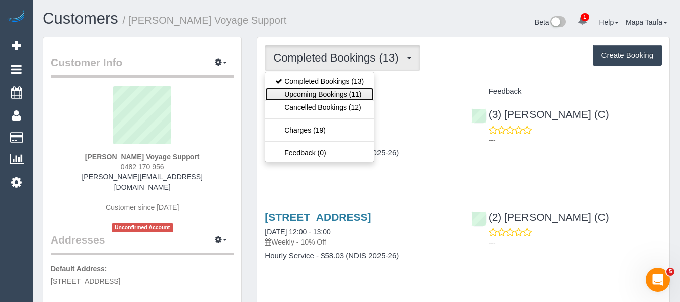
drag, startPoint x: 342, startPoint y: 91, endPoint x: 46, endPoint y: 137, distance: 299.1
click at [342, 92] on link "Upcoming Bookings (11)" at bounding box center [319, 94] width 109 height 13
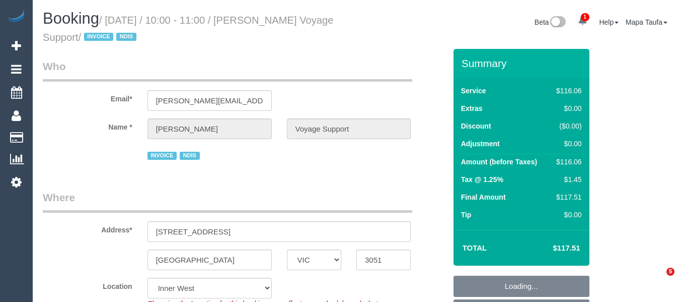
select select "VIC"
select select "number:28"
select select "number:14"
select select "number:19"
select select "number:36"
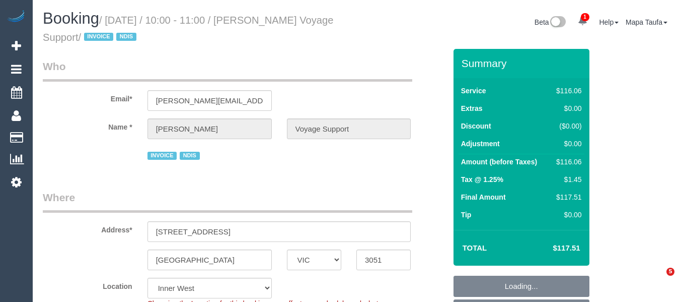
select select "number:33"
select select "number:12"
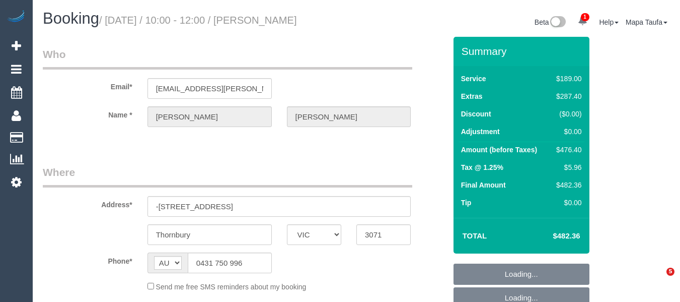
select select "VIC"
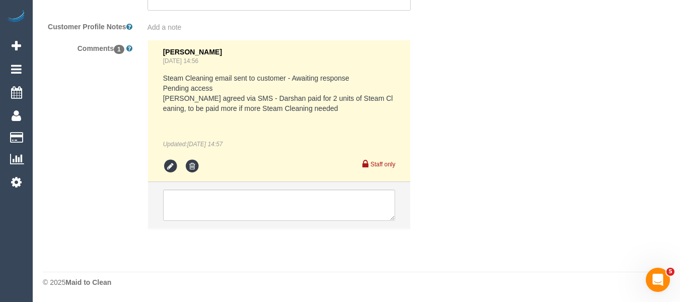
select select "object:2753"
select select "number:29"
select select "number:15"
select select "number:19"
select select "number:24"
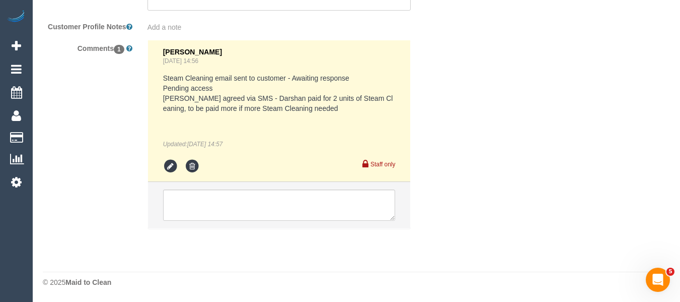
select select "number:26"
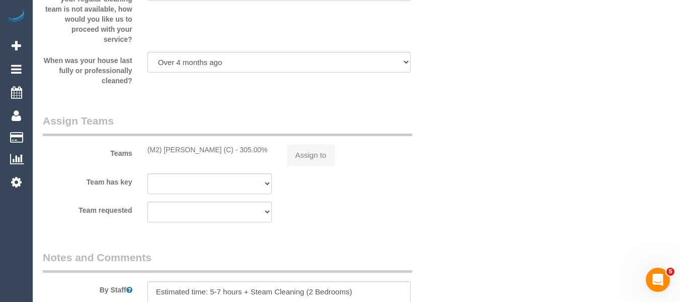
scroll to position [1933, 0]
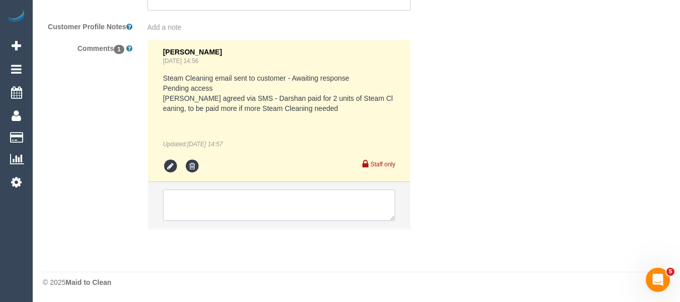
click at [276, 198] on textarea at bounding box center [279, 204] width 233 height 31
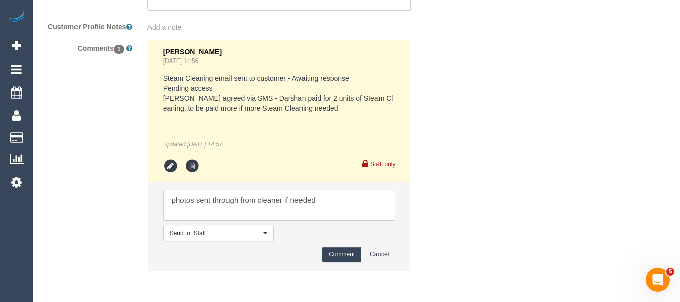
paste textarea "cnv_1fh0fxlk"
type textarea "photos sent through from cleaner if needed cnv_1fh0fxlk"
click at [326, 246] on button "Comment" at bounding box center [341, 254] width 39 height 16
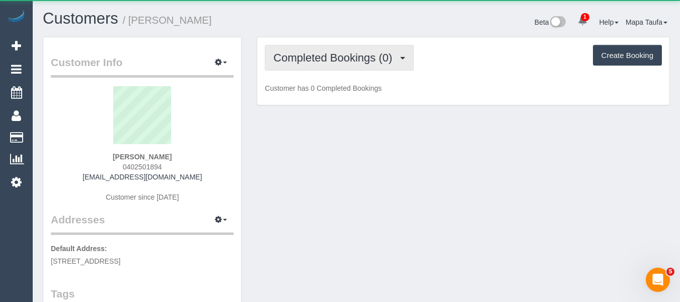
click at [323, 57] on span "Completed Bookings (0)" at bounding box center [335, 57] width 124 height 13
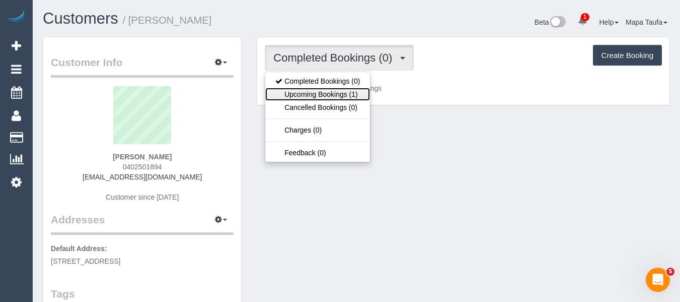
click at [319, 94] on link "Upcoming Bookings (1)" at bounding box center [317, 94] width 105 height 13
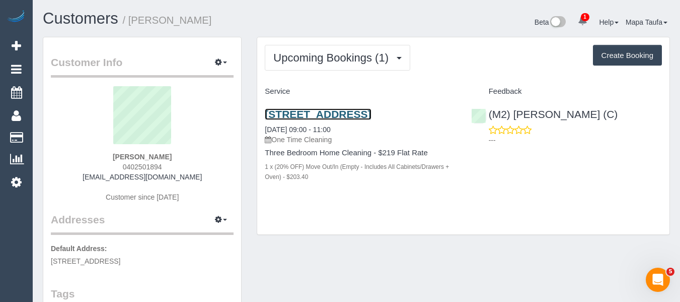
click at [309, 114] on link "[STREET_ADDRESS]" at bounding box center [318, 114] width 106 height 12
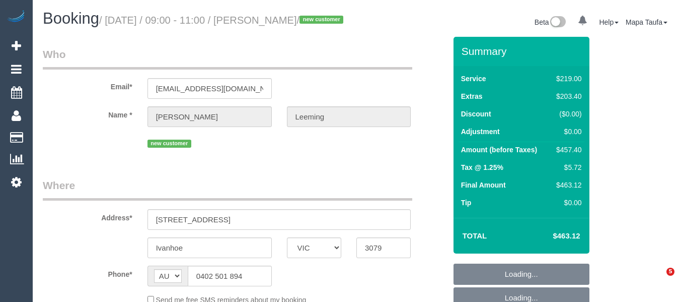
select select "VIC"
select select "object:570"
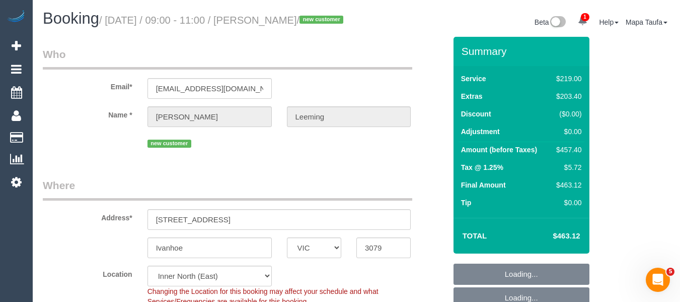
select select "string:stripe-pm_1S7B5h2GScqysDRV92Ar7LRJ"
select select "number:28"
select select "number:17"
select select "number:19"
select select "number:22"
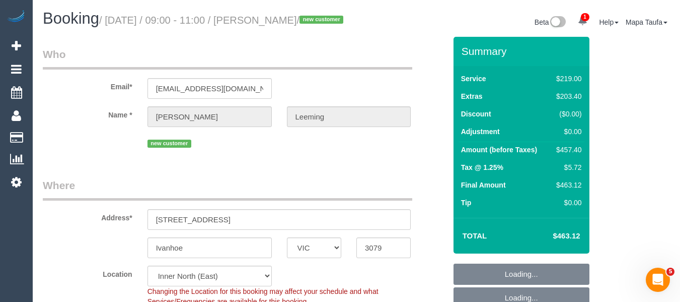
select select "object:723"
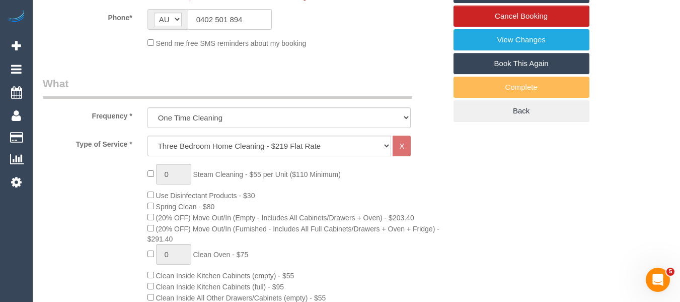
scroll to position [309, 0]
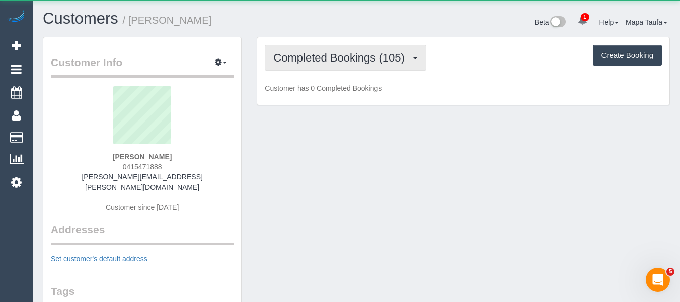
click at [321, 64] on button "Completed Bookings (105)" at bounding box center [346, 58] width 162 height 26
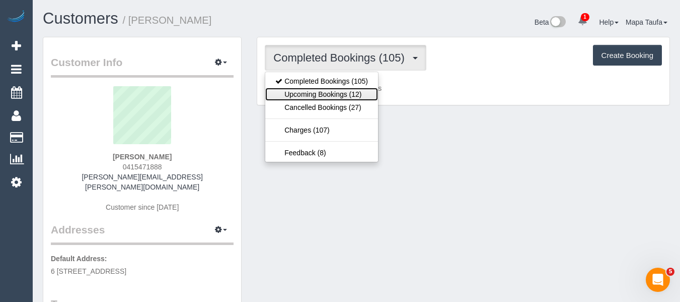
click at [326, 92] on link "Upcoming Bookings (12)" at bounding box center [321, 94] width 113 height 13
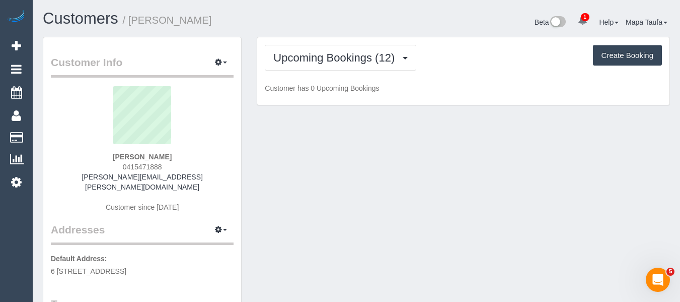
click at [346, 22] on h1 "Customers / [PERSON_NAME]" at bounding box center [196, 18] width 306 height 17
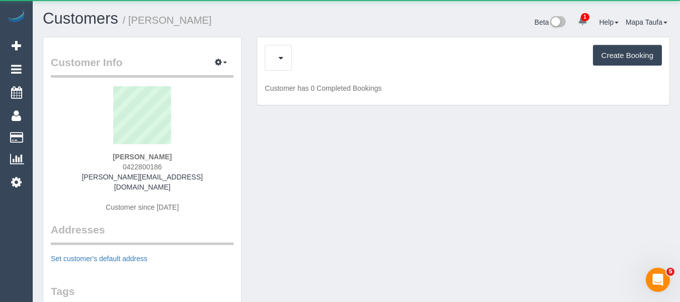
click at [299, 59] on div "Upcoming Bookings (1) Cancelled Bookings (0) Create Booking" at bounding box center [463, 58] width 397 height 26
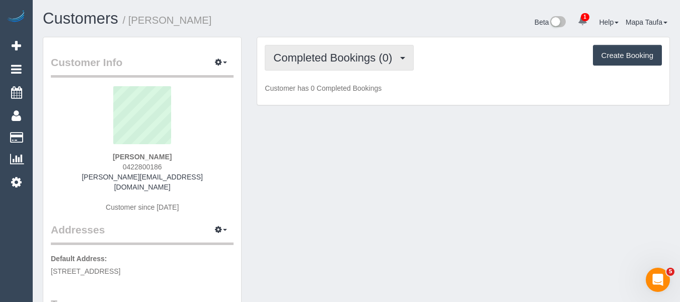
click at [300, 62] on span "Completed Bookings (0)" at bounding box center [335, 57] width 124 height 13
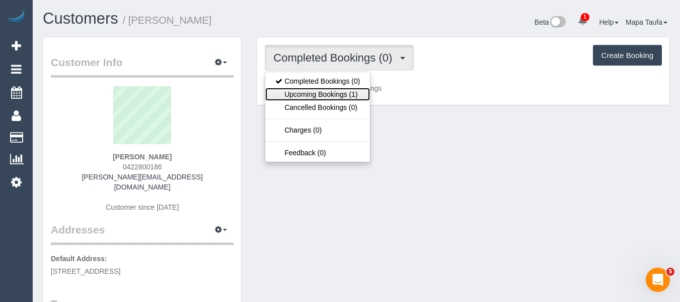
click at [305, 88] on link "Upcoming Bookings (1)" at bounding box center [317, 94] width 105 height 13
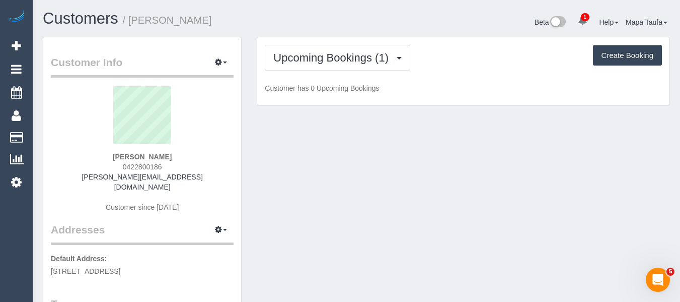
click at [304, 17] on h1 "Customers / Claire Smith" at bounding box center [196, 18] width 306 height 17
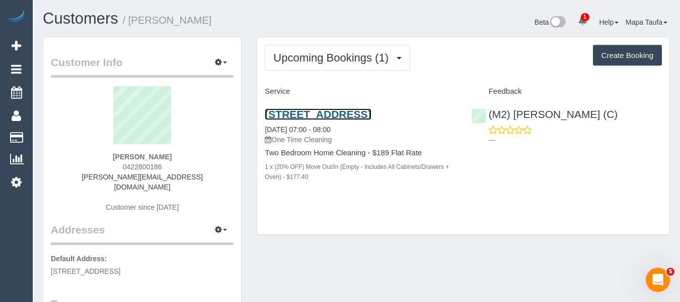
click at [286, 118] on link "4/747 Elgar Road, Doncaster, VIC 3108" at bounding box center [318, 114] width 106 height 12
drag, startPoint x: 155, startPoint y: 164, endPoint x: 120, endPoint y: 166, distance: 34.3
click at [120, 166] on div "Claire Smith 0422800186 clairesmith@live.com.au Customer since 2025" at bounding box center [142, 154] width 183 height 136
copy span "0422800186"
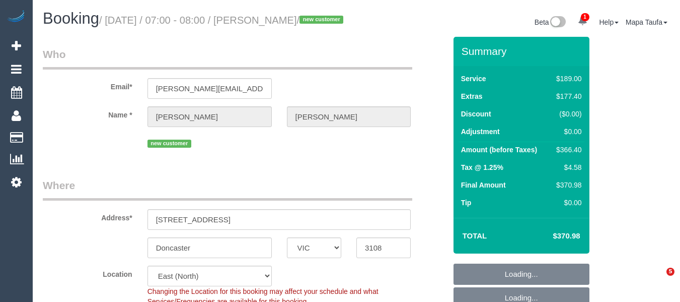
select select "VIC"
select select "number:29"
select select "number:14"
select select "number:18"
select select "number:24"
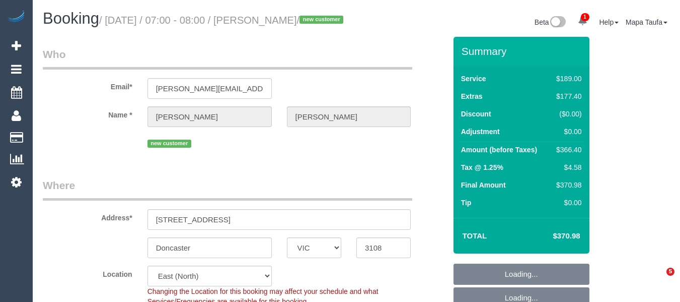
select select "number:26"
select select "object:715"
select select "string:stripe-pm_1SBV0u2GScqysDRVB01W6Yok"
select select "object:734"
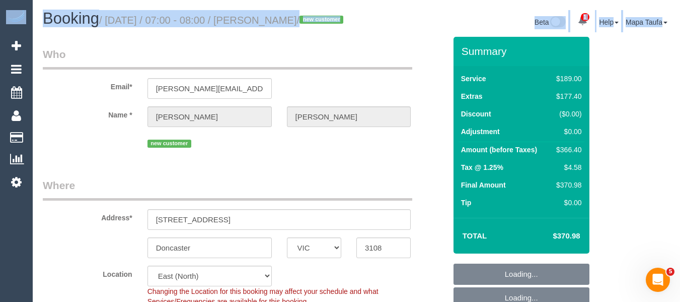
drag, startPoint x: 679, startPoint y: 1, endPoint x: 687, endPoint y: 119, distance: 118.6
click at [680, 209] on html "1 Beta Your Notifications You have 0 alerts × You have 1 to charge for [DATE] A…" at bounding box center [340, 151] width 680 height 302
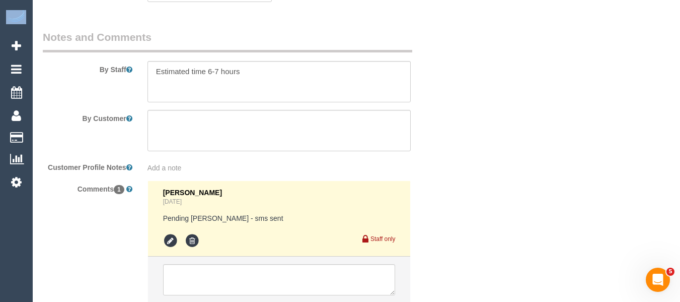
scroll to position [1718, 0]
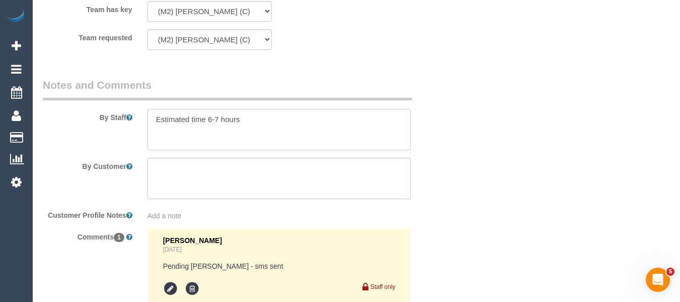
click at [256, 128] on textarea at bounding box center [280, 129] width 264 height 41
paste textarea "0422800186"
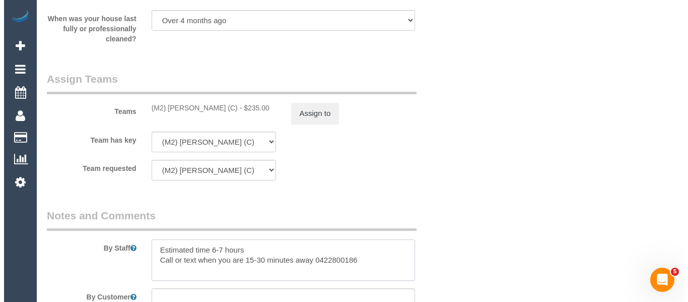
scroll to position [0, 0]
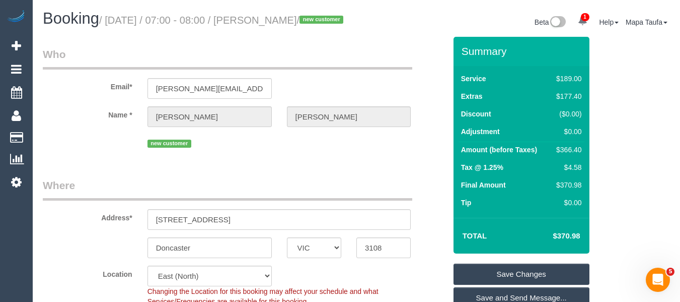
type textarea "Estimated time 6-7 hours Call or text when you are 15-30 minutes away 0422800186"
click at [497, 282] on link "Save Changes" at bounding box center [522, 273] width 136 height 21
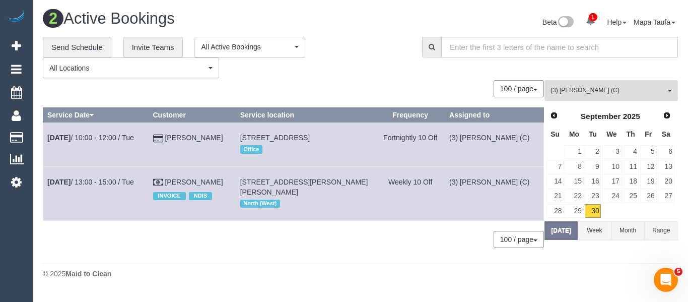
drag, startPoint x: 600, startPoint y: 88, endPoint x: 594, endPoint y: 98, distance: 12.0
click at [599, 89] on span "(3) Pratham Bagga (C)" at bounding box center [607, 90] width 115 height 9
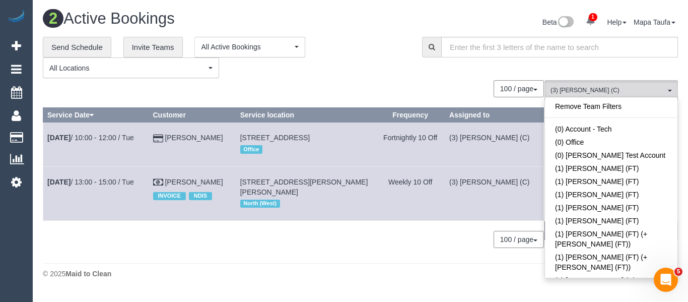
scroll to position [2193, 0]
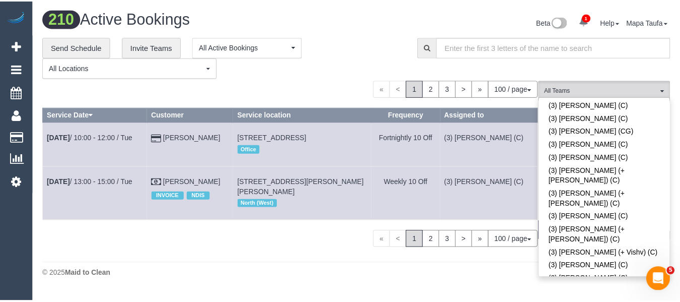
scroll to position [897, 0]
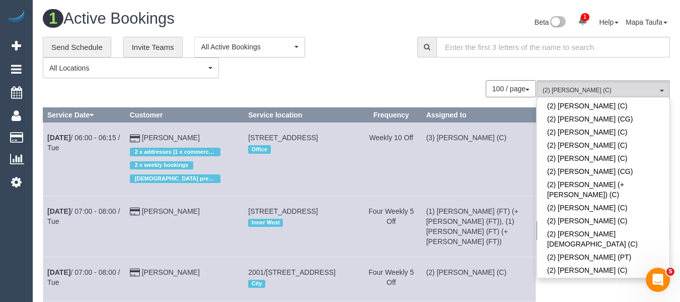
click at [332, 83] on div "100 / page 10 / page 20 / page 30 / page 40 / page 50 / page 100 / page" at bounding box center [289, 88] width 493 height 17
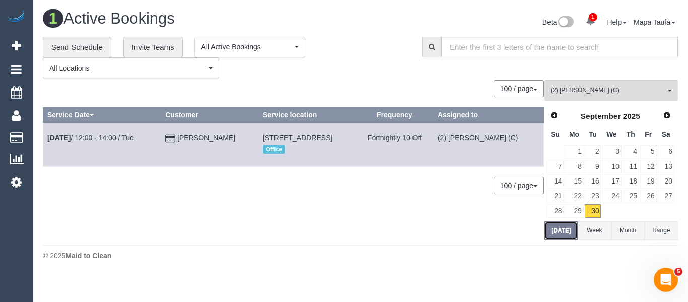
click at [564, 232] on button "Today" at bounding box center [560, 230] width 33 height 19
click at [669, 109] on link "Next" at bounding box center [667, 115] width 14 height 14
click at [596, 168] on link "7" at bounding box center [593, 167] width 17 height 14
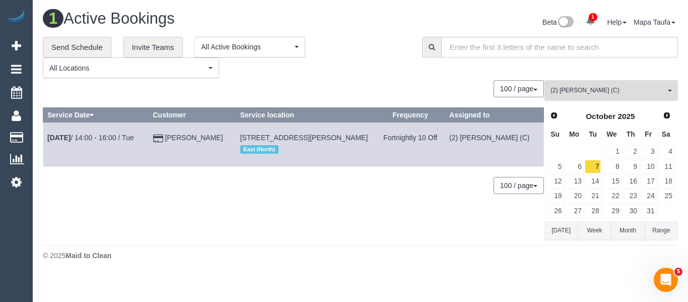
click at [613, 87] on span "(2) Shameen Opanayake (C)" at bounding box center [607, 90] width 115 height 9
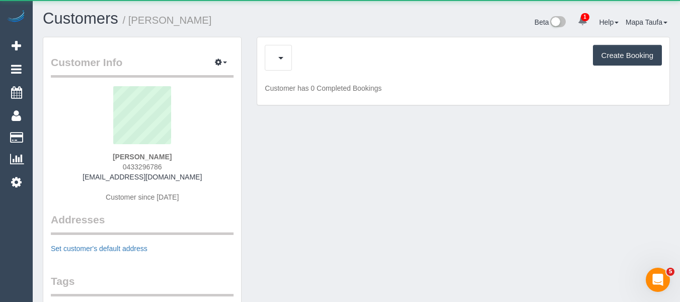
click at [308, 63] on div "Feedback (3) Create Booking" at bounding box center [463, 58] width 397 height 26
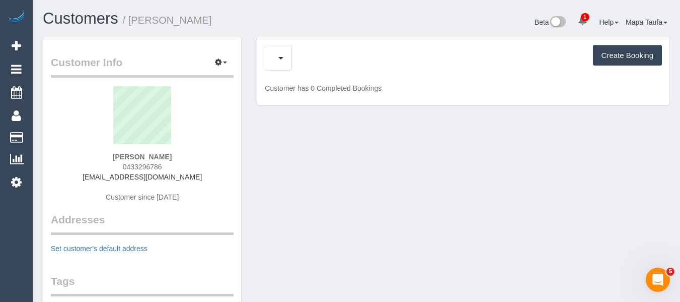
click at [307, 58] on div "Feedback (3) Create Booking" at bounding box center [463, 58] width 397 height 26
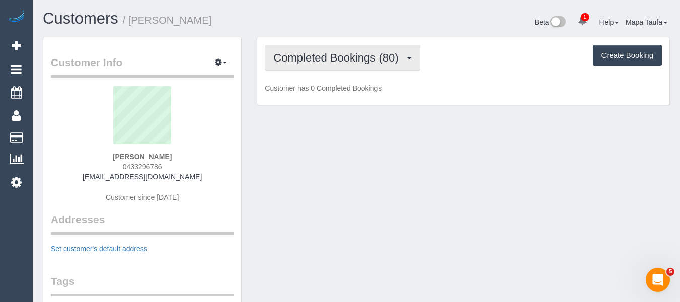
click at [303, 56] on span "Completed Bookings (80)" at bounding box center [338, 57] width 130 height 13
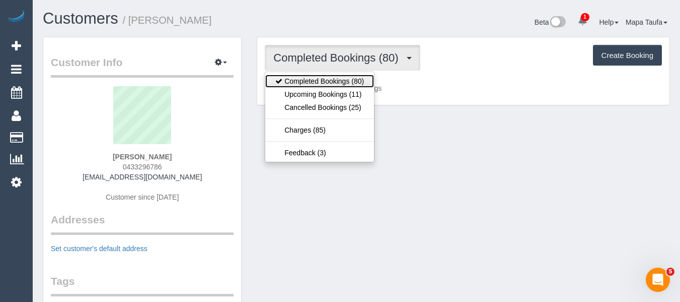
click at [304, 85] on link "Completed Bookings (80)" at bounding box center [319, 81] width 109 height 13
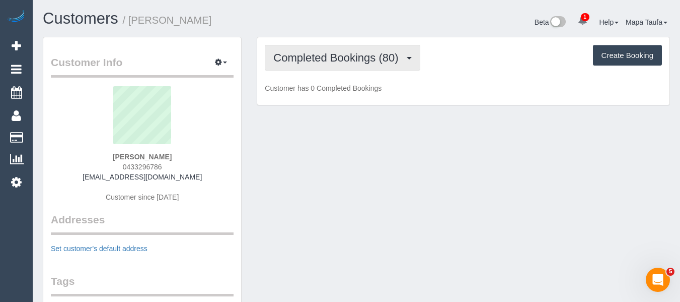
drag, startPoint x: 309, startPoint y: 52, endPoint x: 309, endPoint y: 87, distance: 34.2
click at [309, 58] on span "Completed Bookings (80)" at bounding box center [338, 57] width 130 height 13
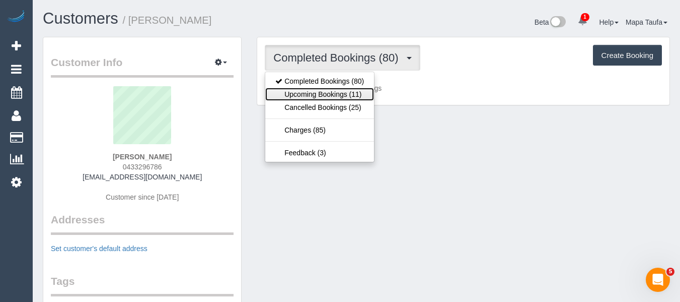
click at [309, 89] on link "Upcoming Bookings (11)" at bounding box center [319, 94] width 109 height 13
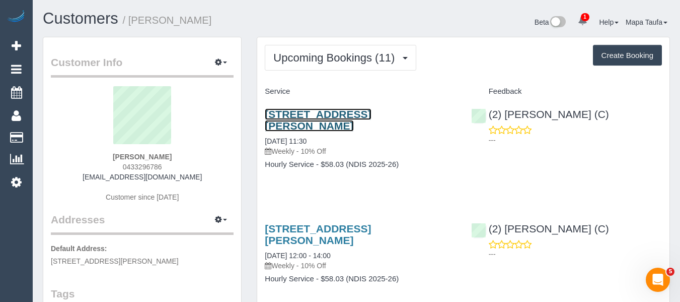
click at [306, 111] on link "[STREET_ADDRESS][PERSON_NAME]" at bounding box center [318, 119] width 106 height 23
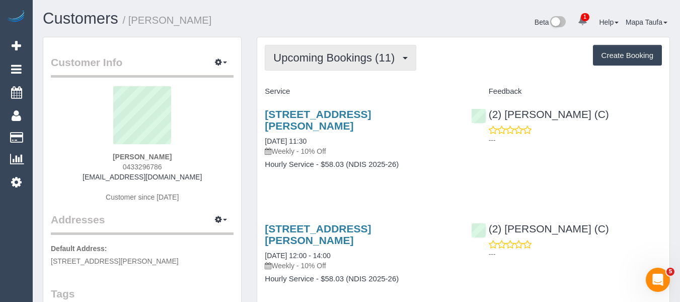
drag, startPoint x: 279, startPoint y: 62, endPoint x: 316, endPoint y: 79, distance: 40.3
click at [280, 63] on span "Upcoming Bookings (11)" at bounding box center [336, 57] width 126 height 13
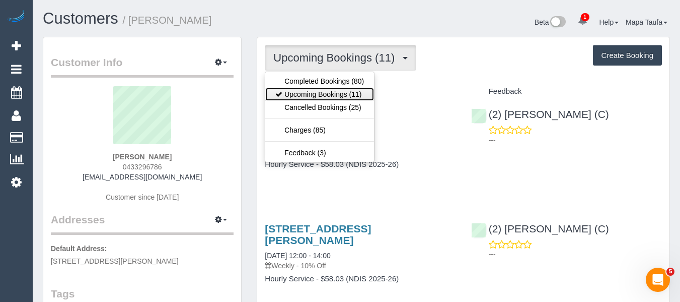
click at [311, 95] on link "Upcoming Bookings (11)" at bounding box center [319, 94] width 109 height 13
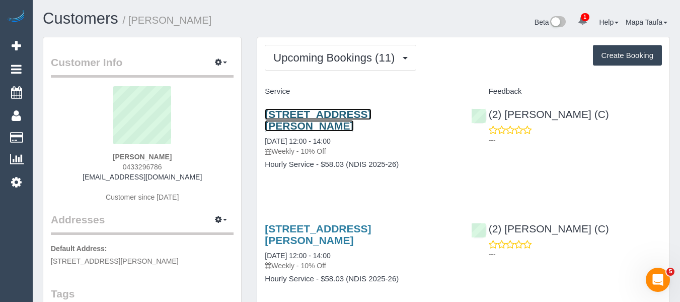
click at [316, 120] on link "[STREET_ADDRESS][PERSON_NAME]" at bounding box center [318, 119] width 106 height 23
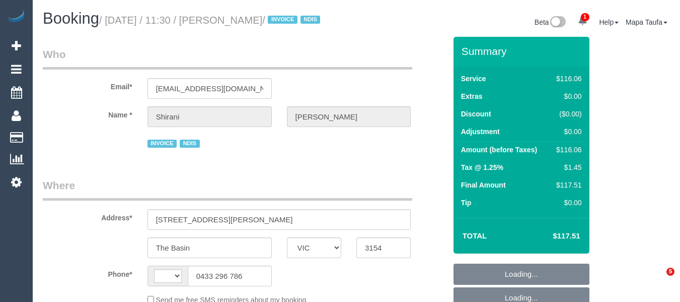
select select "VIC"
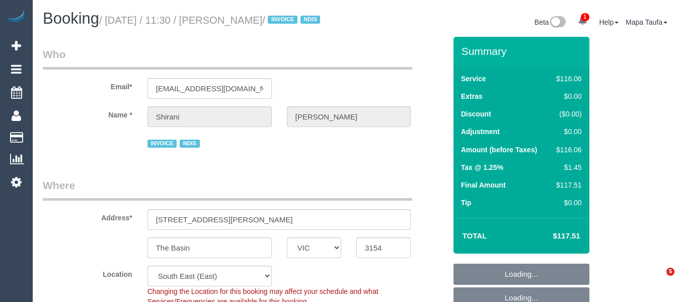
select select "string:AU"
select select "object:394"
select select "number:29"
select select "number:14"
select select "number:19"
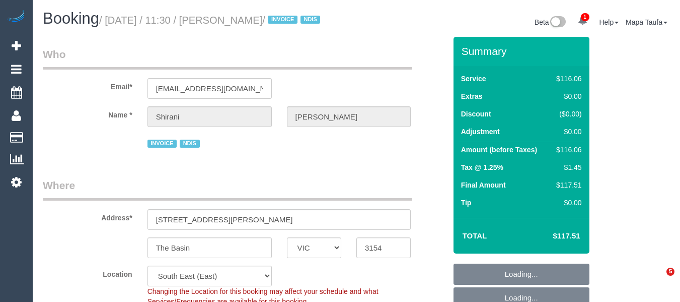
select select "number:36"
select select "number:35"
select select "number:12"
select select "object:1320"
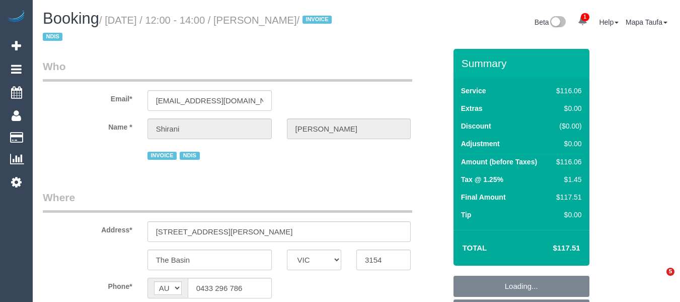
select select "VIC"
select select "number:29"
select select "number:14"
select select "number:19"
select select "number:36"
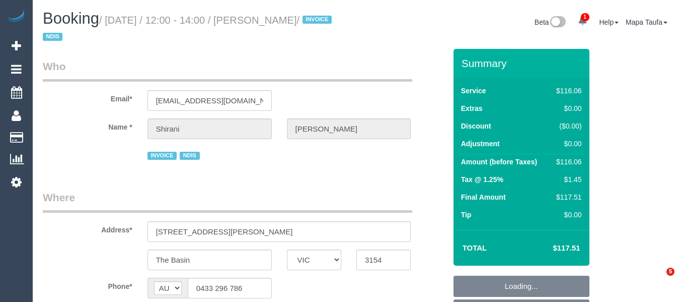
select select "number:35"
select select "number:12"
select select "object:746"
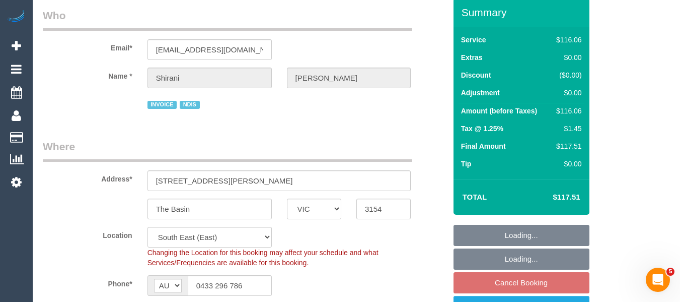
scroll to position [151, 0]
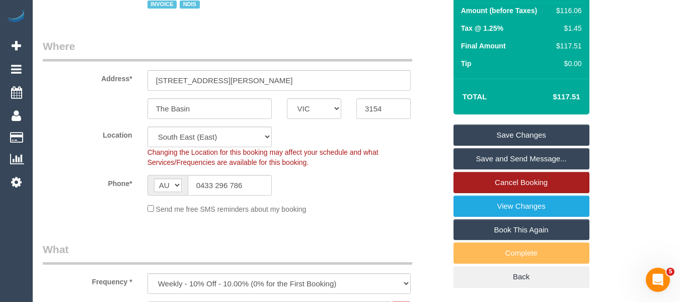
click at [512, 181] on link "Cancel Booking" at bounding box center [522, 182] width 136 height 21
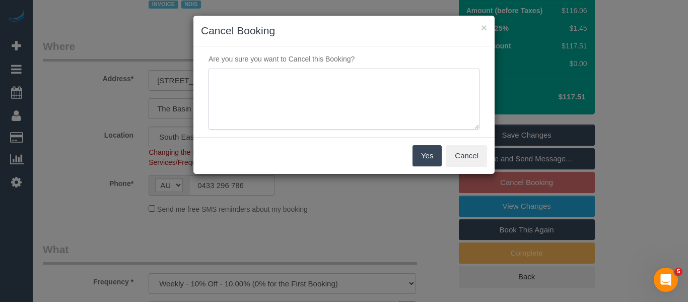
click at [329, 110] on textarea at bounding box center [343, 98] width 271 height 61
type textarea "service not needed via emaiL -MT"
click at [429, 157] on button "Yes" at bounding box center [426, 155] width 29 height 21
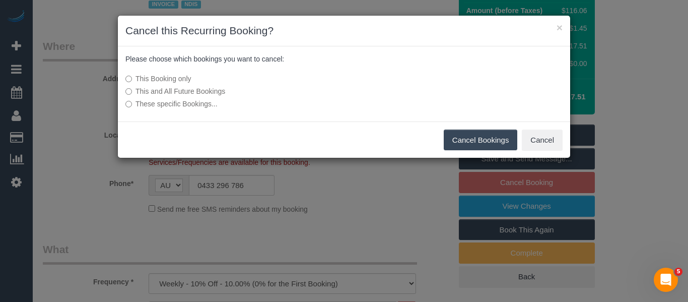
drag, startPoint x: 459, startPoint y: 139, endPoint x: 194, endPoint y: 114, distance: 266.0
click at [456, 139] on button "Cancel Bookings" at bounding box center [481, 139] width 74 height 21
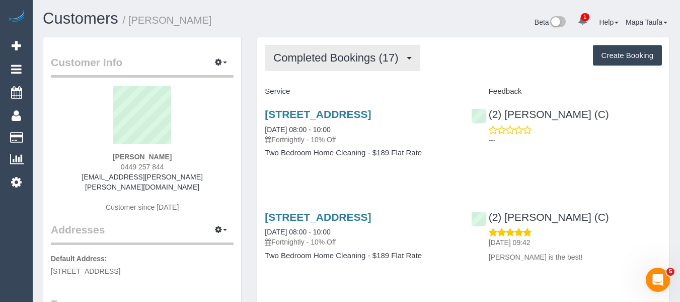
click at [341, 60] on span "Completed Bookings (17)" at bounding box center [338, 57] width 130 height 13
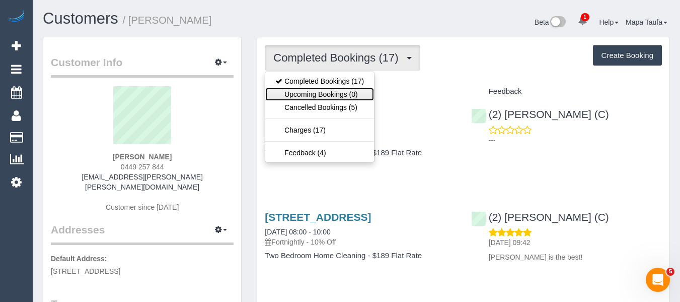
click at [330, 88] on link "Upcoming Bookings (0)" at bounding box center [319, 94] width 109 height 13
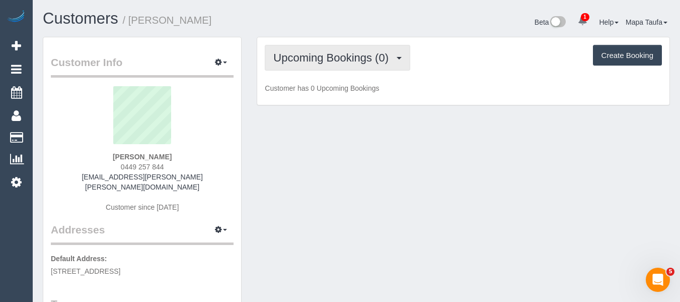
click at [330, 53] on span "Upcoming Bookings (0)" at bounding box center [333, 57] width 120 height 13
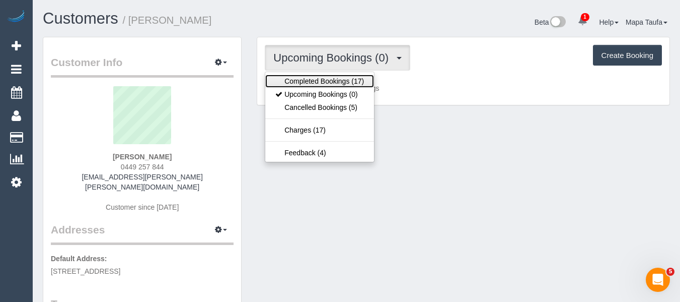
click at [325, 76] on link "Completed Bookings (17)" at bounding box center [319, 81] width 109 height 13
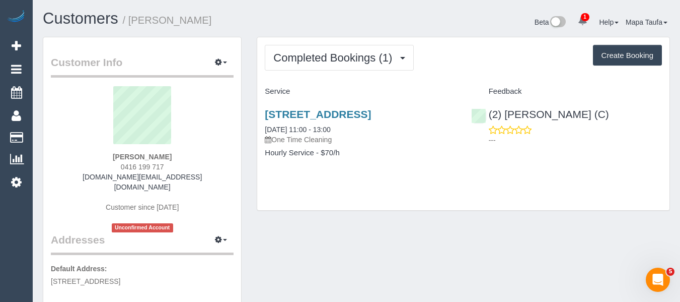
drag, startPoint x: 187, startPoint y: 150, endPoint x: 195, endPoint y: 155, distance: 8.8
click at [195, 155] on div "[PERSON_NAME] 0416 199 717 [DOMAIN_NAME][EMAIL_ADDRESS][DOMAIN_NAME] Customer s…" at bounding box center [142, 159] width 183 height 146
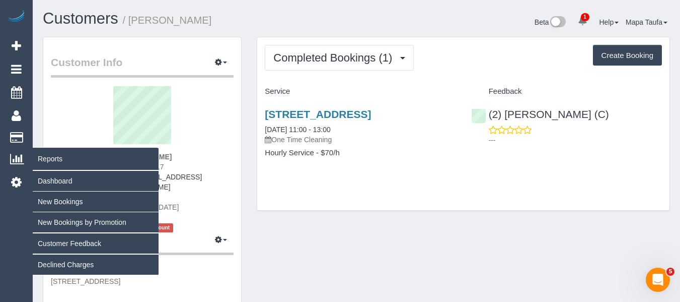
copy div "[PERSON_NAME]"
